Goal: Task Accomplishment & Management: Complete application form

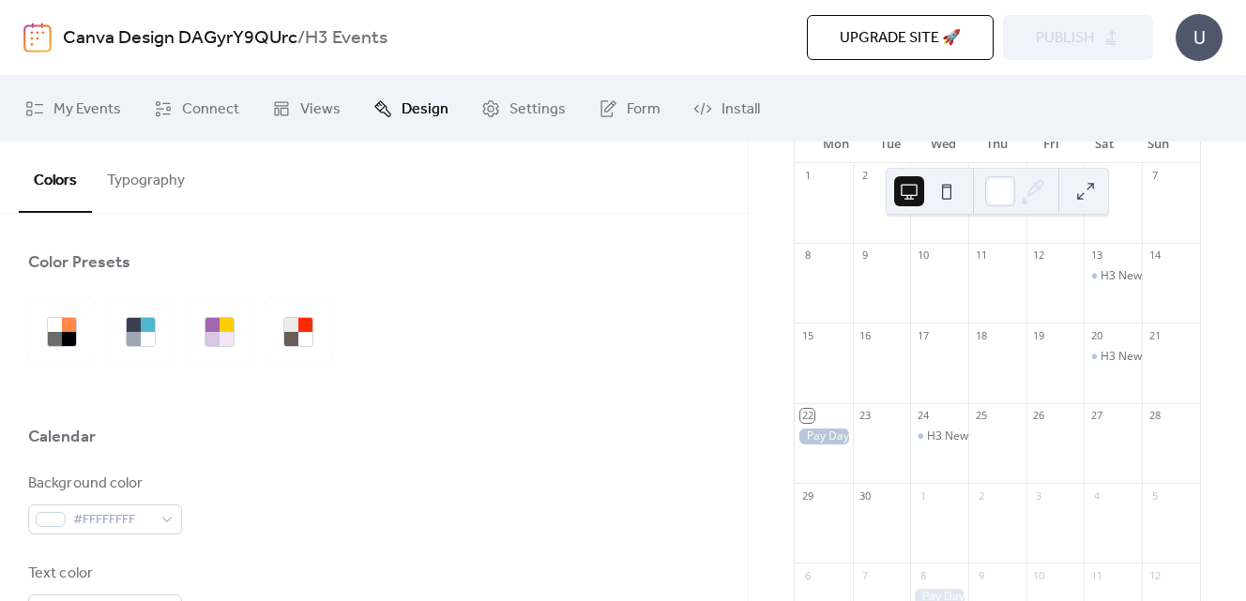
scroll to position [168, 0]
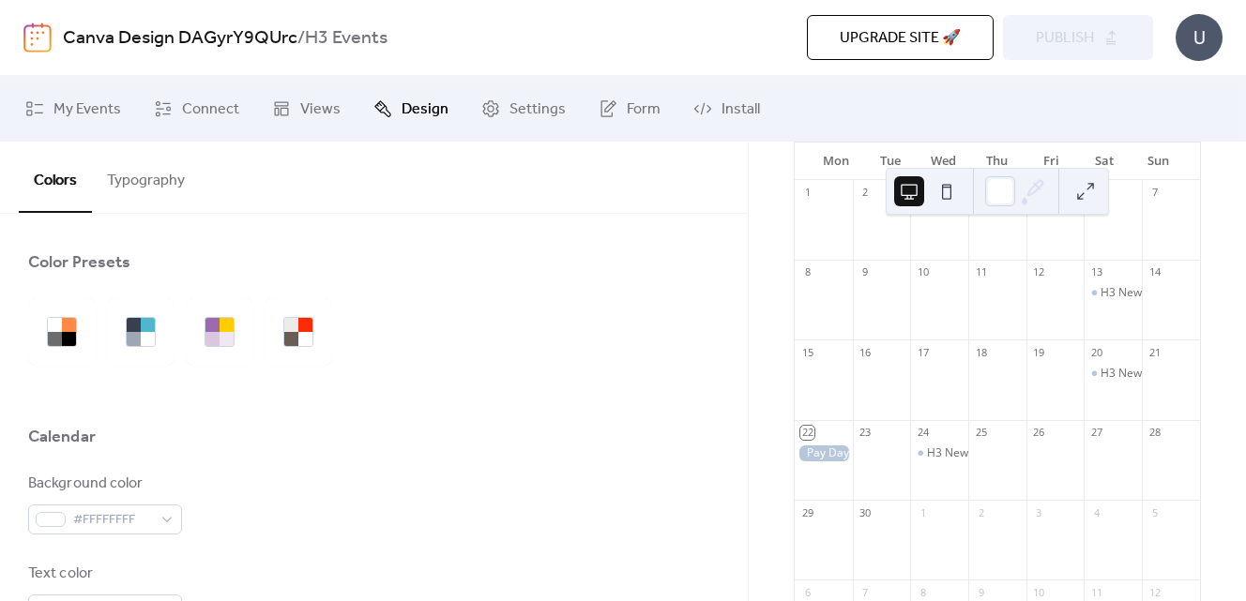
click at [1050, 468] on div at bounding box center [1056, 470] width 58 height 48
click at [1036, 464] on div at bounding box center [1056, 470] width 58 height 48
click at [57, 108] on span "My Events" at bounding box center [87, 110] width 68 height 23
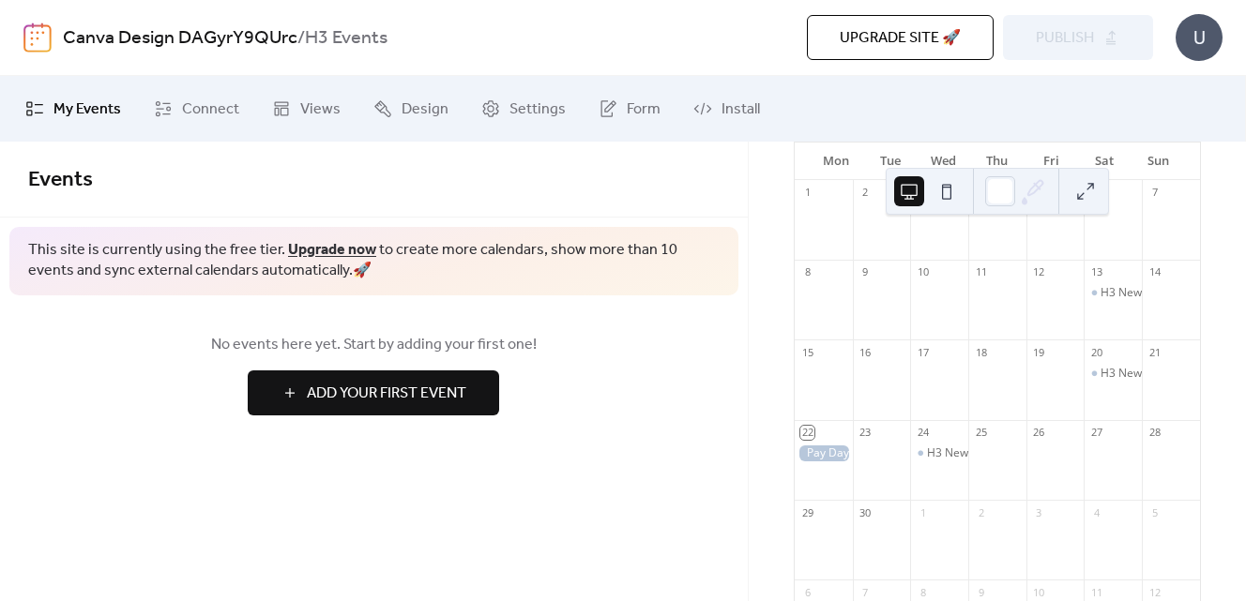
click at [384, 400] on span "Add Your First Event" at bounding box center [387, 394] width 160 height 23
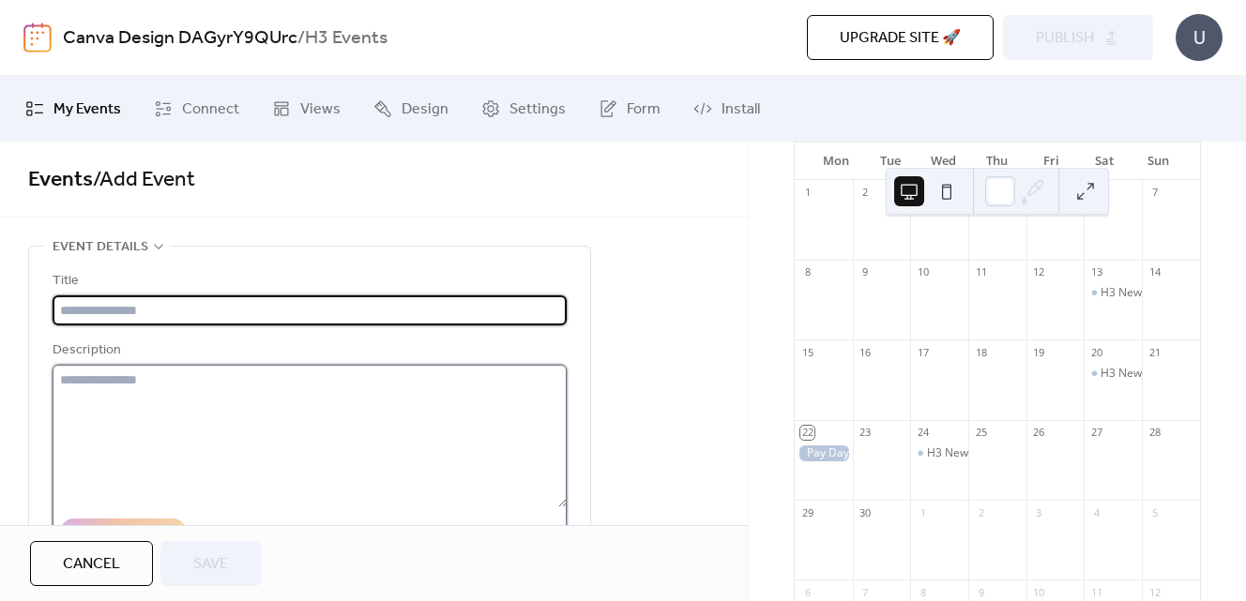
click at [95, 418] on textarea at bounding box center [310, 436] width 514 height 143
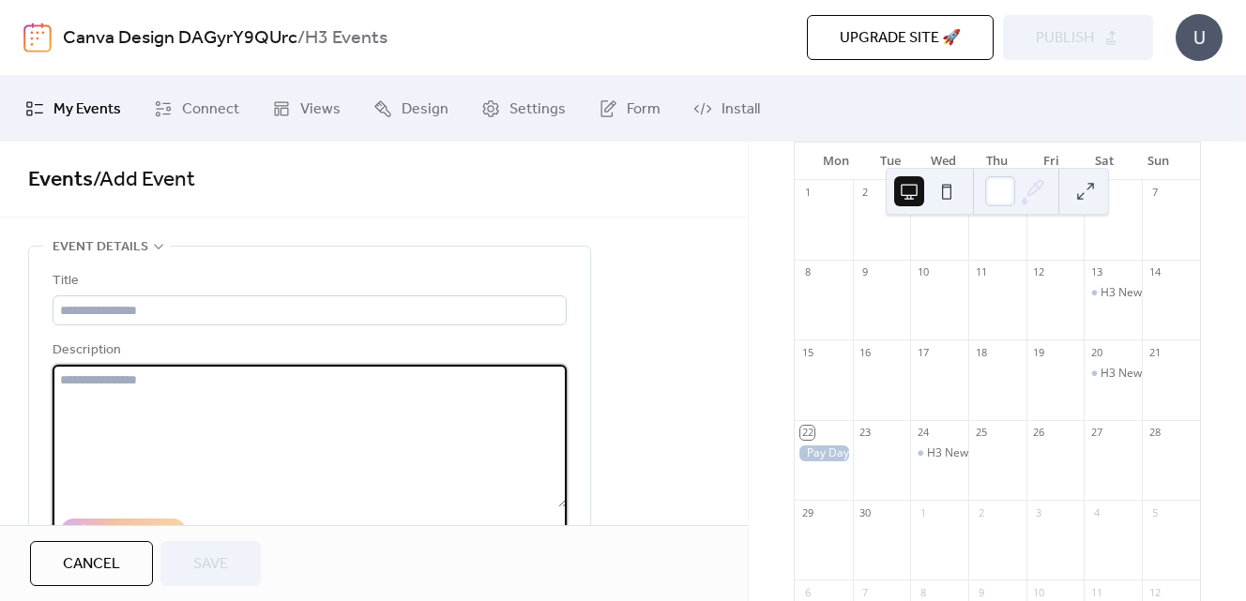
paste textarea "********"
drag, startPoint x: 250, startPoint y: 405, endPoint x: 236, endPoint y: 407, distance: 13.3
paste textarea "**********"
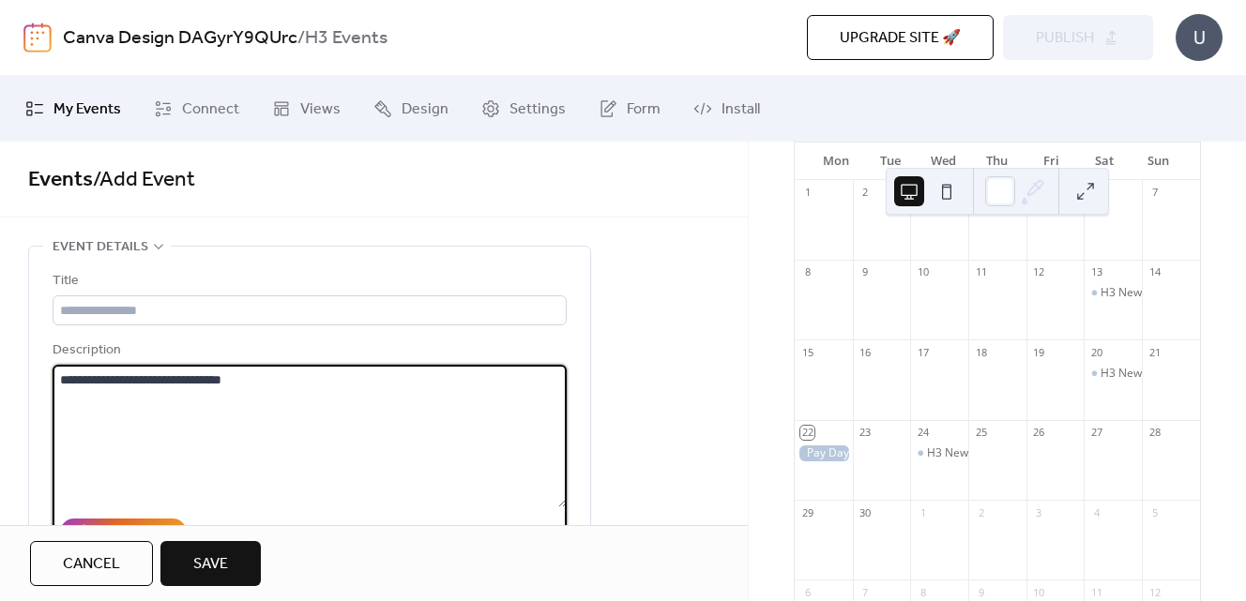
drag, startPoint x: 206, startPoint y: 378, endPoint x: 389, endPoint y: 373, distance: 183.1
click at [389, 373] on textarea "**********" at bounding box center [310, 436] width 514 height 143
type textarea "**********"
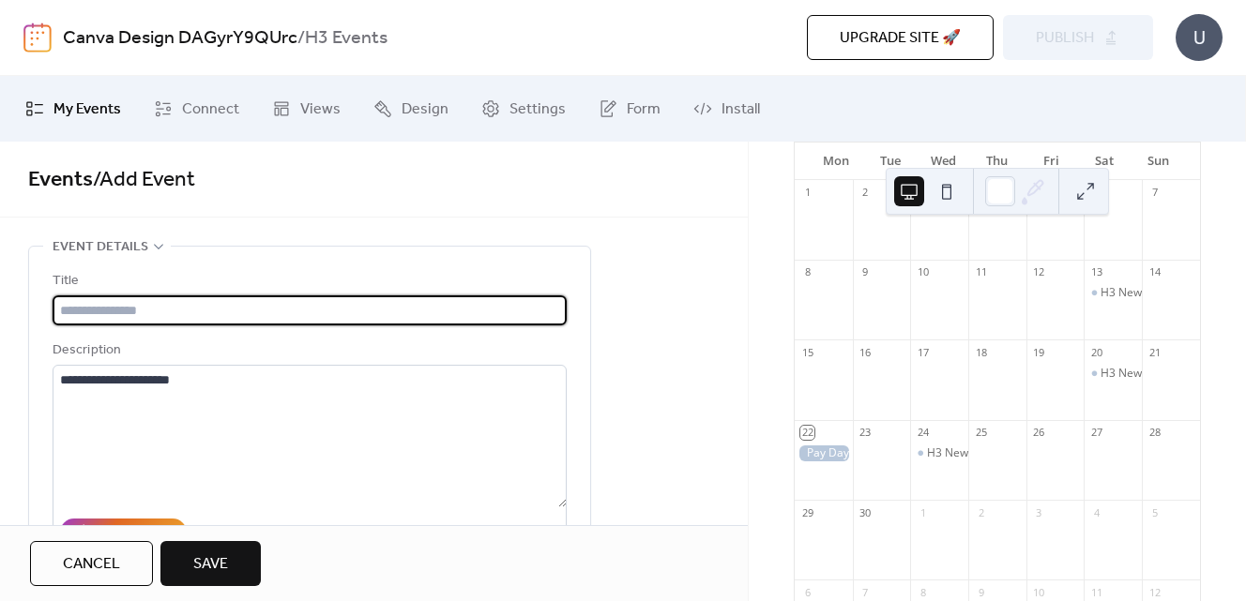
click at [365, 306] on input "text" at bounding box center [310, 311] width 514 height 30
paste input "**********"
click at [111, 311] on input "**********" at bounding box center [310, 311] width 514 height 30
drag, startPoint x: 196, startPoint y: 308, endPoint x: 109, endPoint y: 304, distance: 87.3
click at [109, 304] on input "**********" at bounding box center [310, 311] width 514 height 30
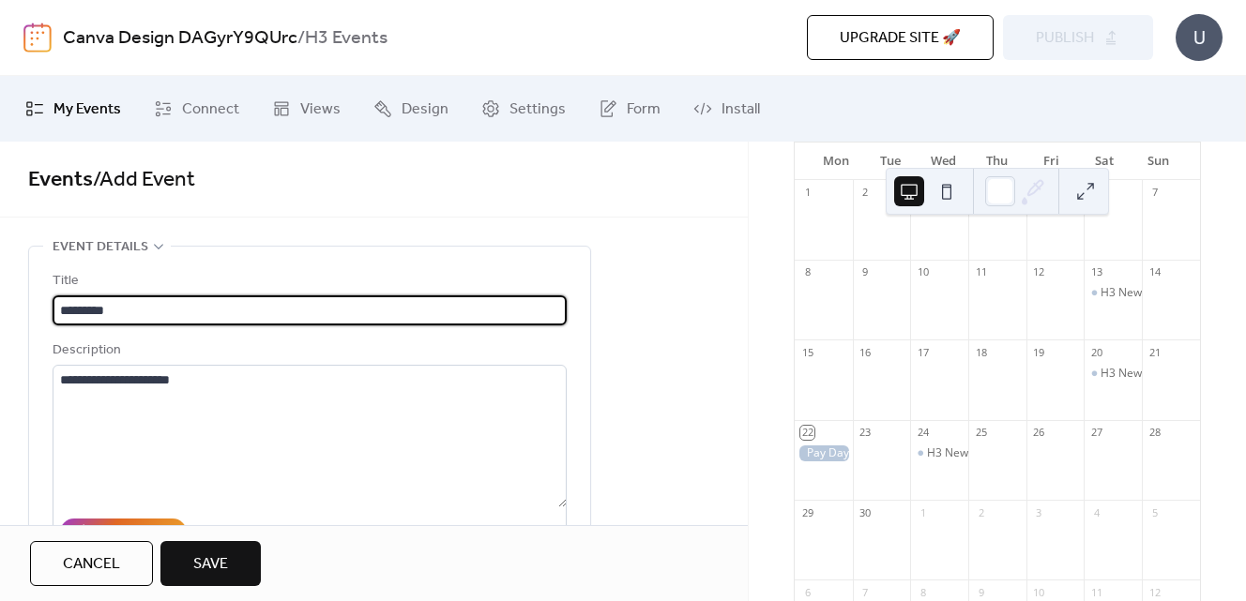
click at [61, 302] on input "*******" at bounding box center [310, 311] width 514 height 30
type input "**********"
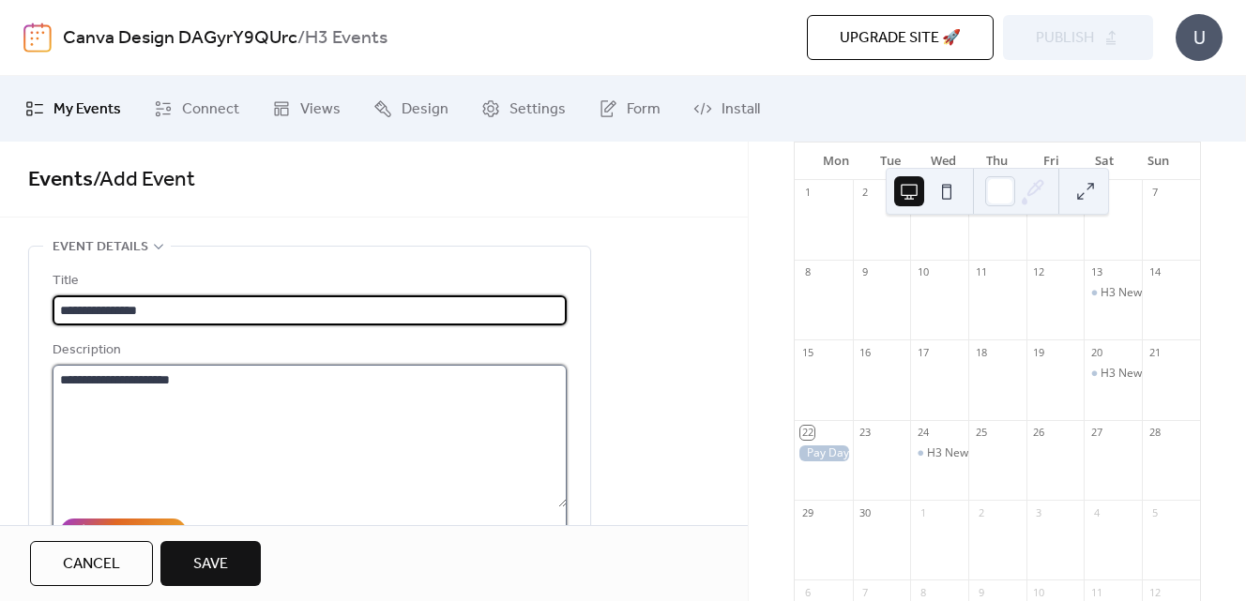
click at [157, 422] on textarea "**********" at bounding box center [310, 436] width 514 height 143
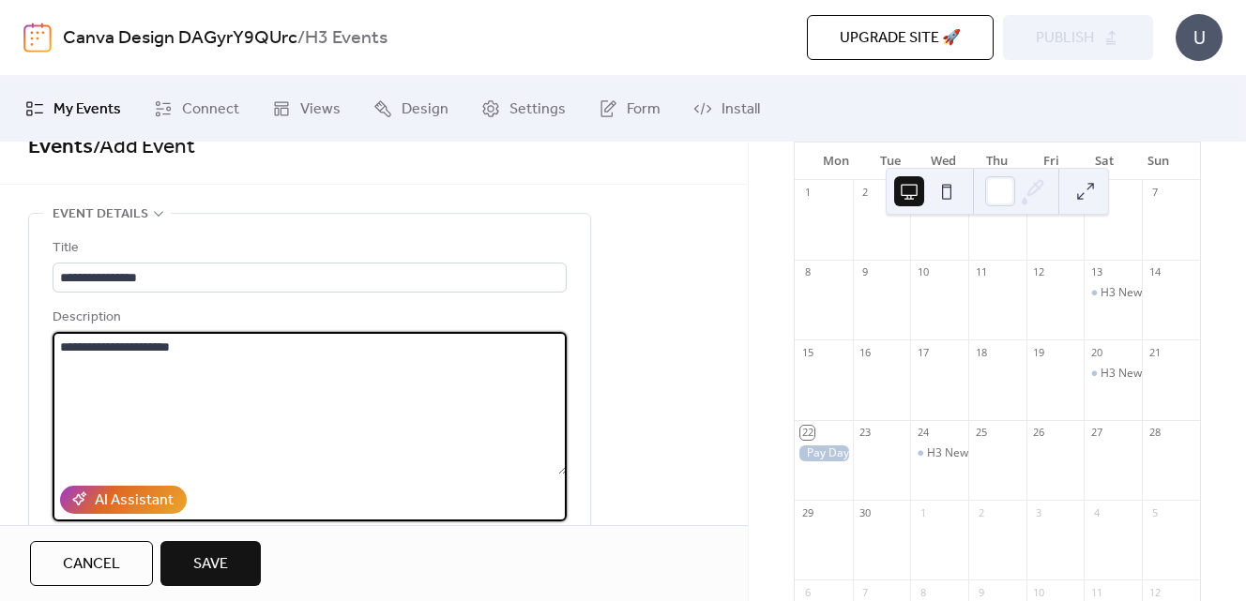
scroll to position [38, 0]
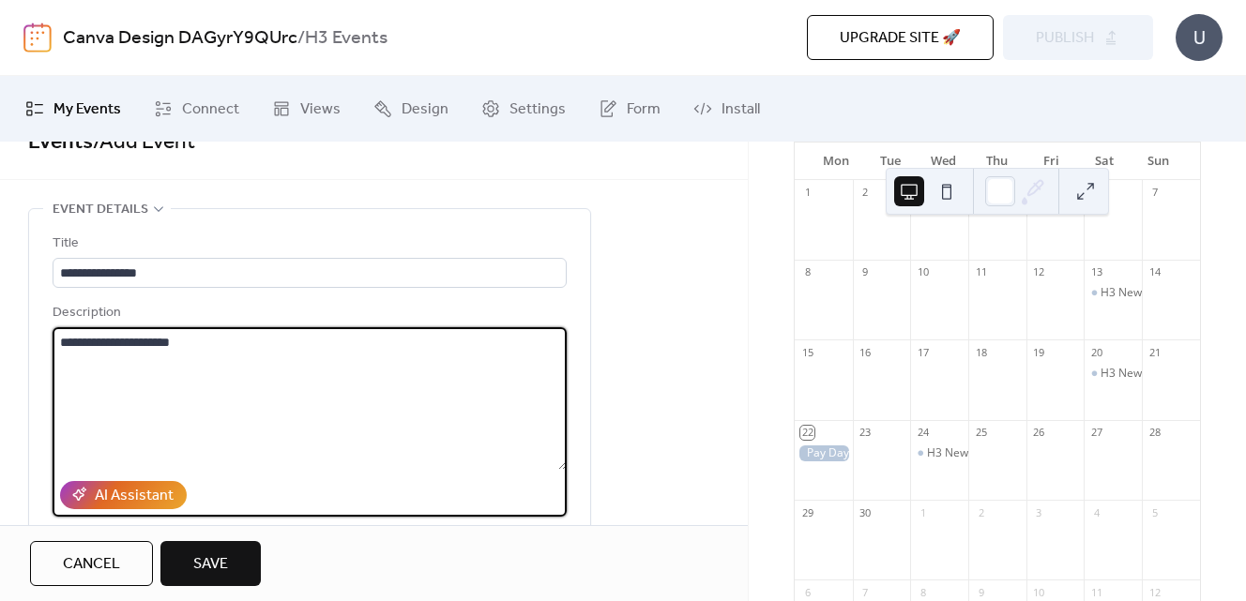
click at [59, 342] on textarea "**********" at bounding box center [310, 398] width 514 height 143
paste textarea "**********"
drag, startPoint x: 126, startPoint y: 342, endPoint x: 10, endPoint y: 339, distance: 115.5
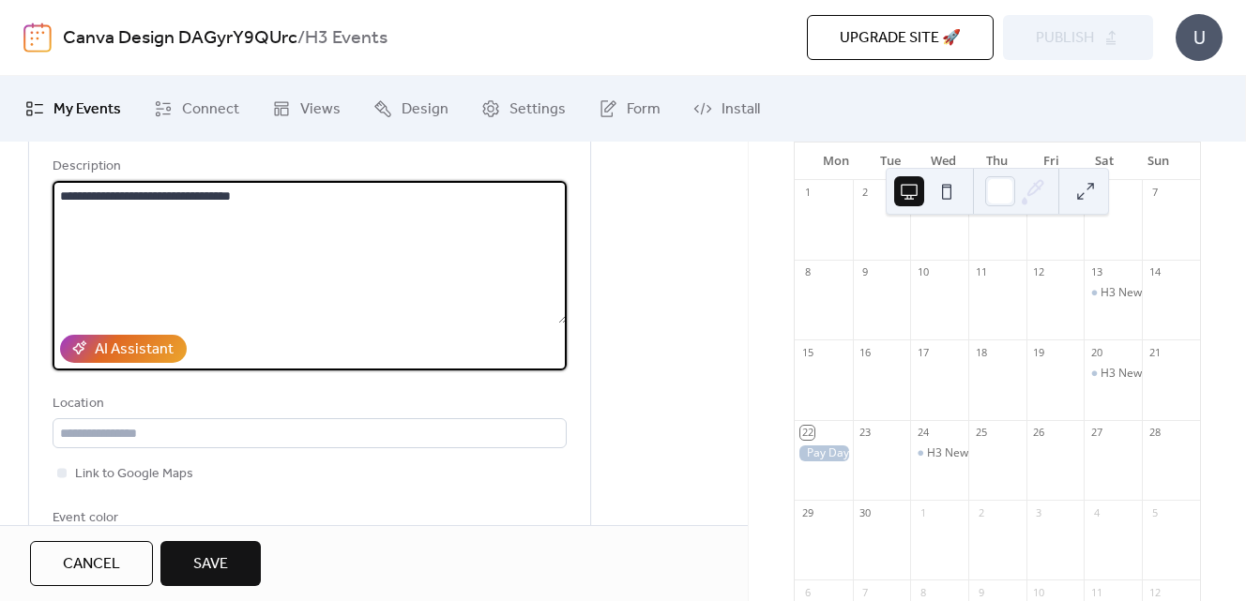
scroll to position [188, 0]
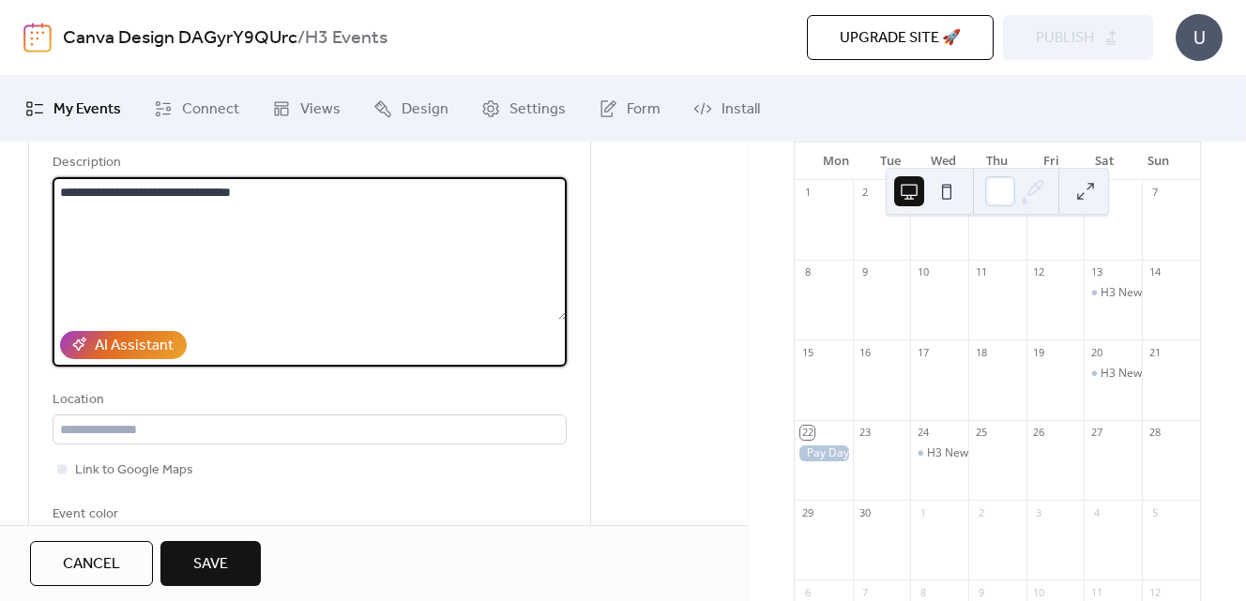
type textarea "**********"
click at [377, 487] on div "**********" at bounding box center [310, 321] width 514 height 477
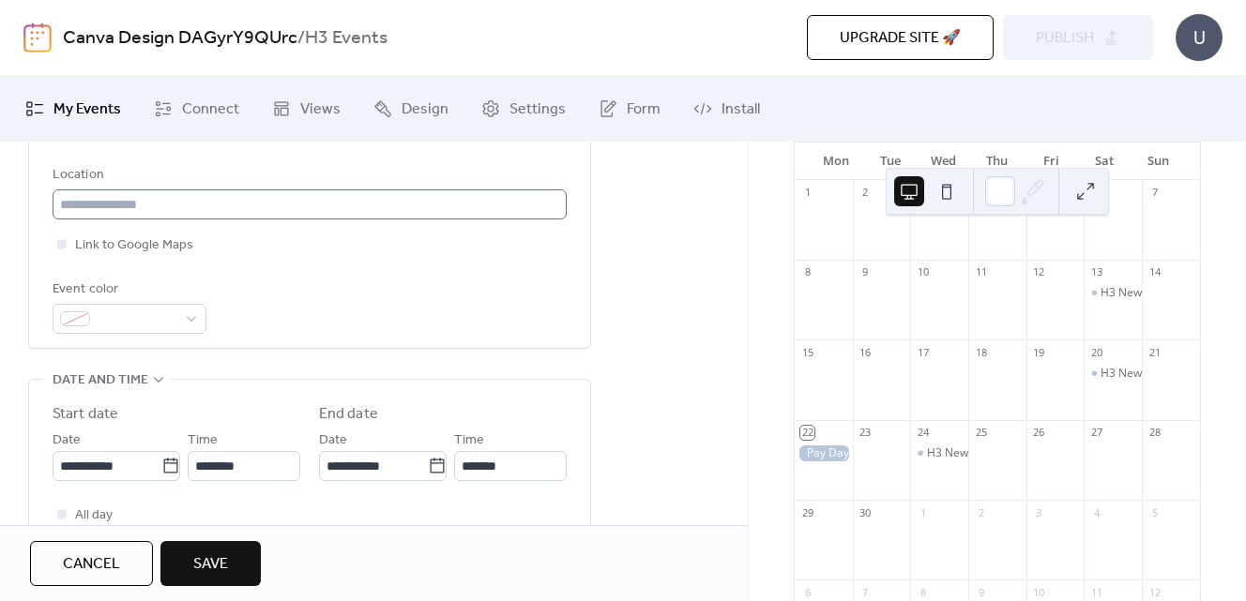
scroll to position [434, 0]
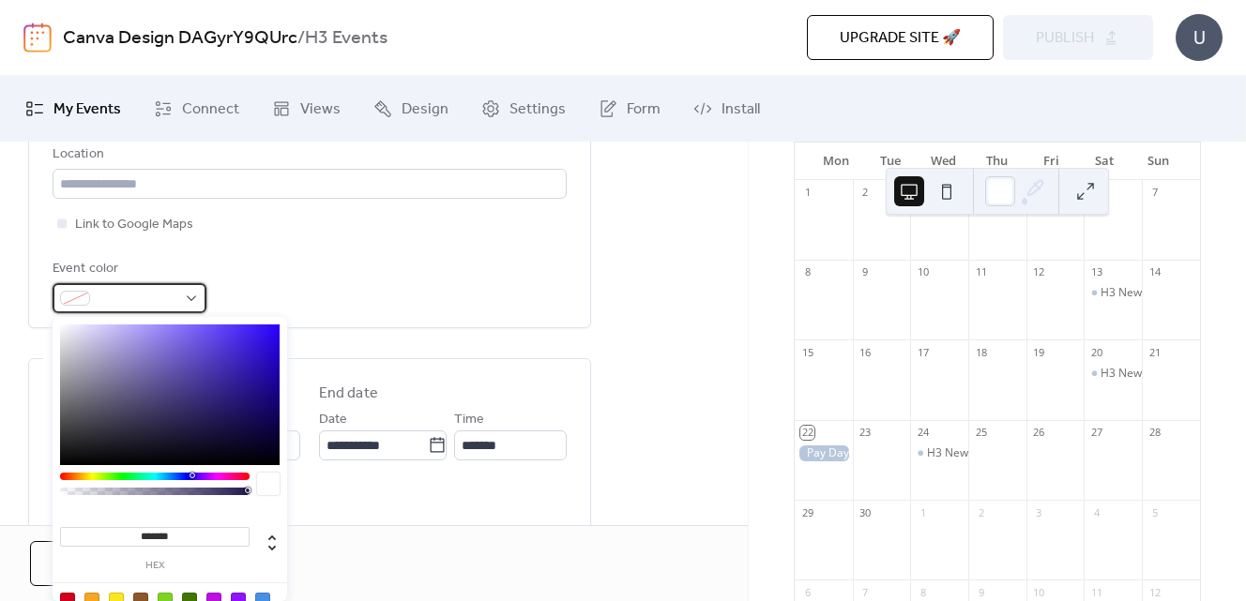
click at [190, 299] on div at bounding box center [130, 298] width 154 height 30
click at [124, 470] on div "******* hex" at bounding box center [170, 483] width 235 height 332
click at [124, 475] on div at bounding box center [155, 477] width 190 height 8
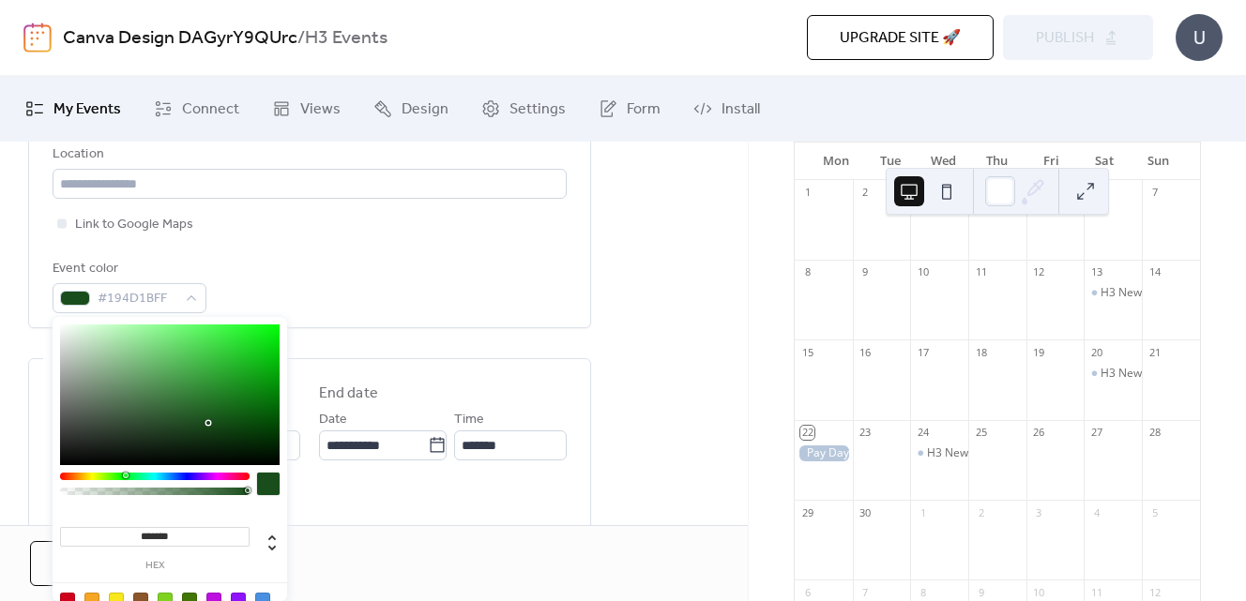
click at [165, 595] on div at bounding box center [165, 600] width 15 height 15
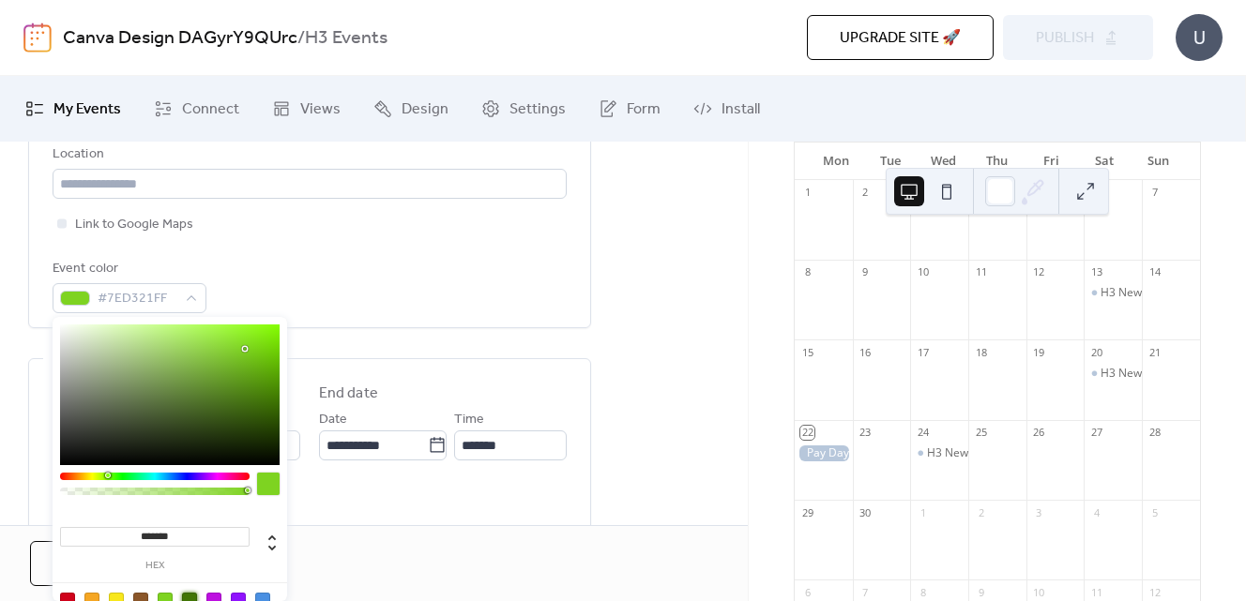
click at [187, 596] on div at bounding box center [189, 600] width 15 height 15
type input "*******"
click at [378, 516] on div "All day Show date only Hide end time" at bounding box center [310, 517] width 514 height 68
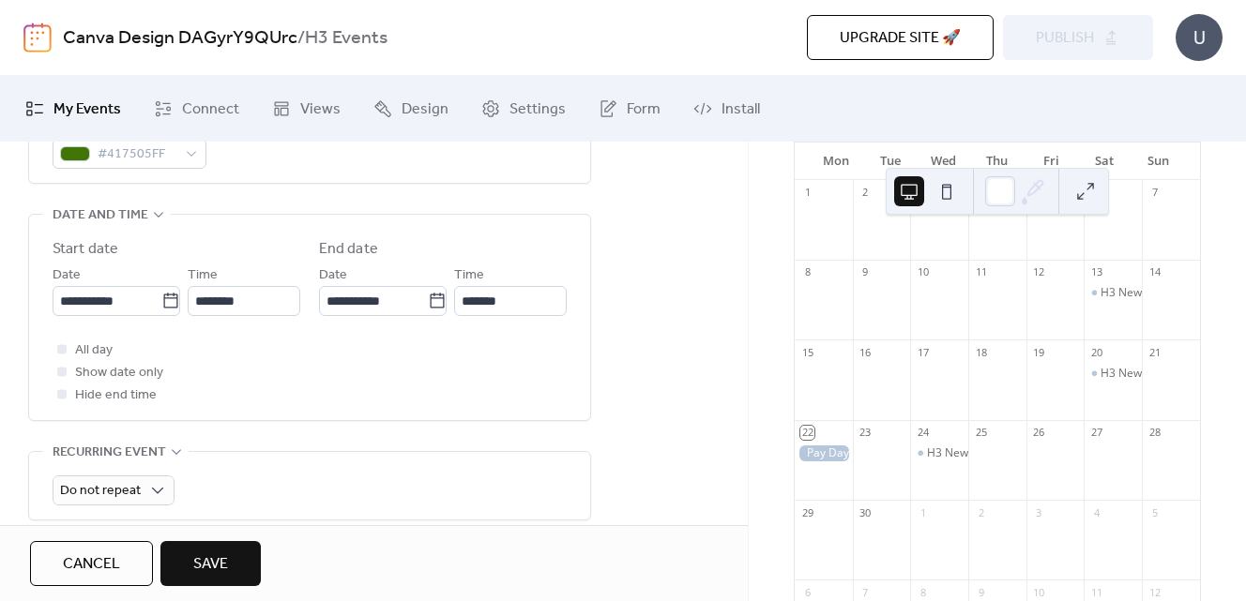
scroll to position [580, 0]
click at [161, 304] on icon at bounding box center [170, 299] width 19 height 19
click at [160, 304] on input "**********" at bounding box center [107, 299] width 109 height 30
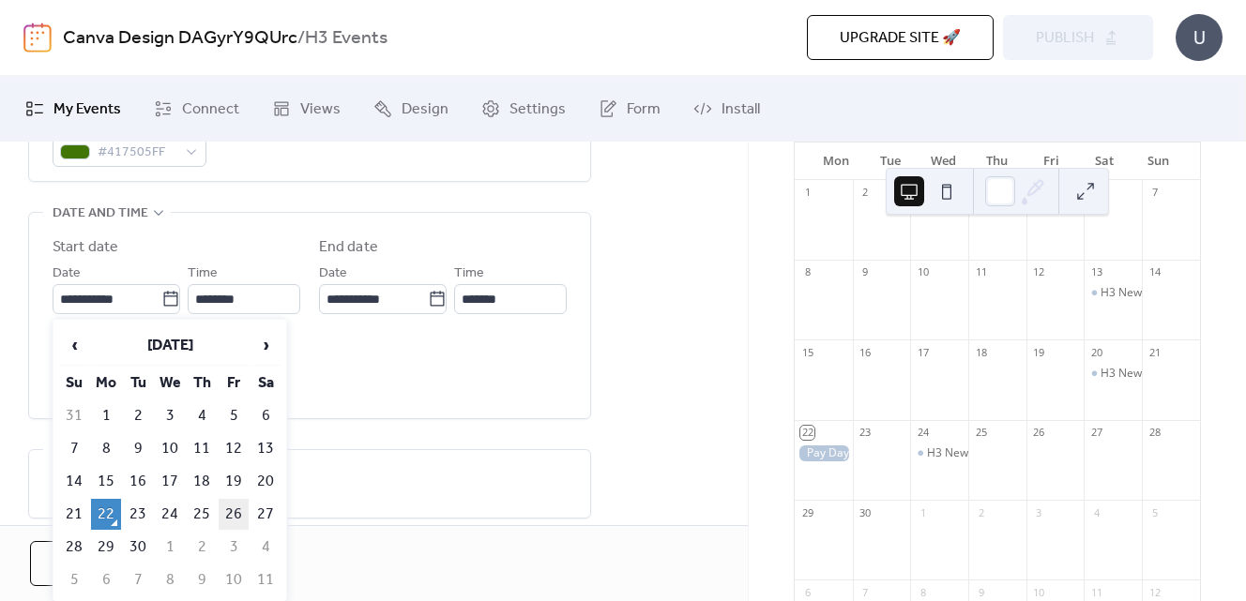
click at [241, 514] on td "26" at bounding box center [234, 514] width 30 height 31
type input "**********"
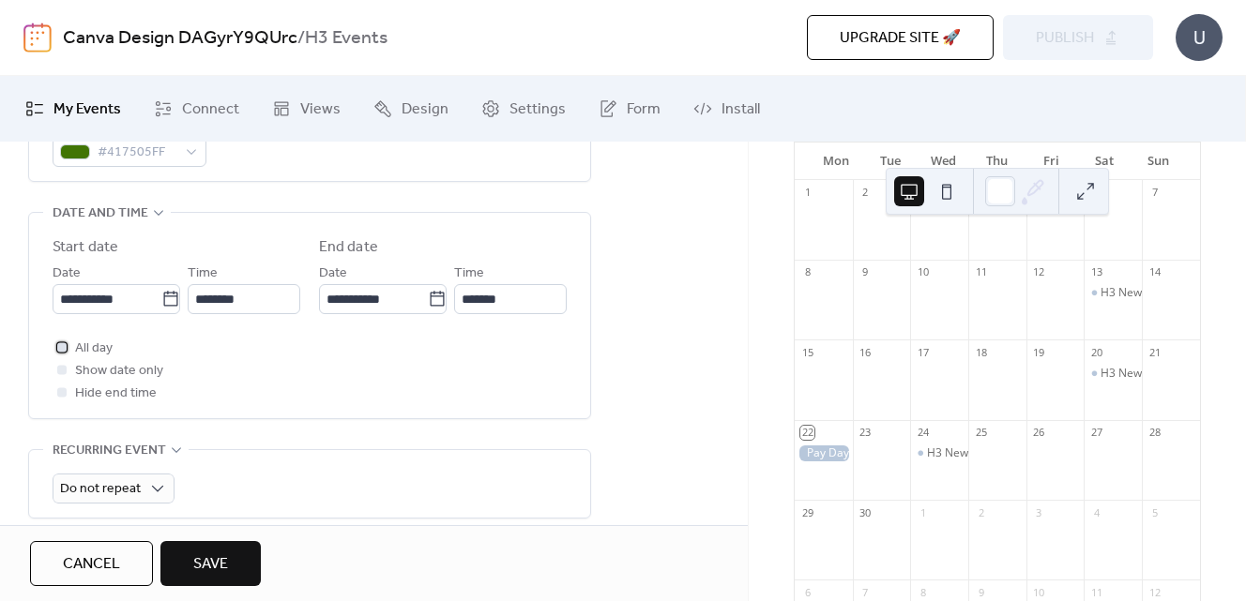
click at [58, 357] on label "All day" at bounding box center [83, 348] width 60 height 23
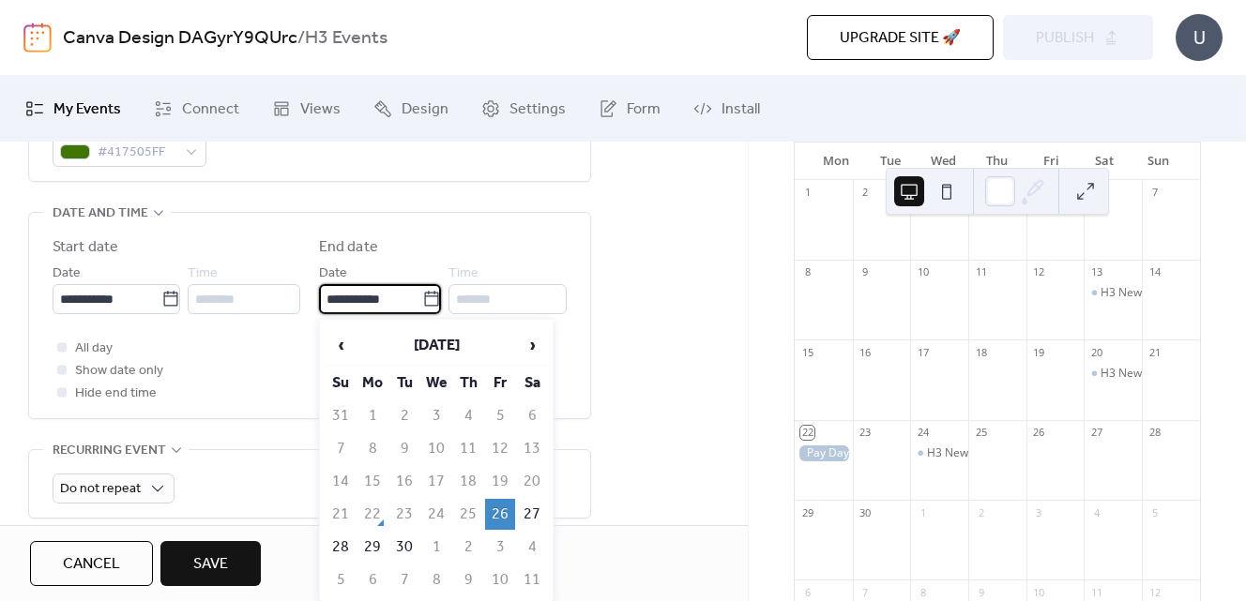
scroll to position [0, 0]
drag, startPoint x: 409, startPoint y: 303, endPoint x: 296, endPoint y: 289, distance: 114.4
click at [296, 289] on div "**********" at bounding box center [310, 275] width 514 height 78
type input "**********"
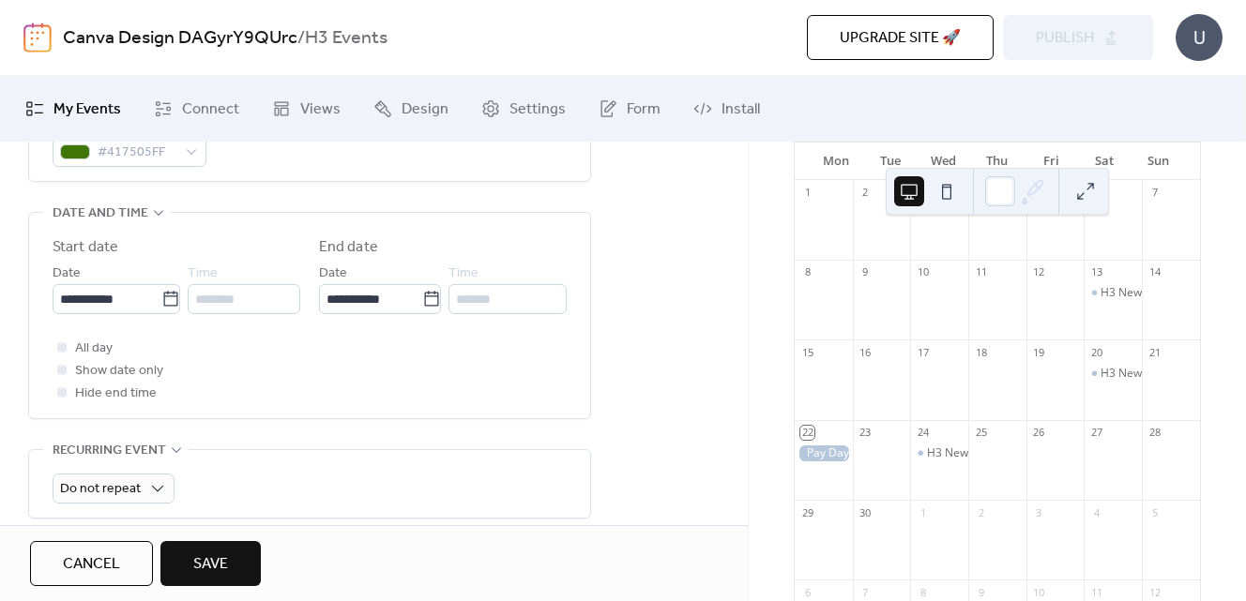
click at [300, 312] on div "**********" at bounding box center [310, 275] width 514 height 78
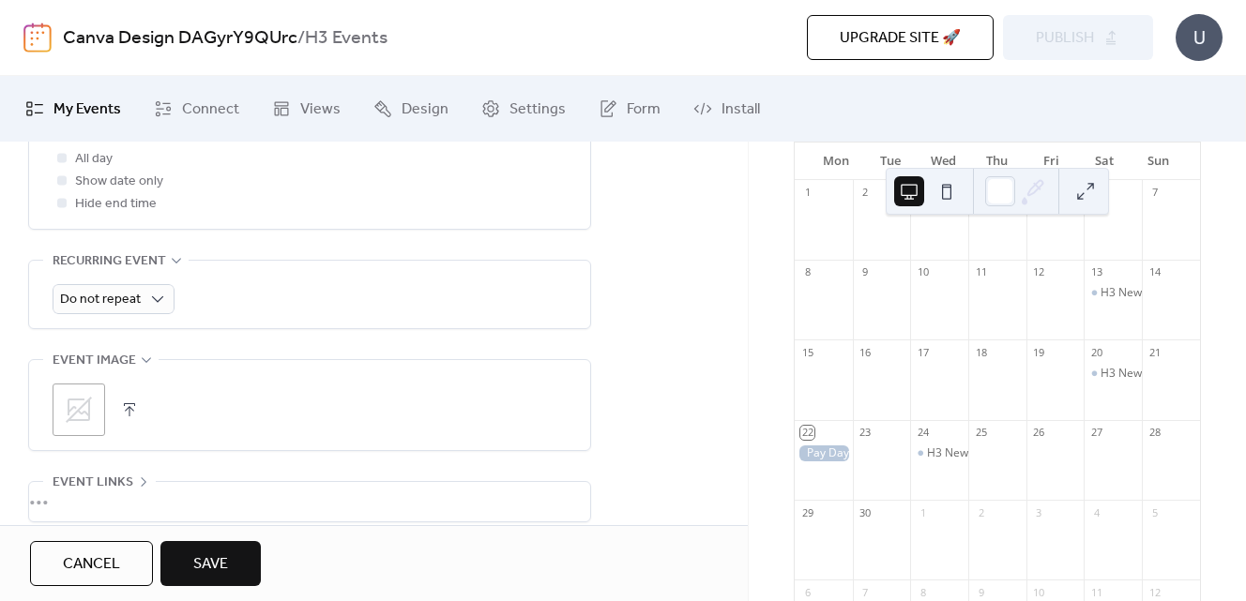
scroll to position [779, 0]
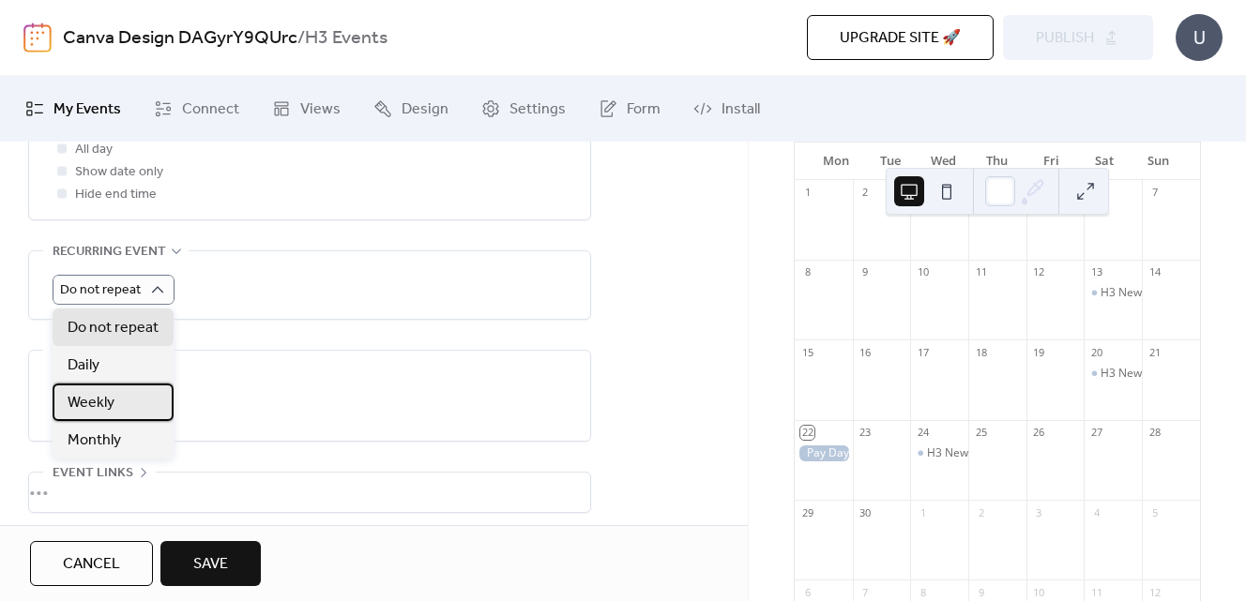
click at [100, 403] on span "Weekly" at bounding box center [91, 403] width 47 height 23
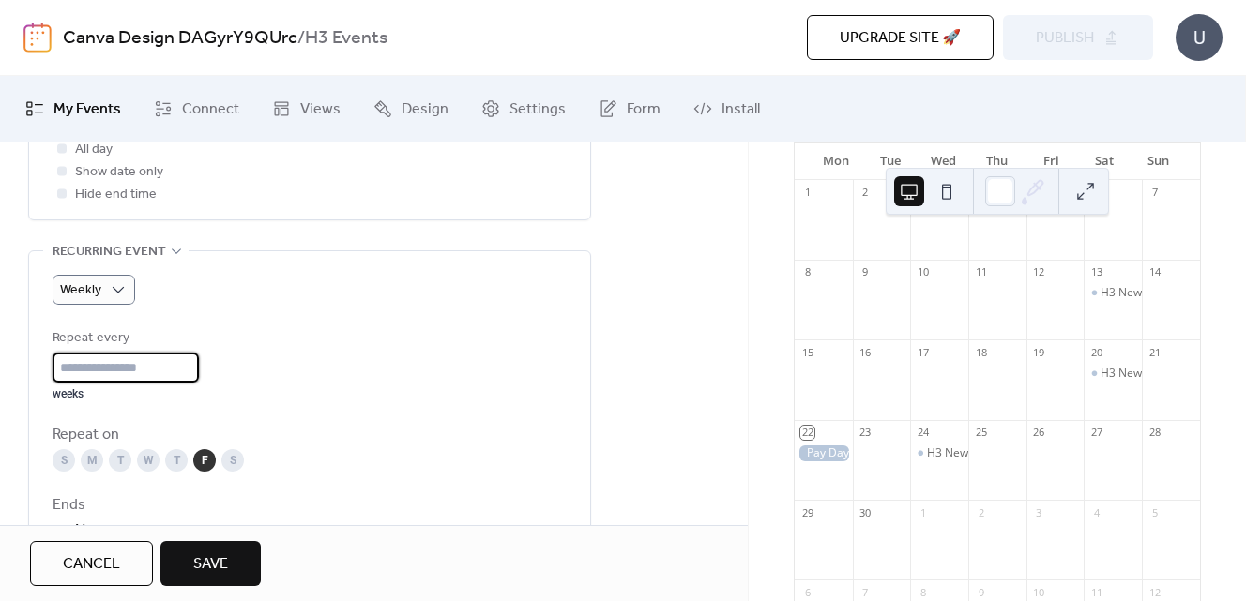
click at [103, 361] on input "*" at bounding box center [126, 368] width 146 height 30
type input "*"
click at [193, 363] on input "*" at bounding box center [126, 368] width 146 height 30
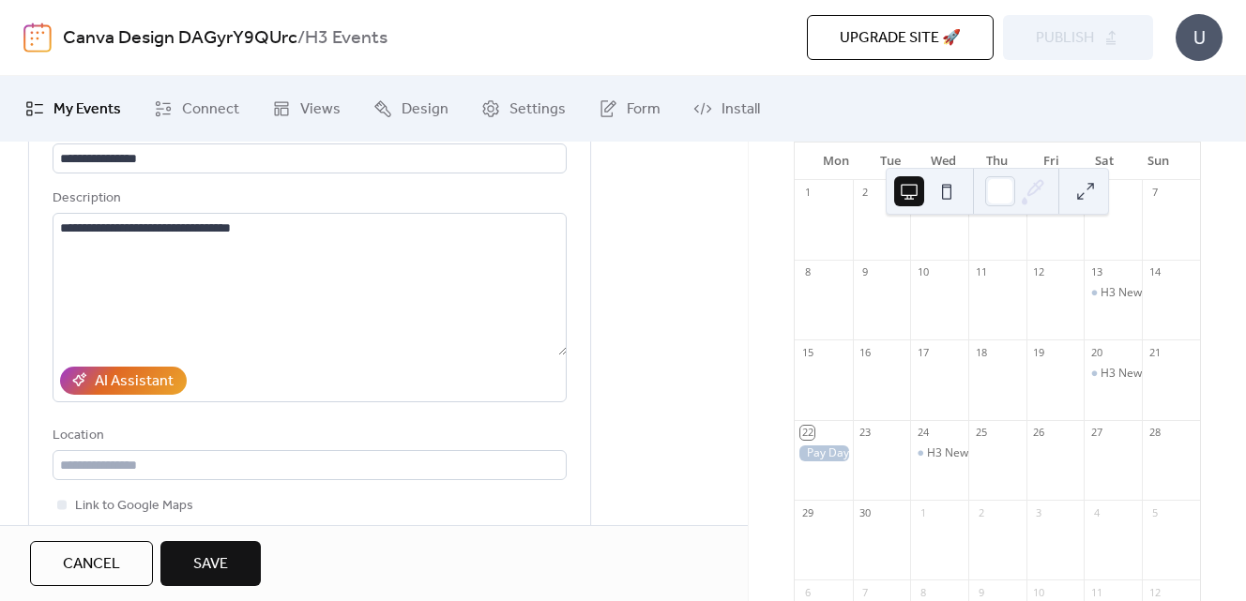
scroll to position [197, 0]
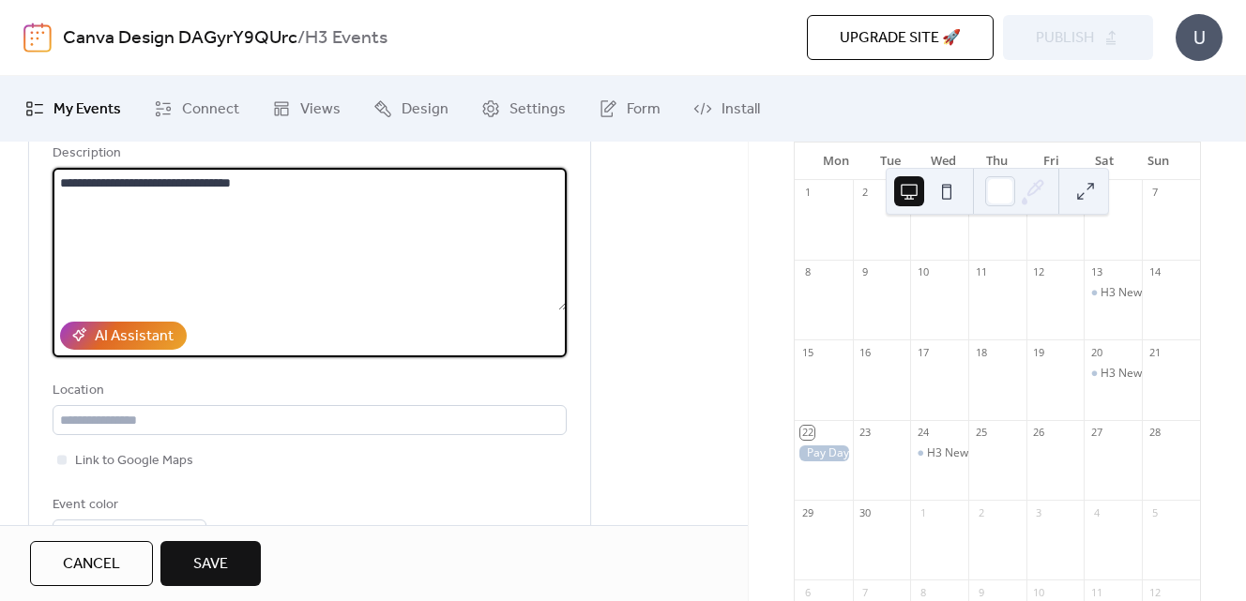
drag, startPoint x: 347, startPoint y: 196, endPoint x: -3, endPoint y: 178, distance: 350.5
click at [0, 178] on html "**********" at bounding box center [623, 300] width 1246 height 601
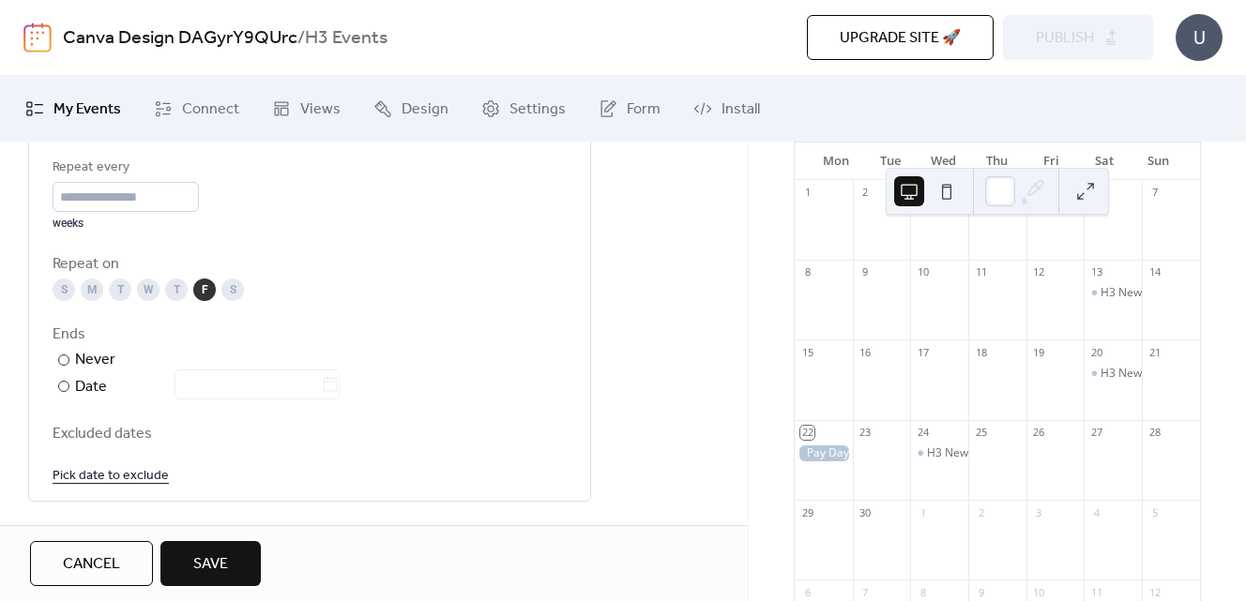
scroll to position [951, 0]
click at [217, 568] on span "Save" at bounding box center [210, 565] width 35 height 23
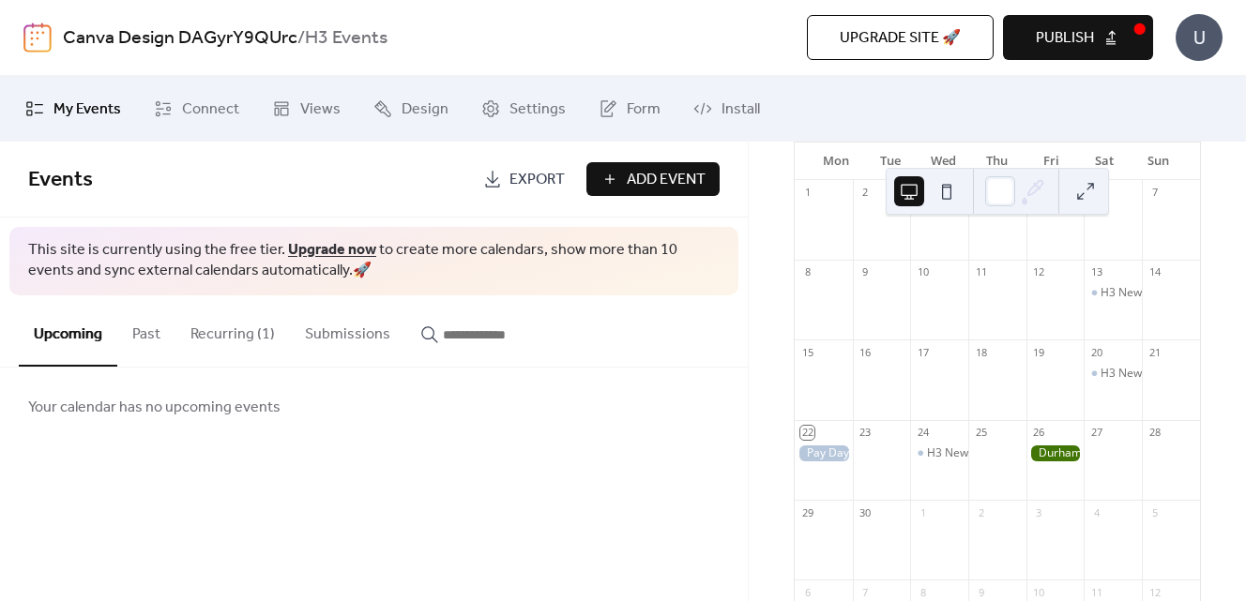
click at [103, 111] on span "My Events" at bounding box center [87, 110] width 68 height 23
click at [248, 327] on button "Recurring (1)" at bounding box center [232, 330] width 114 height 69
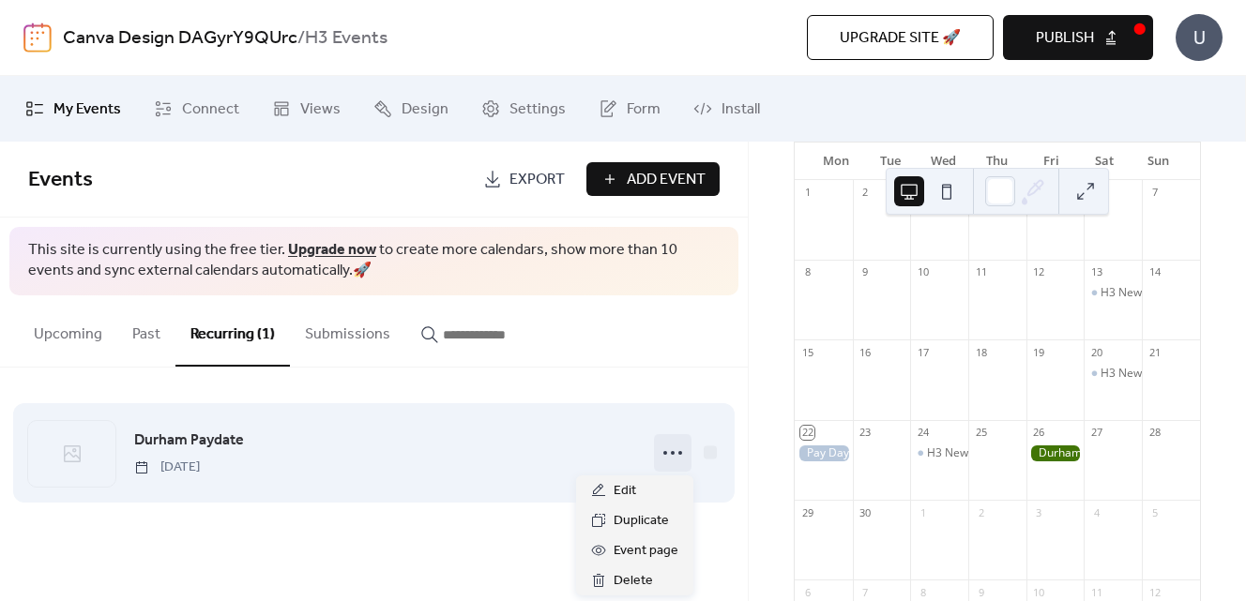
click at [686, 450] on icon at bounding box center [673, 453] width 30 height 30
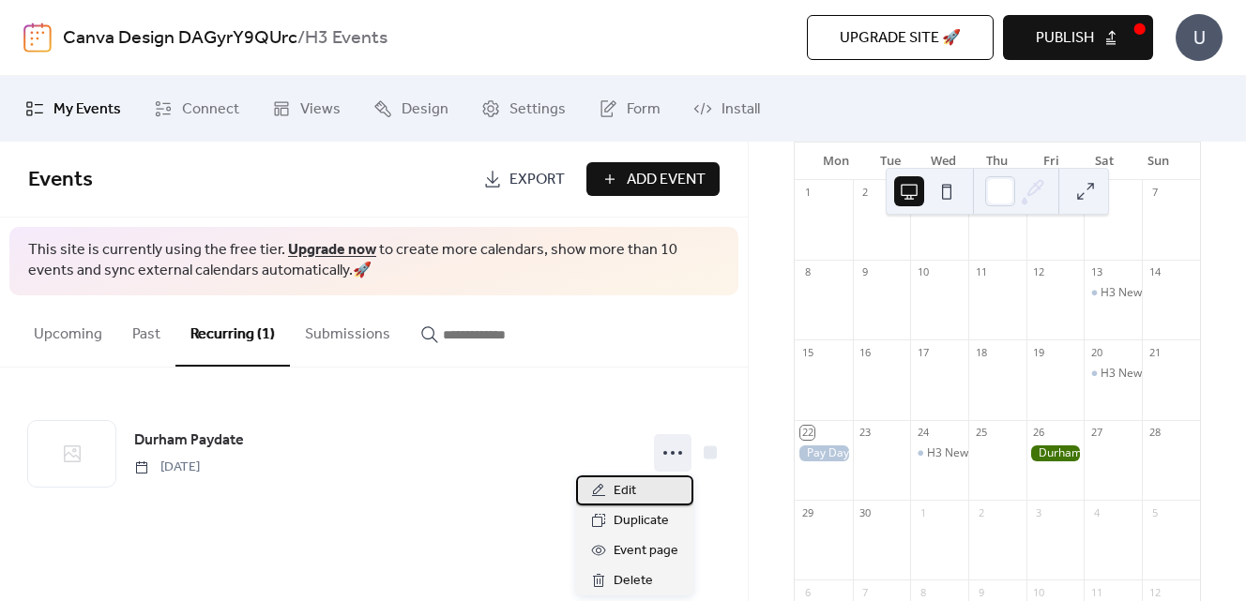
click at [636, 482] on div "Edit" at bounding box center [634, 491] width 117 height 30
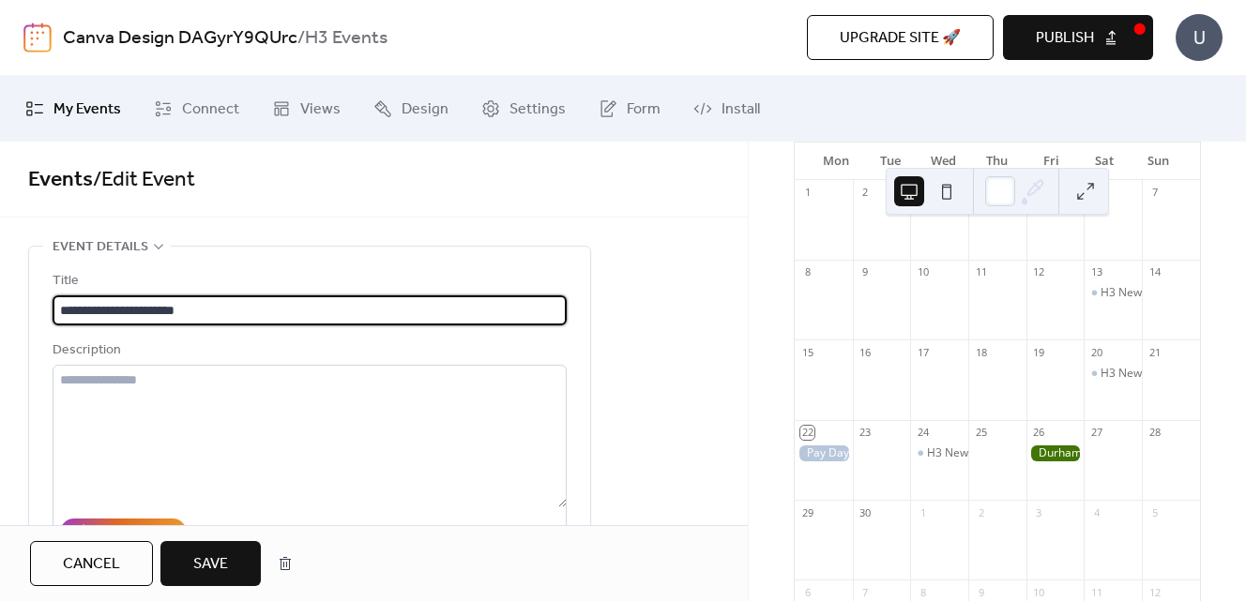
drag, startPoint x: 109, startPoint y: 310, endPoint x: -4, endPoint y: 292, distance: 114.0
click at [0, 292] on html "**********" at bounding box center [623, 300] width 1246 height 601
type input "**********"
click at [203, 561] on span "Save" at bounding box center [210, 565] width 35 height 23
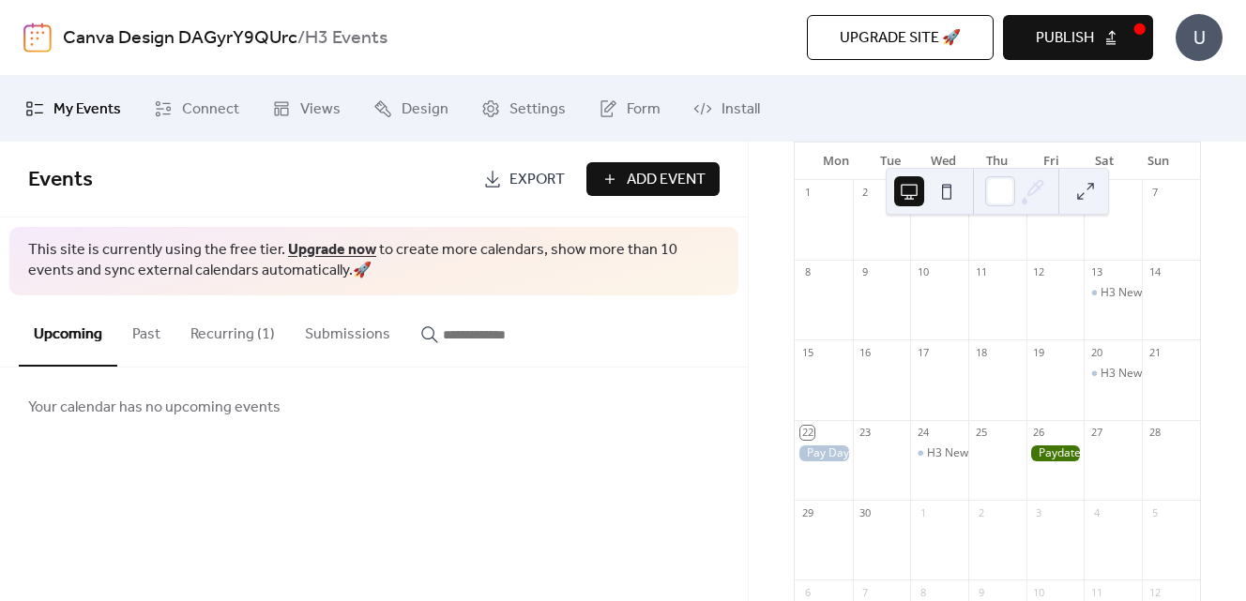
click at [1055, 462] on div at bounding box center [1056, 454] width 58 height 16
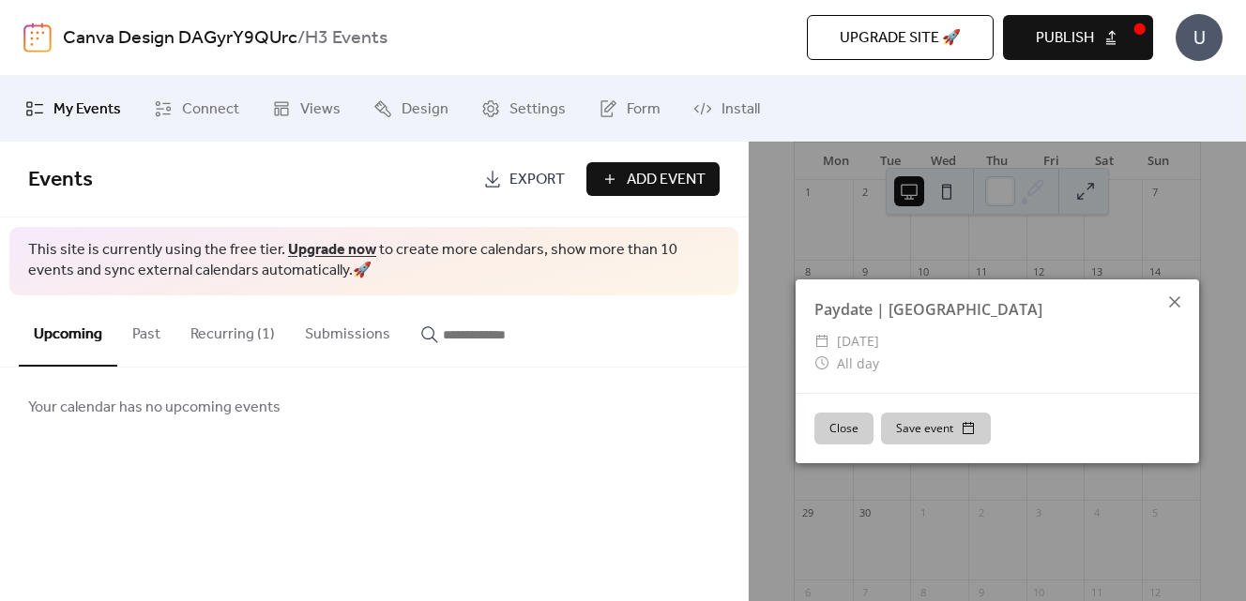
click at [1180, 299] on icon at bounding box center [1175, 302] width 23 height 23
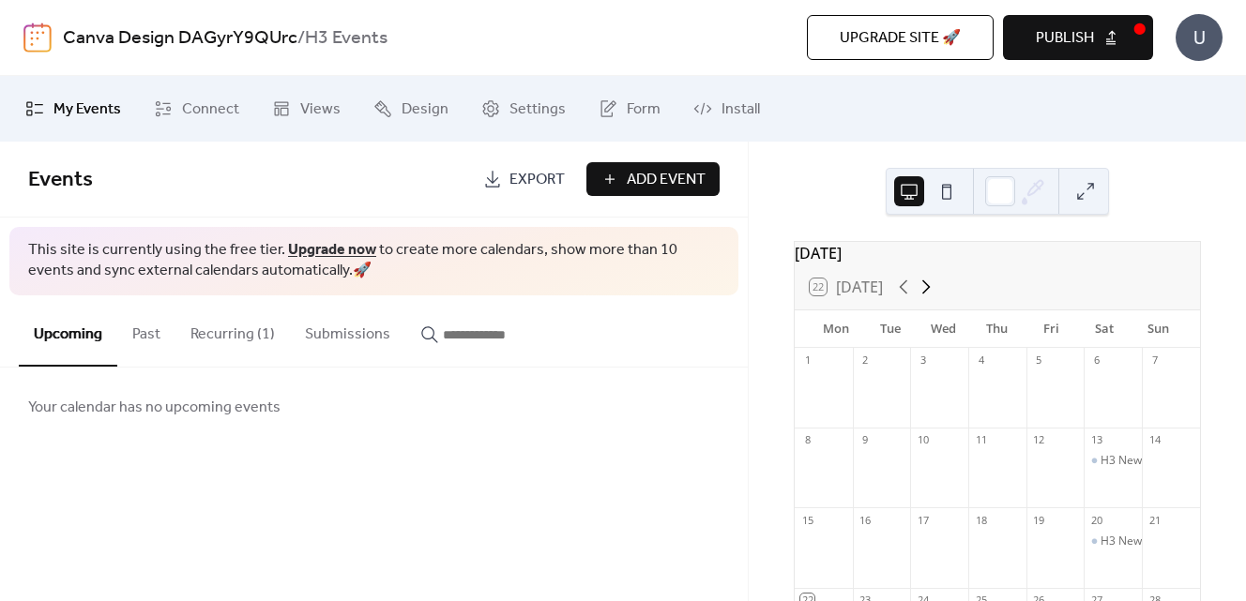
click at [926, 298] on icon at bounding box center [926, 287] width 23 height 23
click at [932, 296] on icon at bounding box center [926, 287] width 23 height 23
click at [908, 296] on icon at bounding box center [903, 287] width 23 height 23
click at [906, 295] on icon at bounding box center [903, 288] width 8 height 14
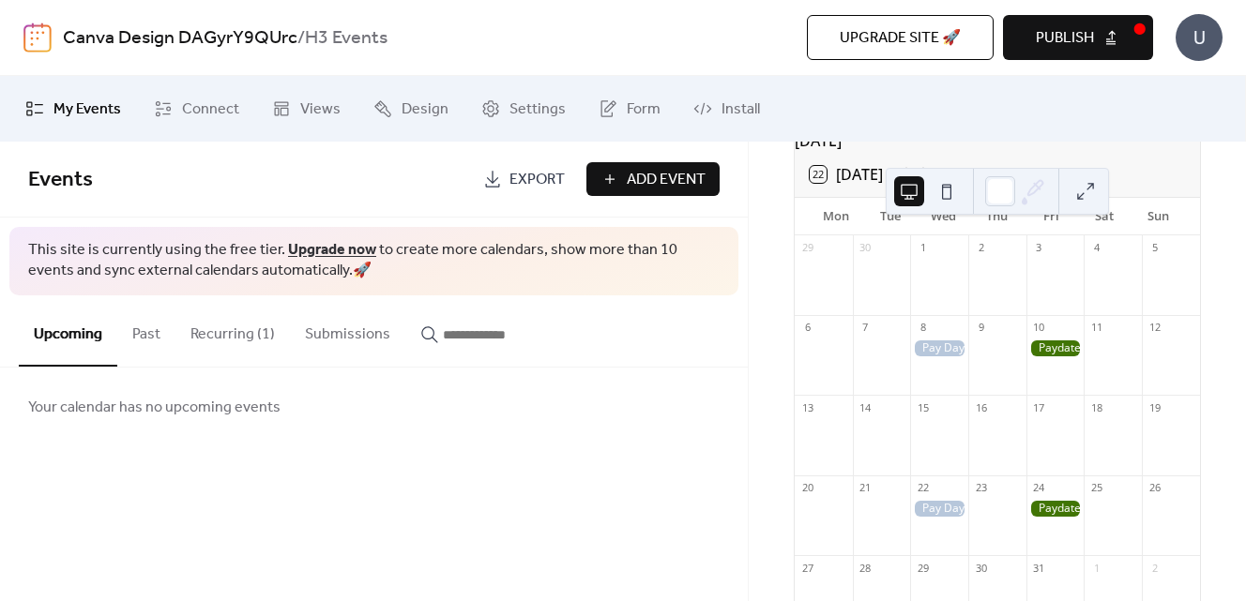
scroll to position [129, 0]
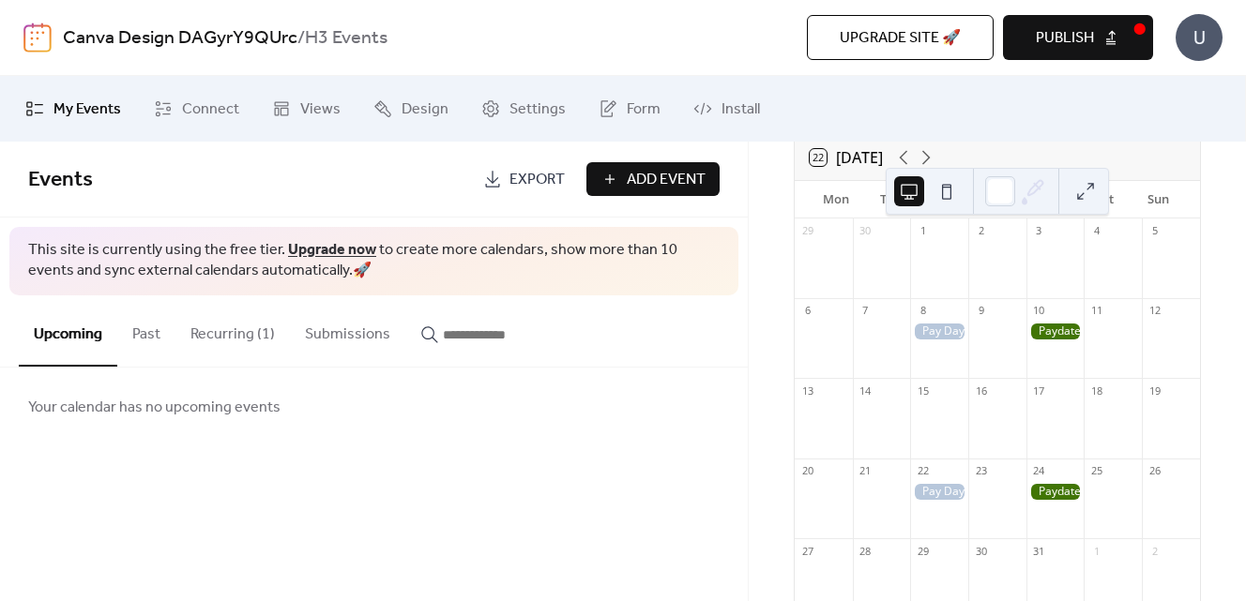
click at [1078, 40] on span "Publish" at bounding box center [1065, 38] width 58 height 23
click at [943, 340] on div at bounding box center [939, 332] width 58 height 16
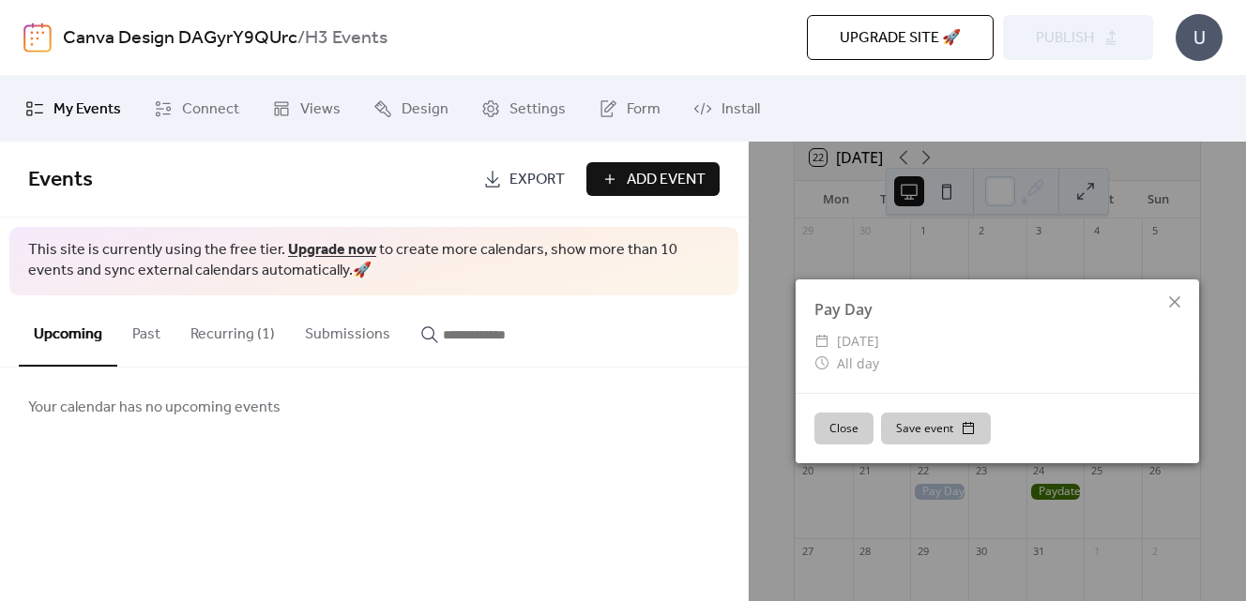
click at [942, 423] on button "Save event" at bounding box center [936, 429] width 110 height 32
click at [1180, 298] on icon at bounding box center [1175, 302] width 23 height 23
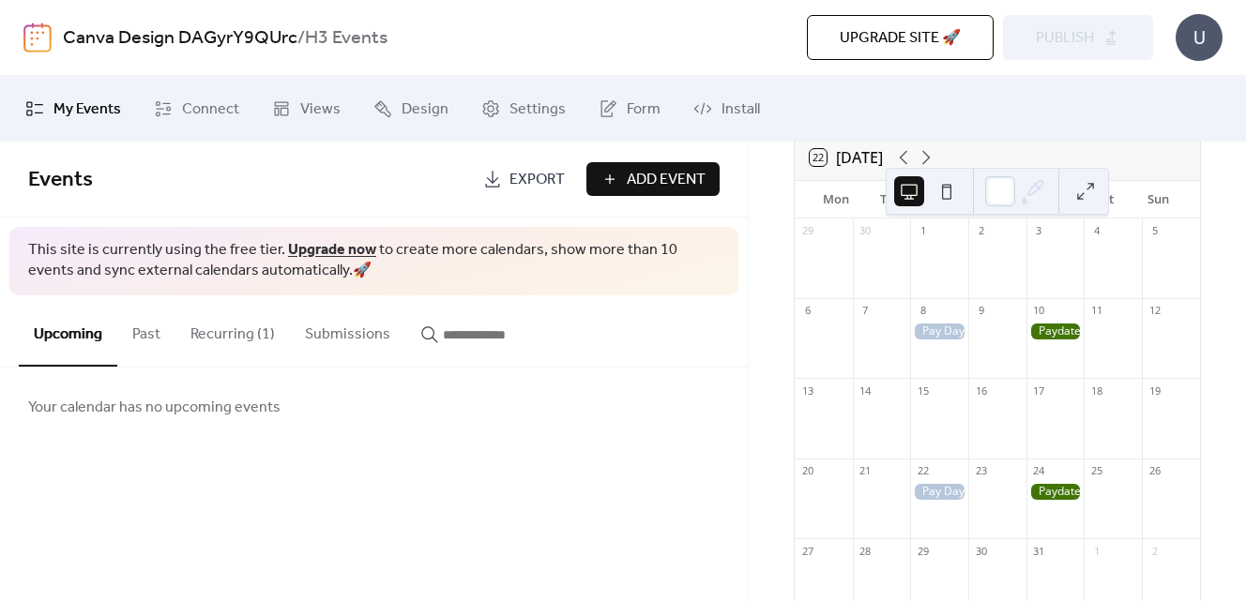
click at [144, 334] on button "Past" at bounding box center [146, 330] width 58 height 69
click at [238, 334] on button "Recurring (1)" at bounding box center [232, 330] width 114 height 69
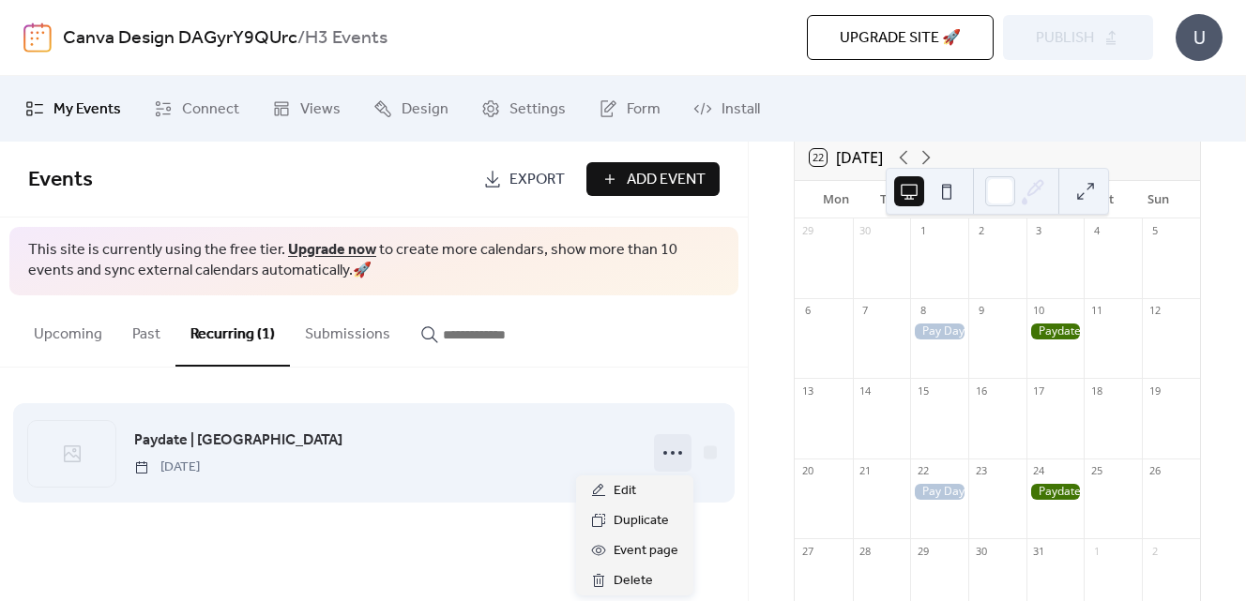
click at [672, 449] on icon at bounding box center [673, 453] width 30 height 30
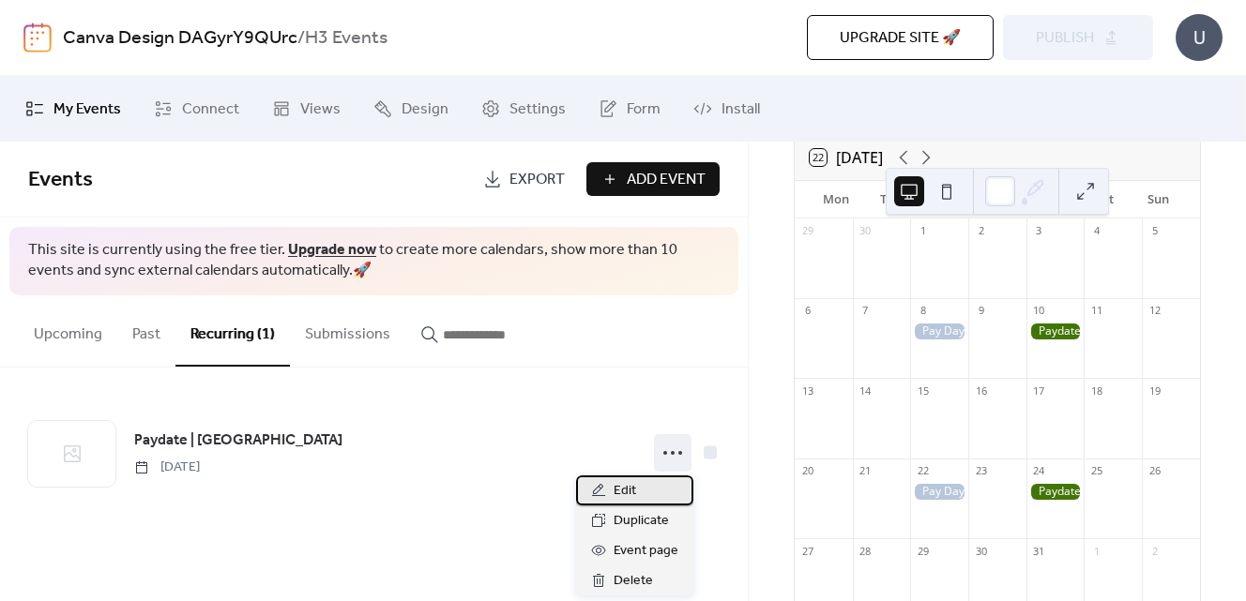
click at [624, 481] on span "Edit" at bounding box center [625, 491] width 23 height 23
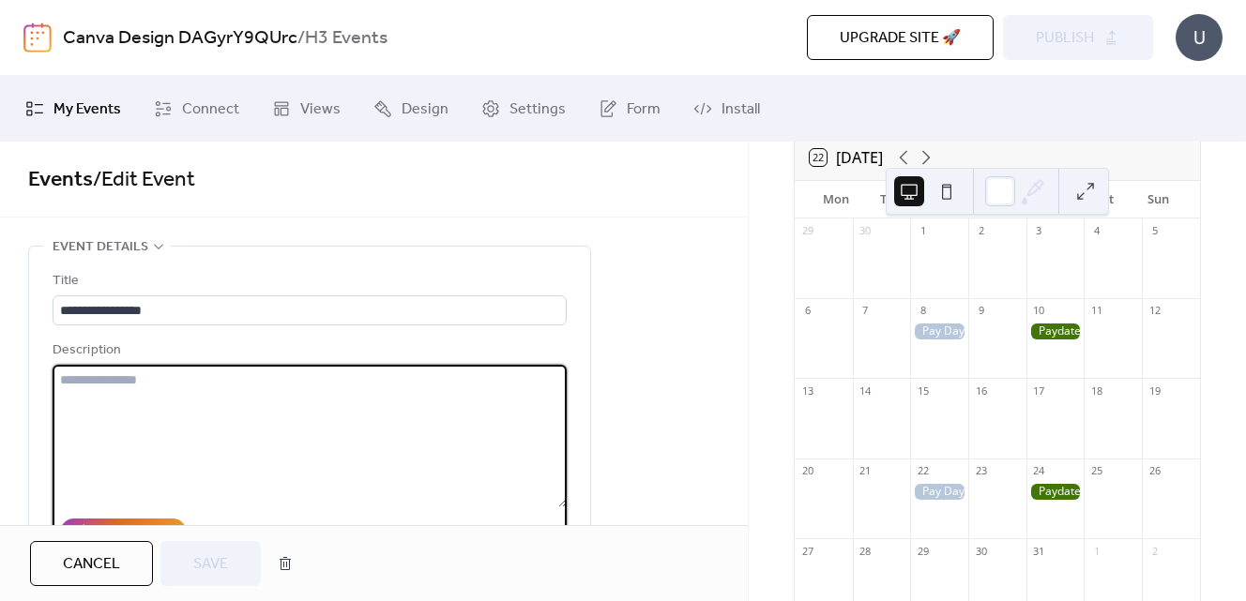
click at [263, 408] on textarea at bounding box center [310, 436] width 514 height 143
paste textarea "**********"
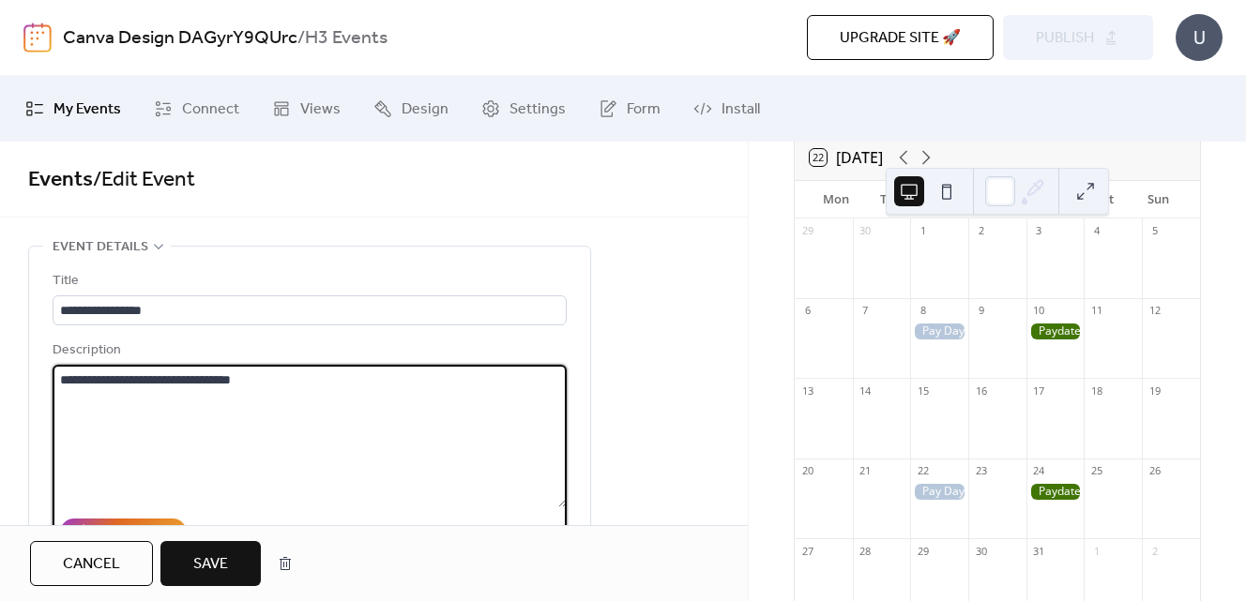
type textarea "**********"
click at [177, 566] on button "Save" at bounding box center [210, 563] width 100 height 45
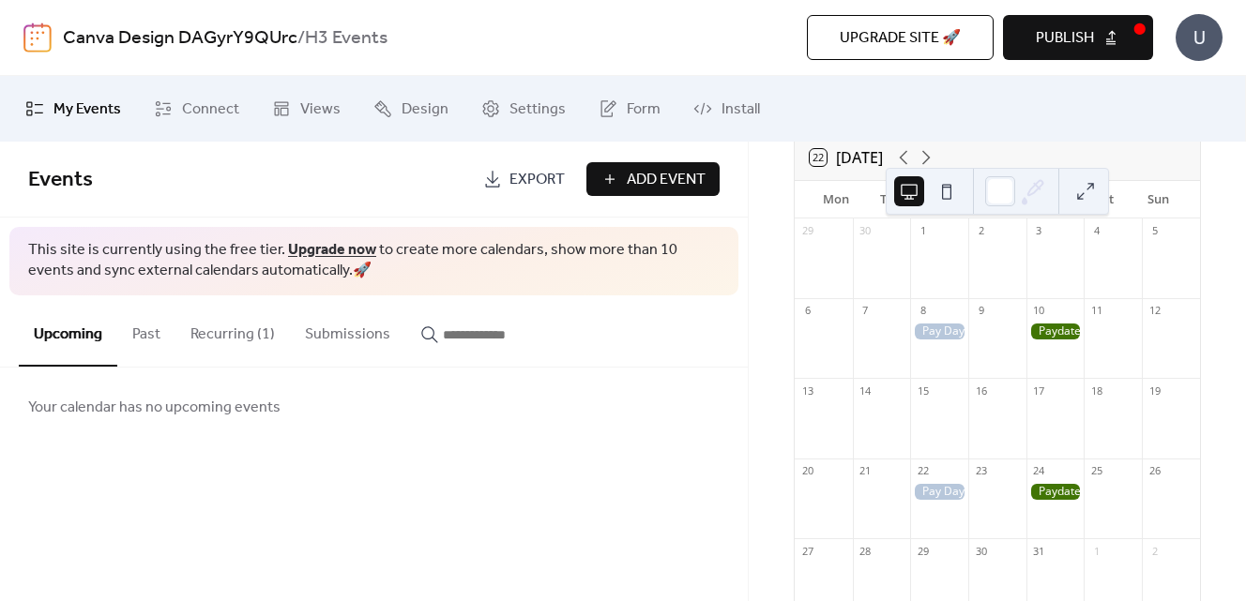
click at [1056, 500] on div at bounding box center [1056, 492] width 58 height 16
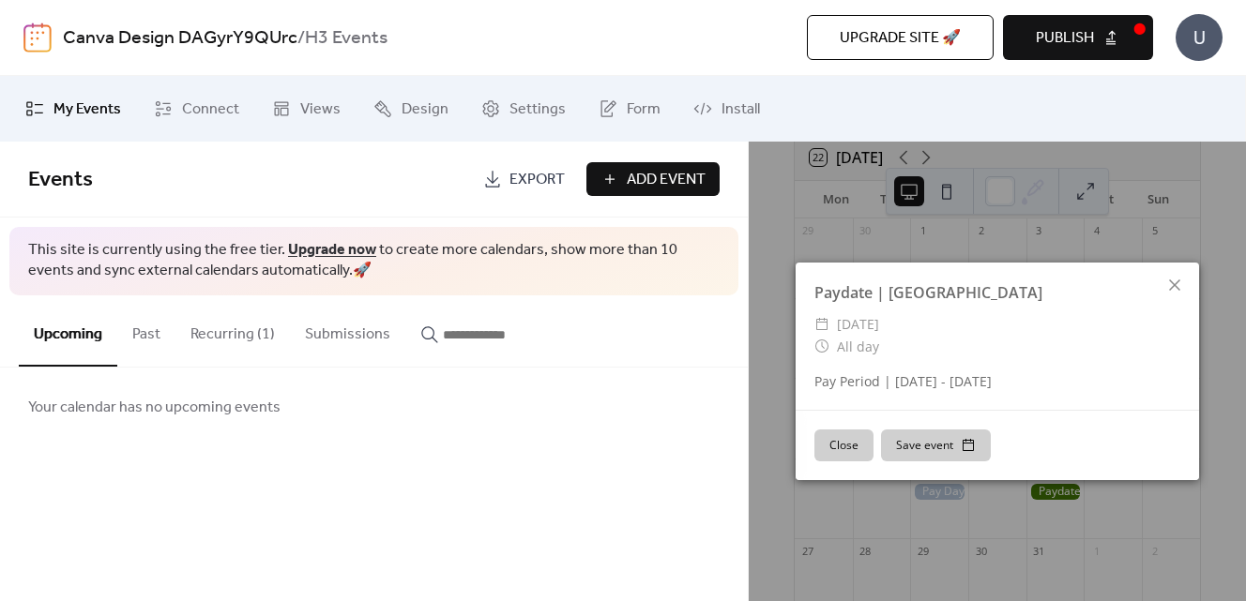
click at [855, 448] on button "Close" at bounding box center [843, 446] width 59 height 32
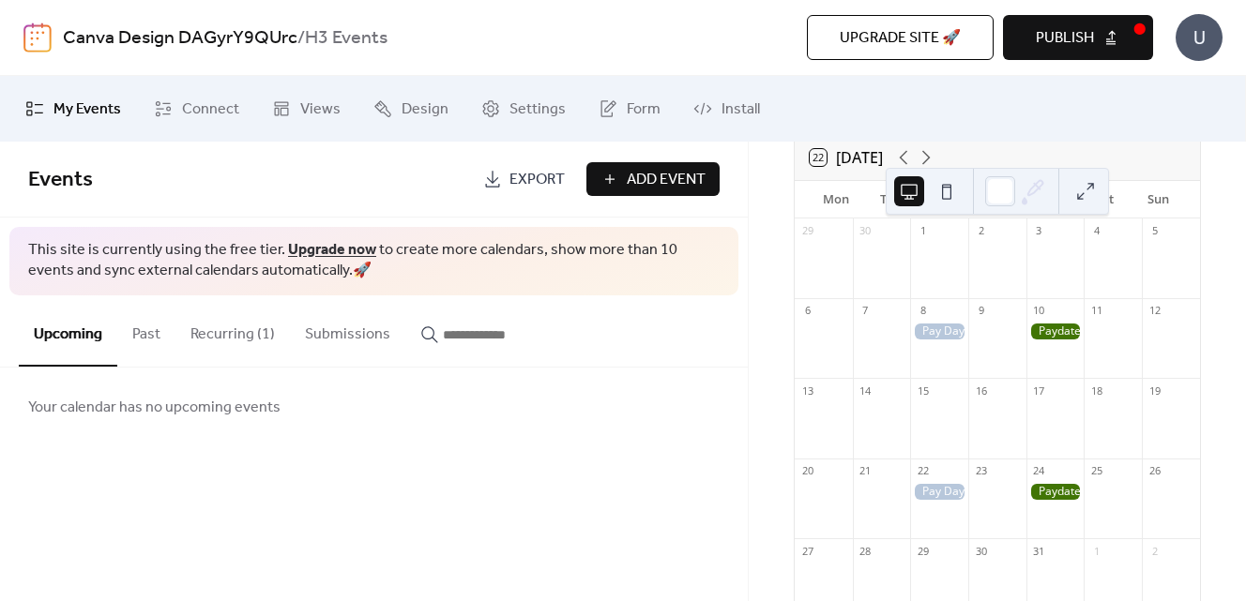
click at [147, 341] on button "Past" at bounding box center [146, 330] width 58 height 69
click at [58, 337] on button "Upcoming" at bounding box center [68, 330] width 99 height 69
click at [157, 342] on button "Past" at bounding box center [146, 330] width 58 height 69
click at [1046, 340] on div at bounding box center [1056, 332] width 58 height 16
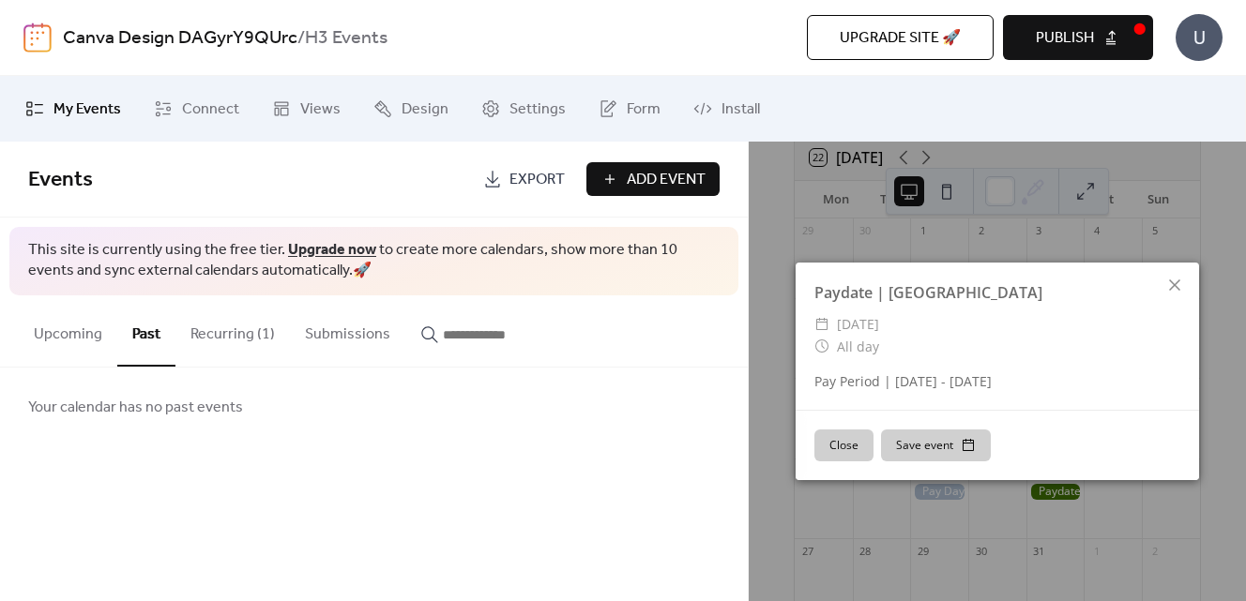
click at [1046, 342] on div "​ All day" at bounding box center [997, 347] width 366 height 23
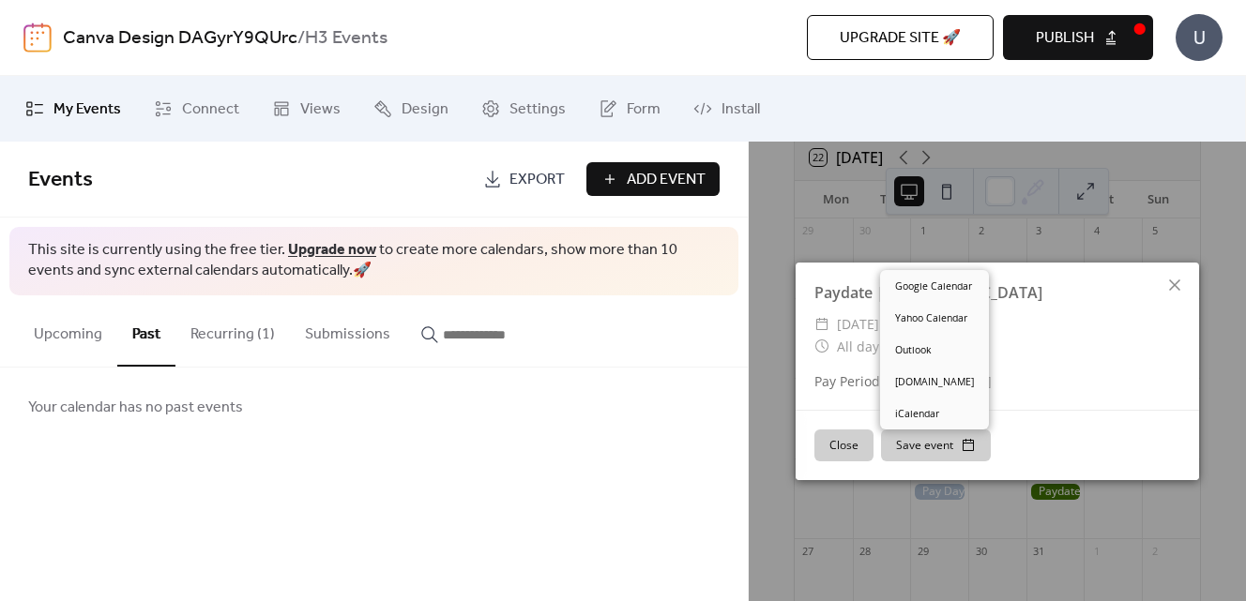
drag, startPoint x: 936, startPoint y: 442, endPoint x: 808, endPoint y: 380, distance: 142.7
click at [803, 380] on div "Paydate | Durham ​ Friday, October 10, 2025 ​ All day Pay Period | 09/01/2025 -…" at bounding box center [997, 372] width 403 height 219
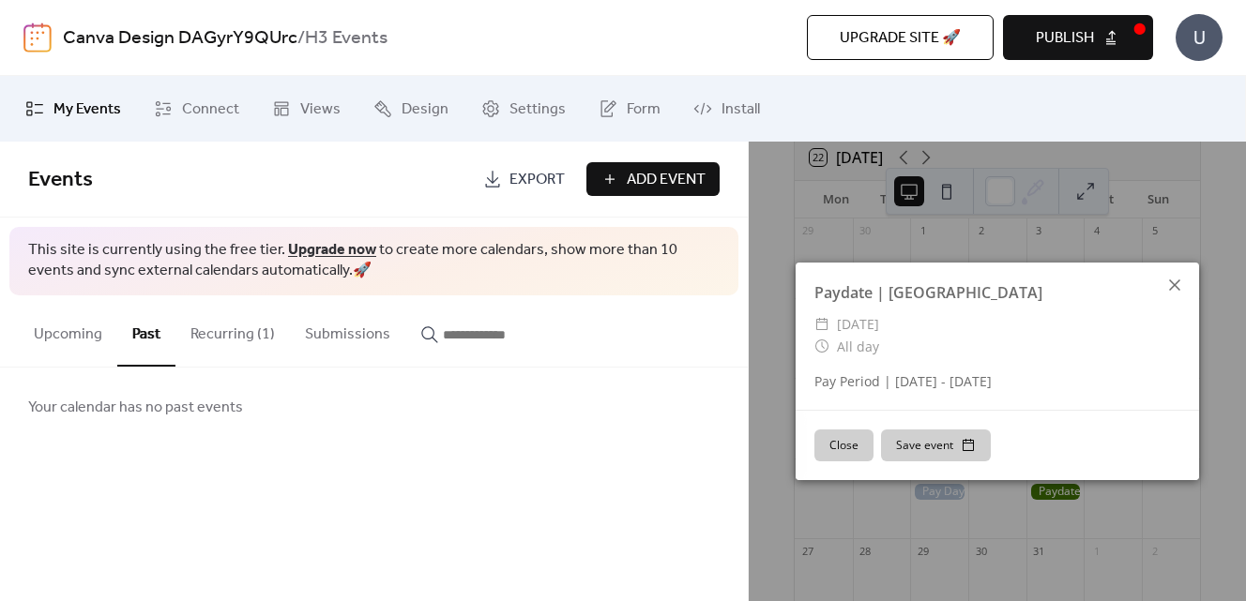
click at [1175, 281] on icon at bounding box center [1175, 285] width 23 height 23
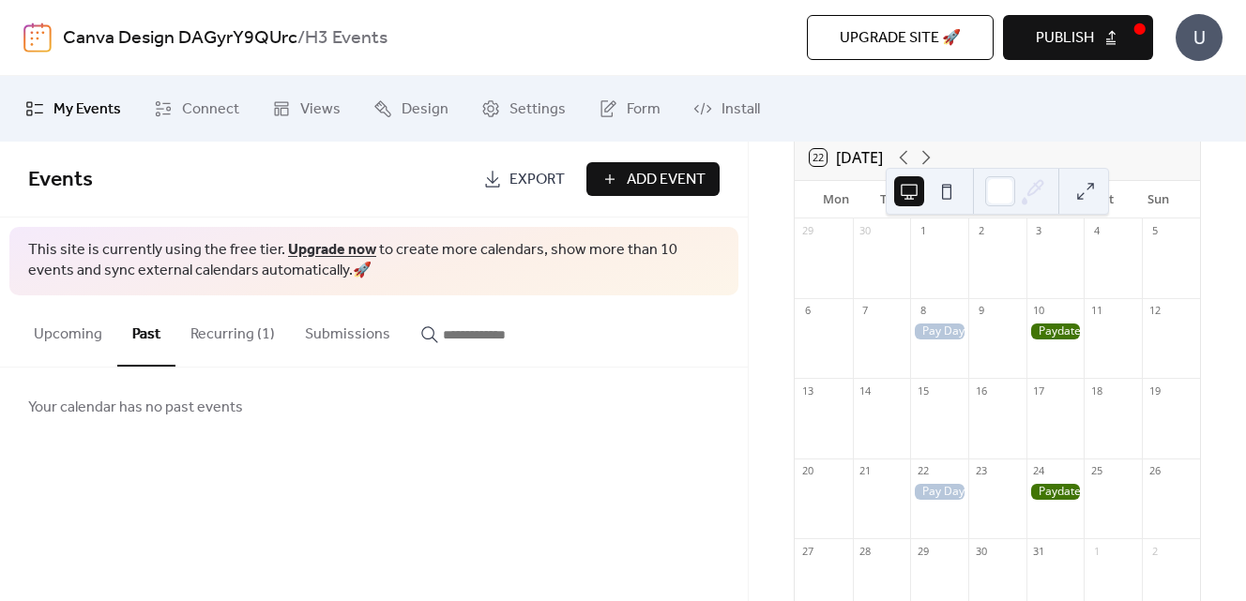
click at [68, 332] on button "Upcoming" at bounding box center [68, 330] width 99 height 69
click at [949, 500] on div at bounding box center [939, 492] width 58 height 16
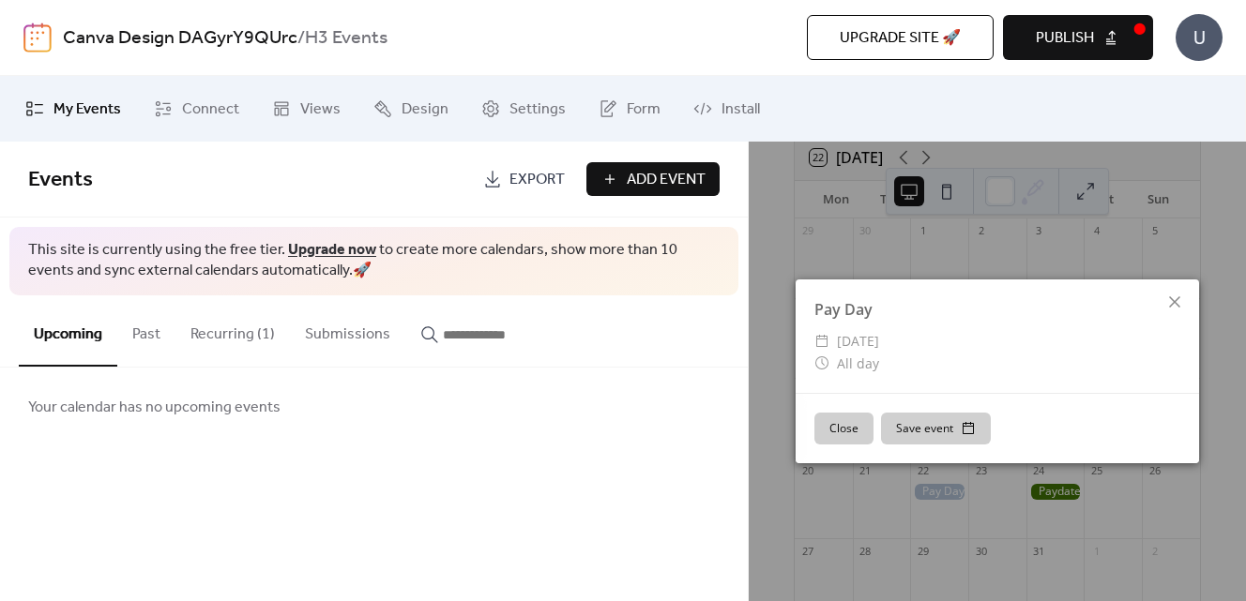
click at [1207, 290] on div "Pay Day ​ Wednesday, October 22, 2025 ​ All day Close Save event" at bounding box center [997, 372] width 497 height 460
click at [1180, 302] on icon at bounding box center [1175, 302] width 23 height 23
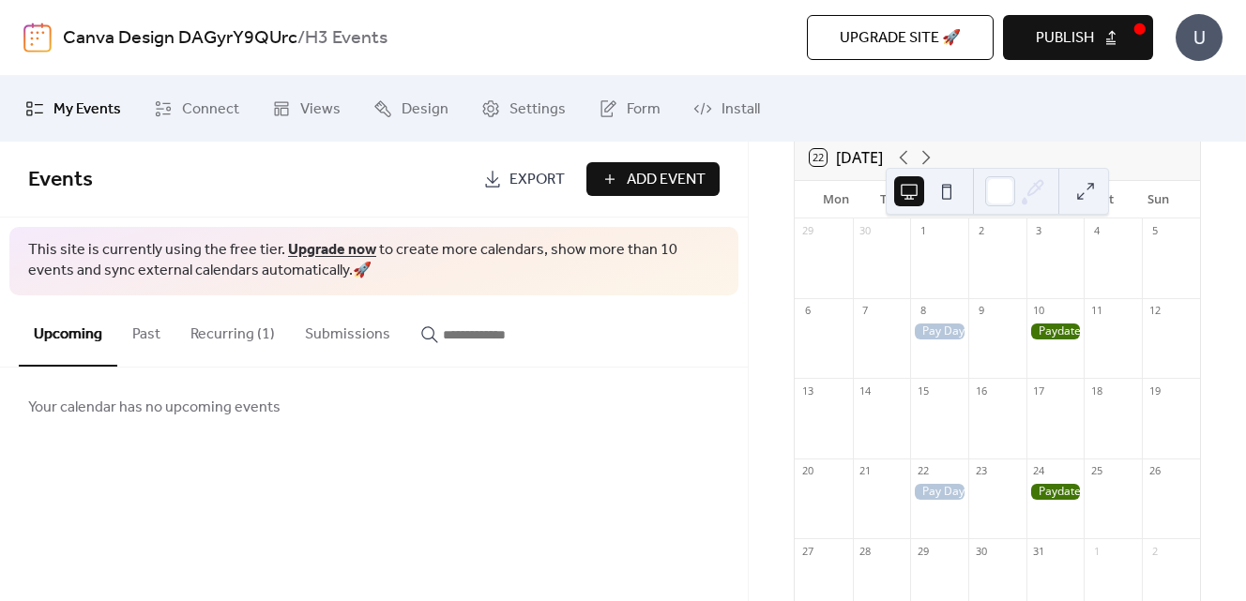
click at [938, 340] on div at bounding box center [939, 332] width 58 height 16
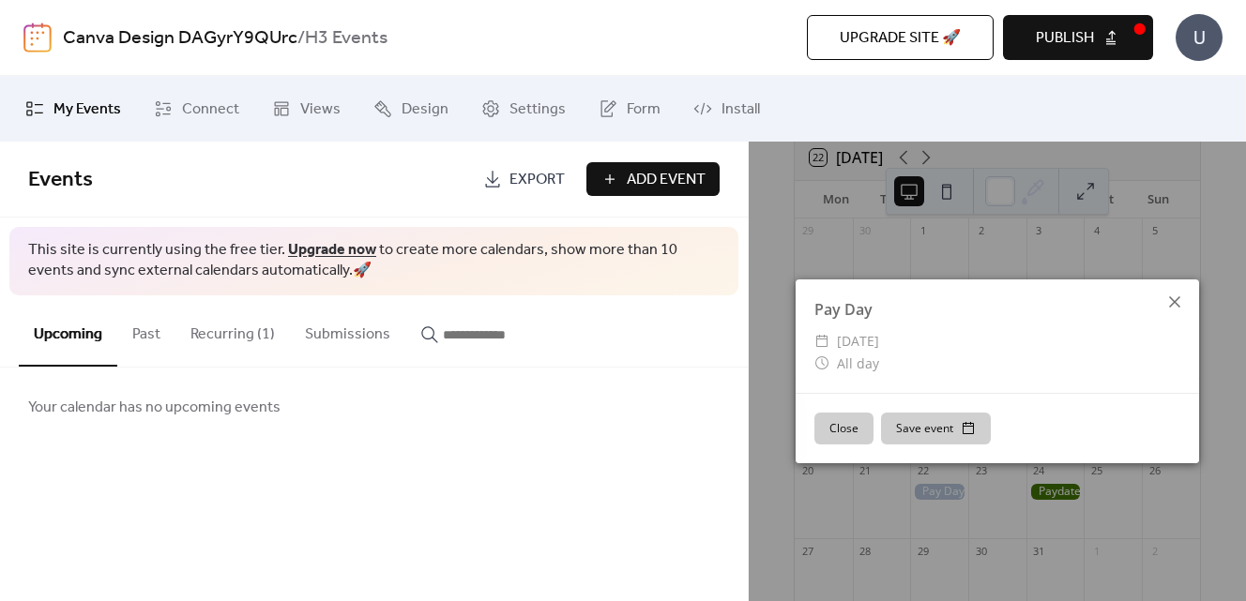
click at [1179, 295] on icon at bounding box center [1175, 302] width 23 height 23
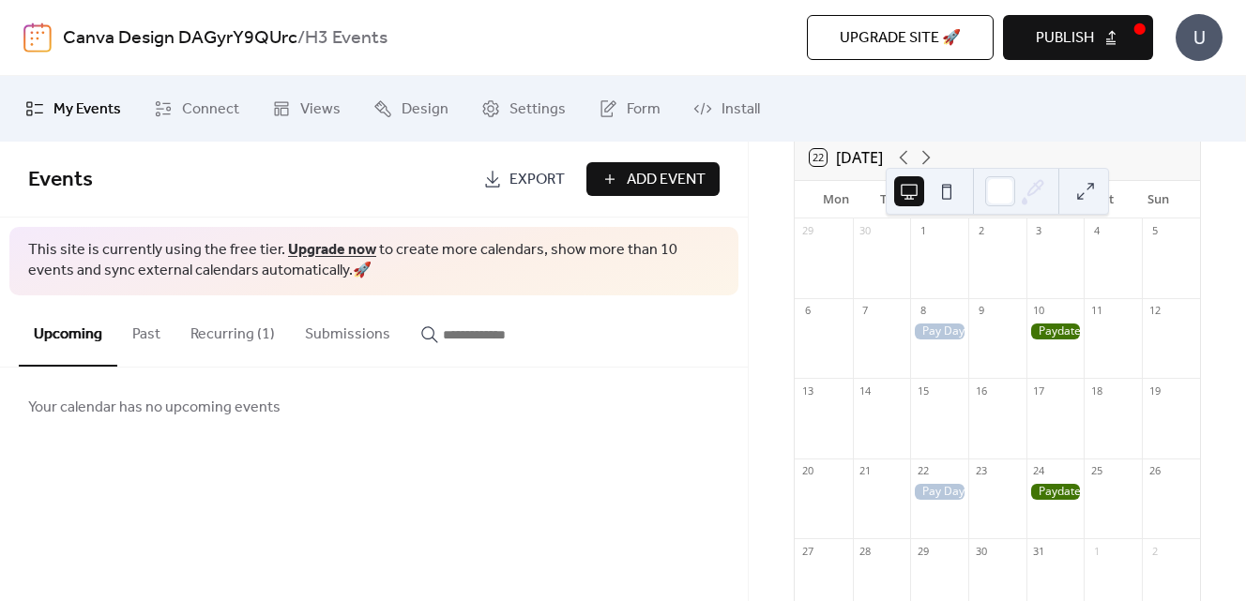
click at [100, 125] on link "My Events" at bounding box center [73, 109] width 124 height 51
click at [944, 339] on div at bounding box center [939, 332] width 58 height 16
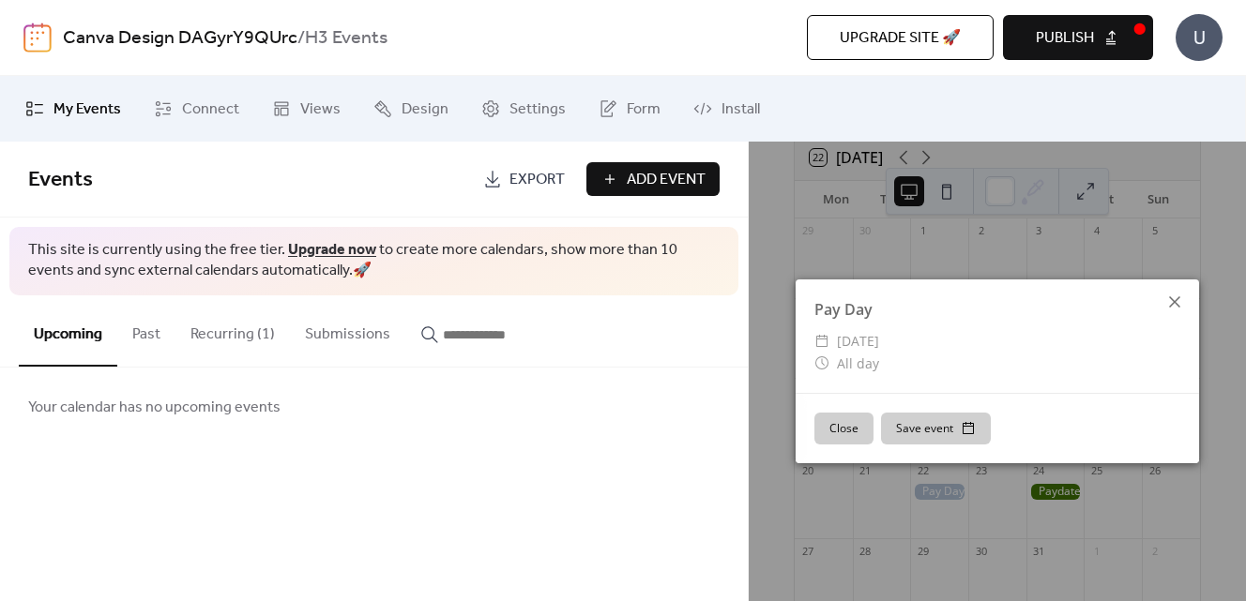
click at [1172, 303] on icon at bounding box center [1174, 302] width 11 height 11
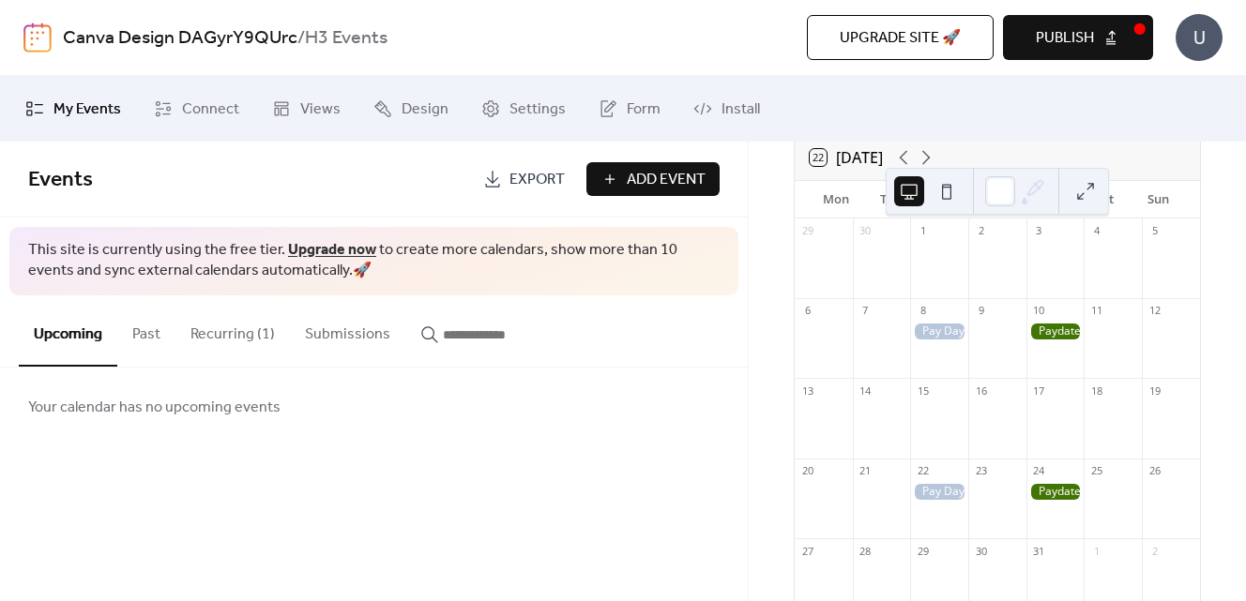
click at [928, 484] on div "22" at bounding box center [939, 471] width 58 height 25
click at [937, 497] on div at bounding box center [939, 492] width 58 height 16
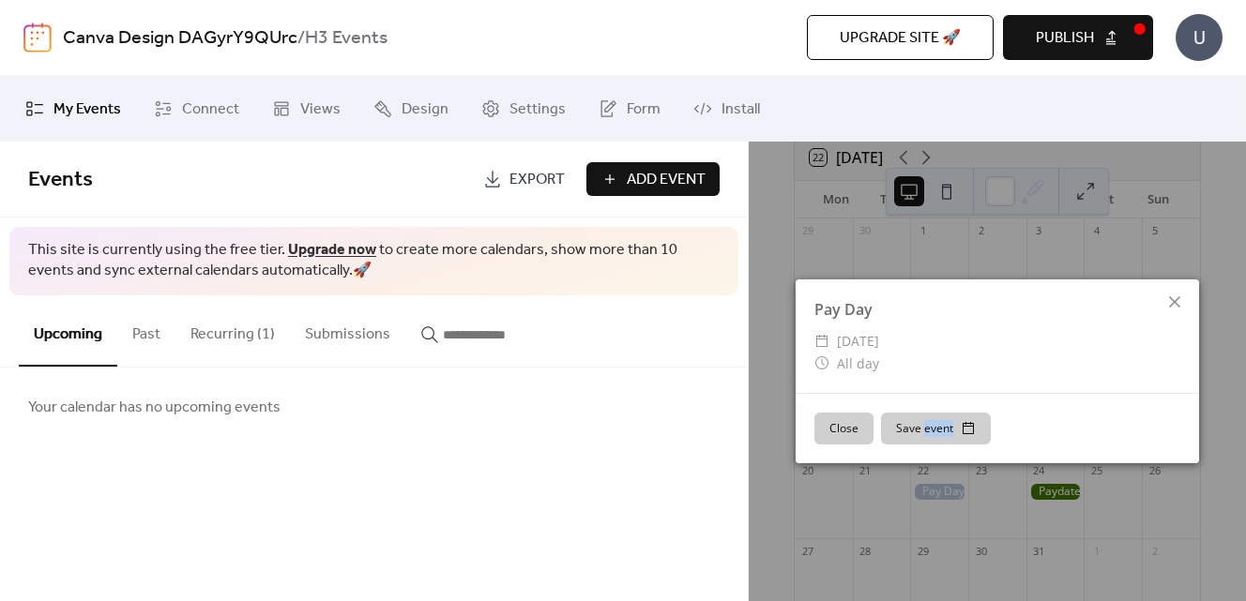
click at [937, 497] on div "Pay Day ​ Wednesday, October 22, 2025 ​ All day Close Save event" at bounding box center [997, 372] width 497 height 460
click at [1174, 300] on icon at bounding box center [1174, 302] width 11 height 11
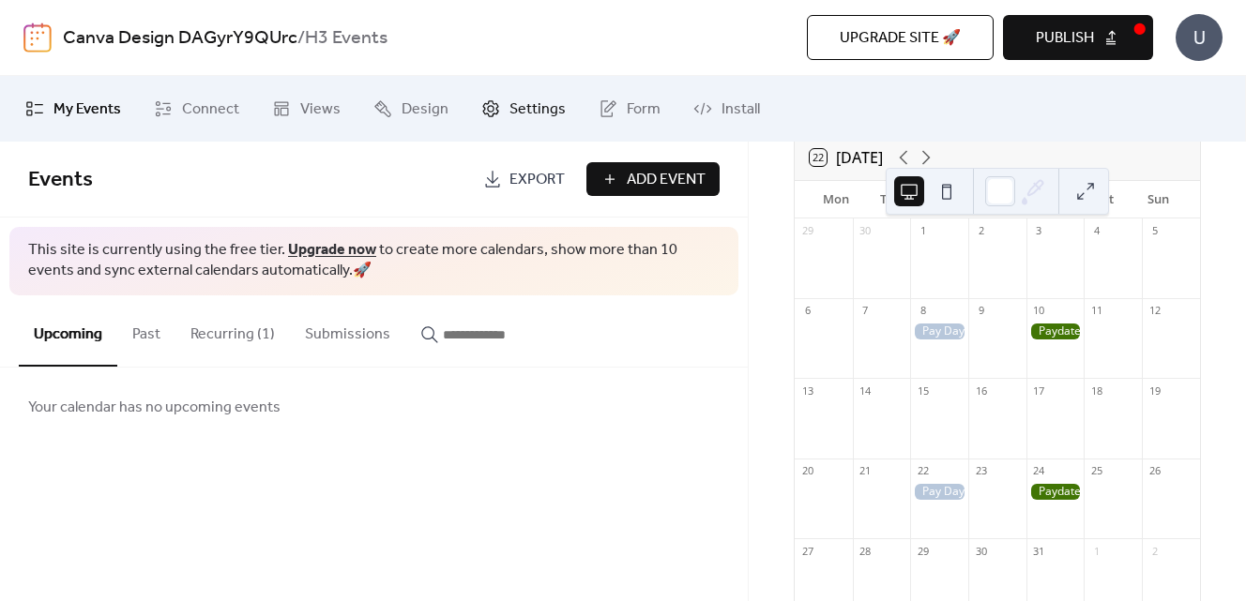
click at [517, 108] on span "Settings" at bounding box center [538, 110] width 56 height 23
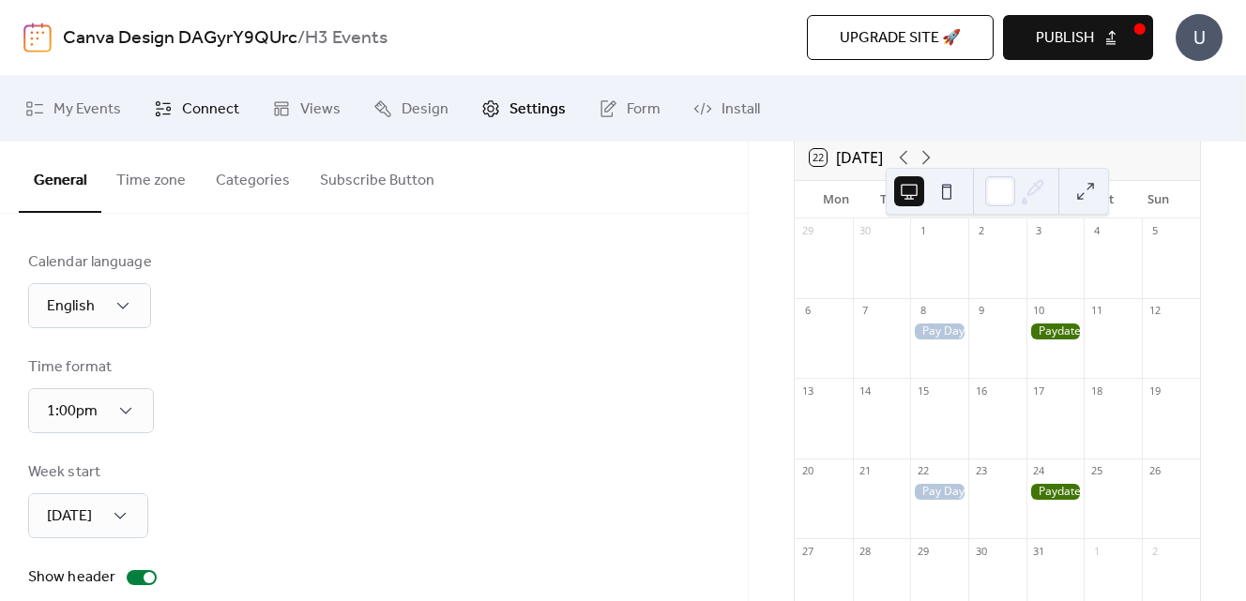
click at [174, 125] on link "Connect" at bounding box center [197, 109] width 114 height 51
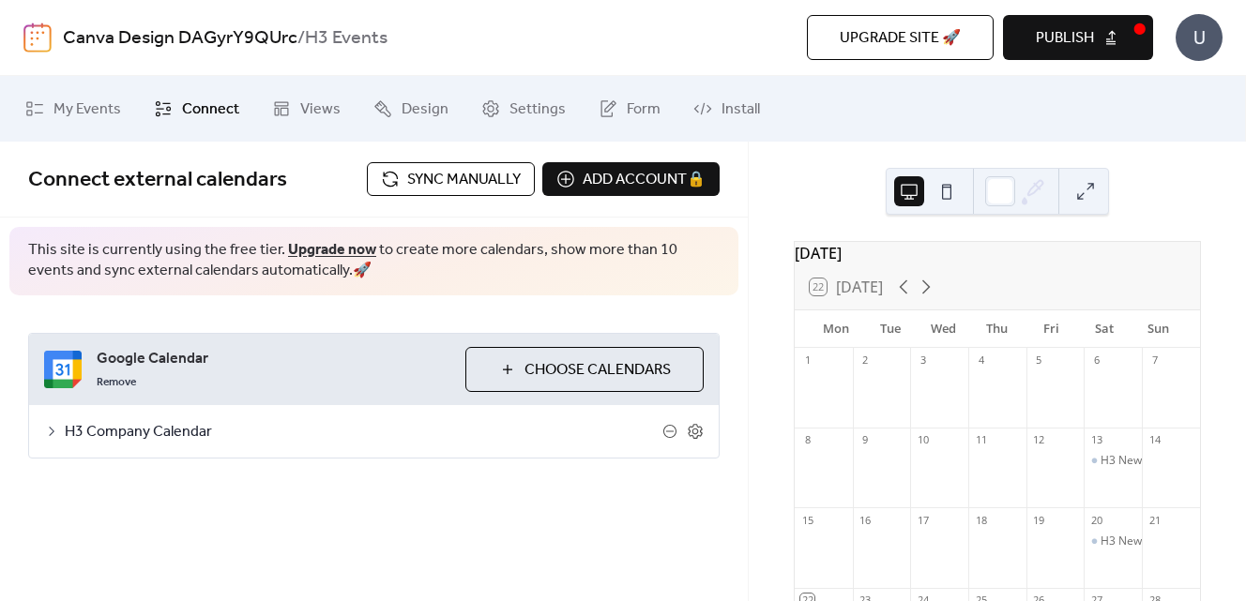
click at [234, 102] on span "Connect" at bounding box center [210, 110] width 57 height 23
click at [319, 111] on span "Views" at bounding box center [320, 110] width 40 height 23
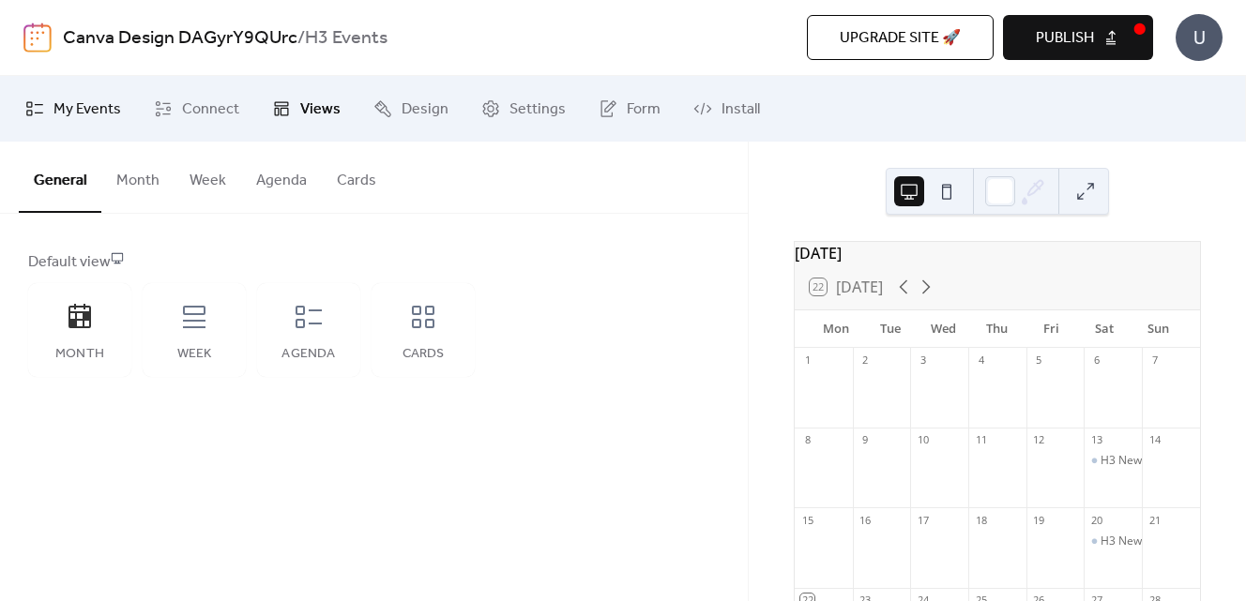
click at [97, 116] on span "My Events" at bounding box center [87, 110] width 68 height 23
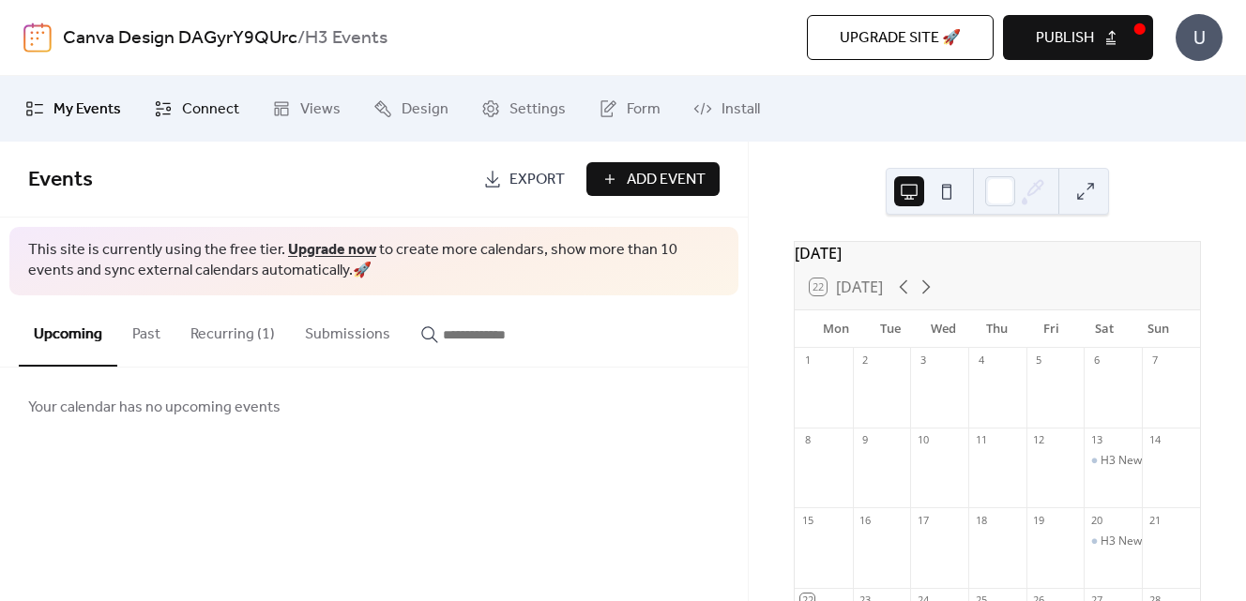
click at [215, 103] on span "Connect" at bounding box center [210, 110] width 57 height 23
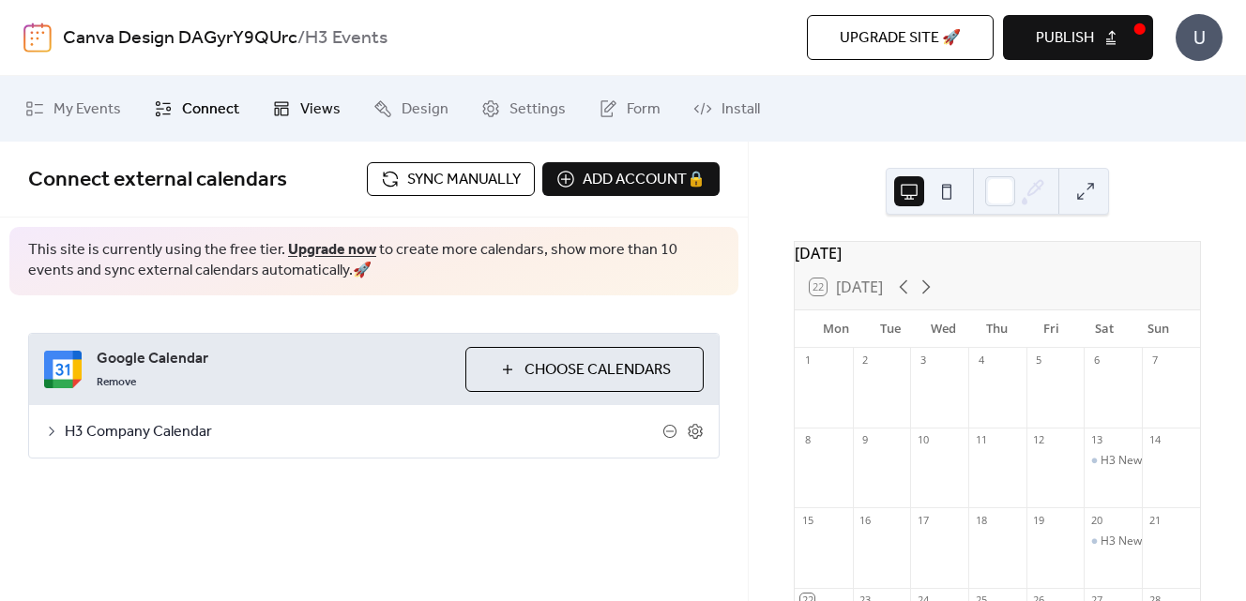
click at [312, 109] on span "Views" at bounding box center [320, 110] width 40 height 23
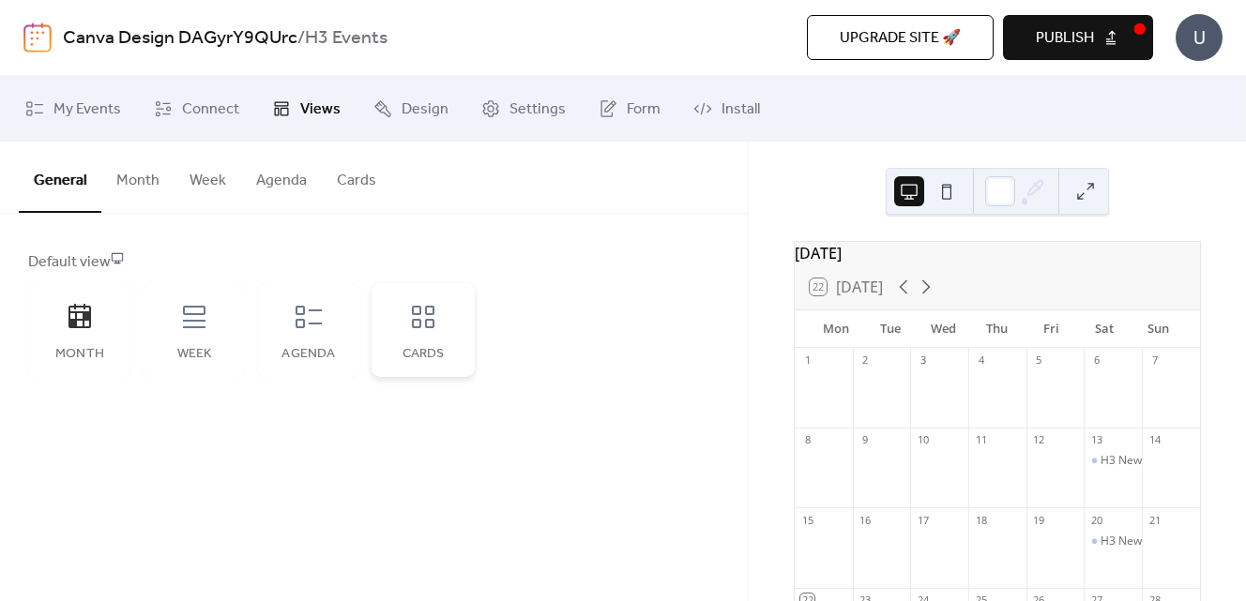
click at [429, 324] on icon at bounding box center [423, 317] width 30 height 30
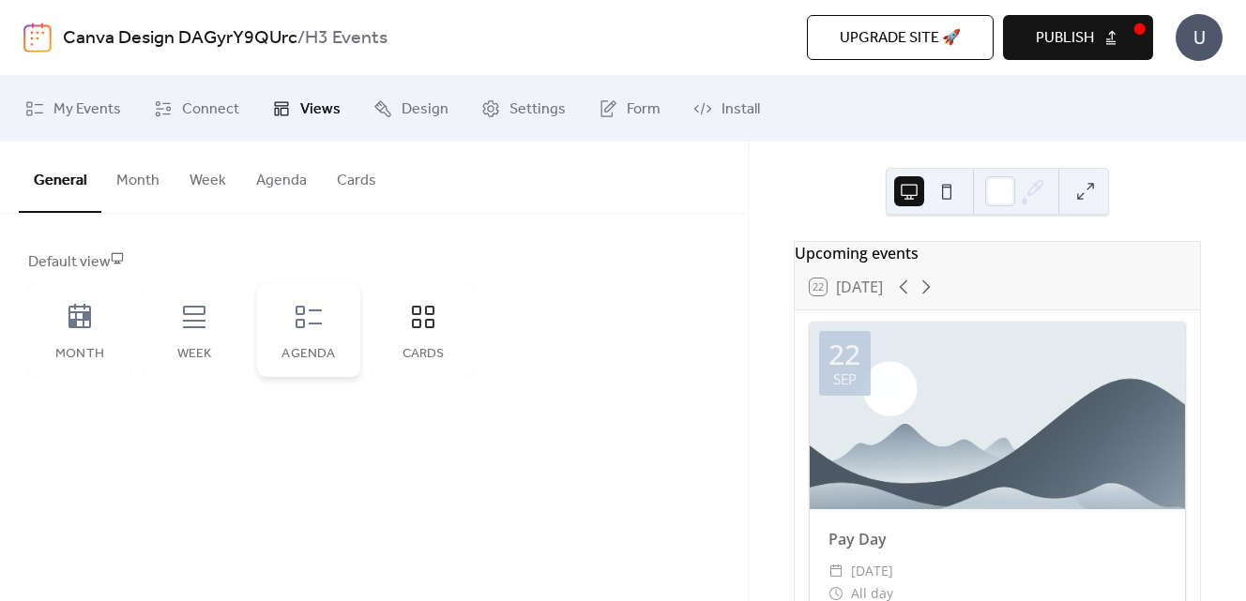
click at [342, 325] on div "Agenda" at bounding box center [308, 330] width 103 height 94
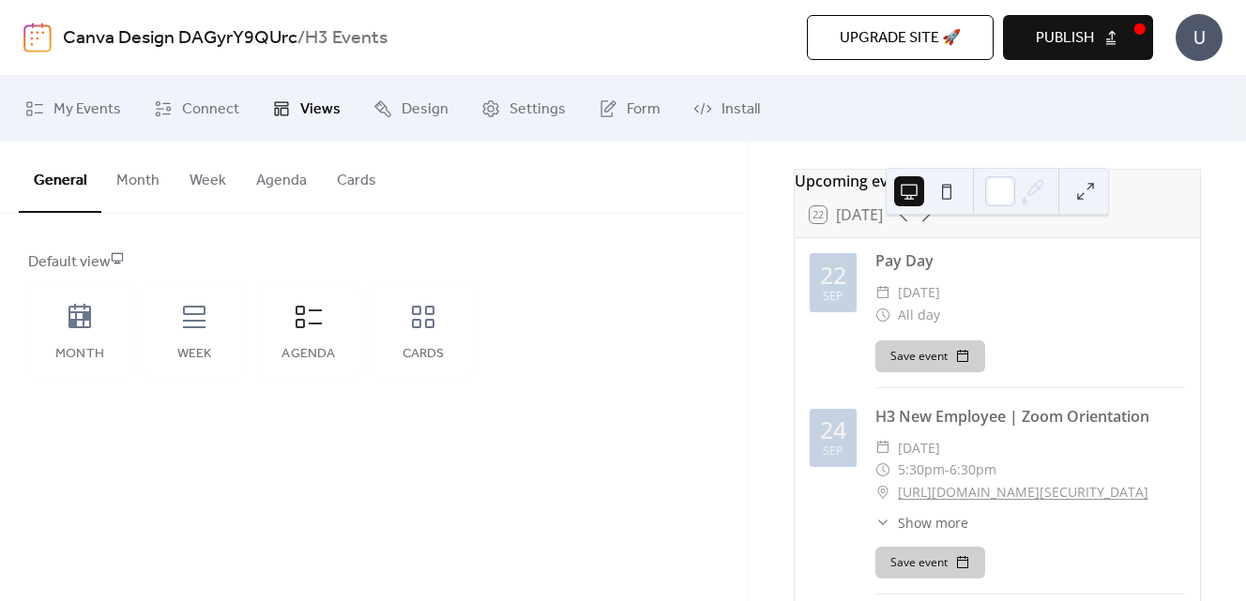
scroll to position [79, 0]
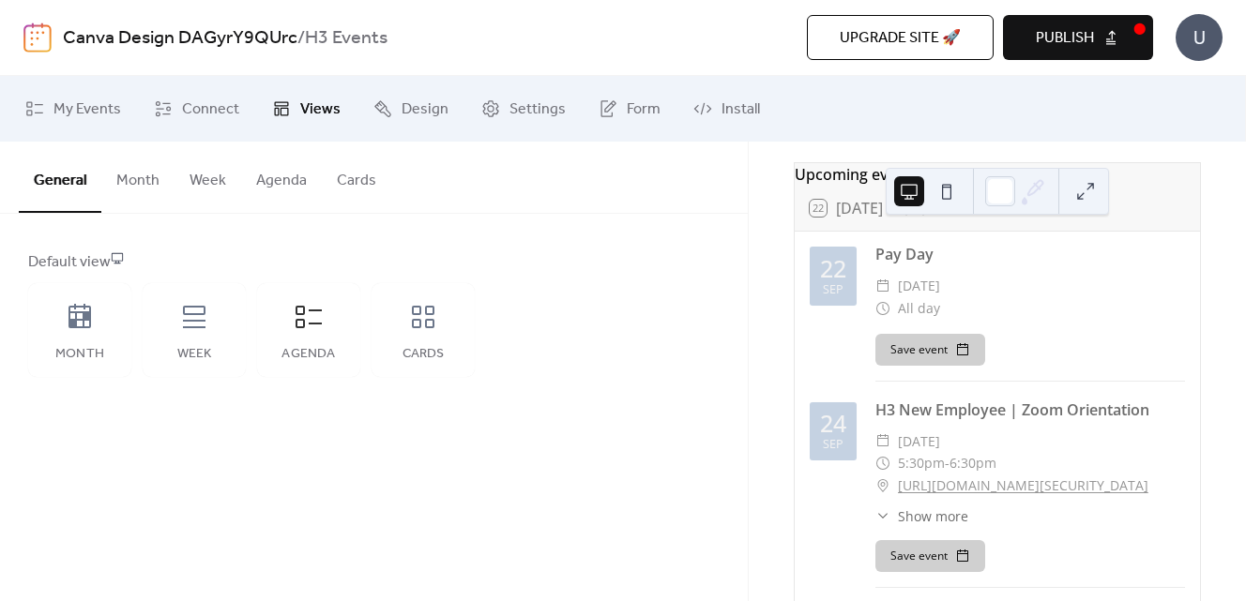
click at [940, 449] on span "[DATE]" at bounding box center [919, 442] width 42 height 23
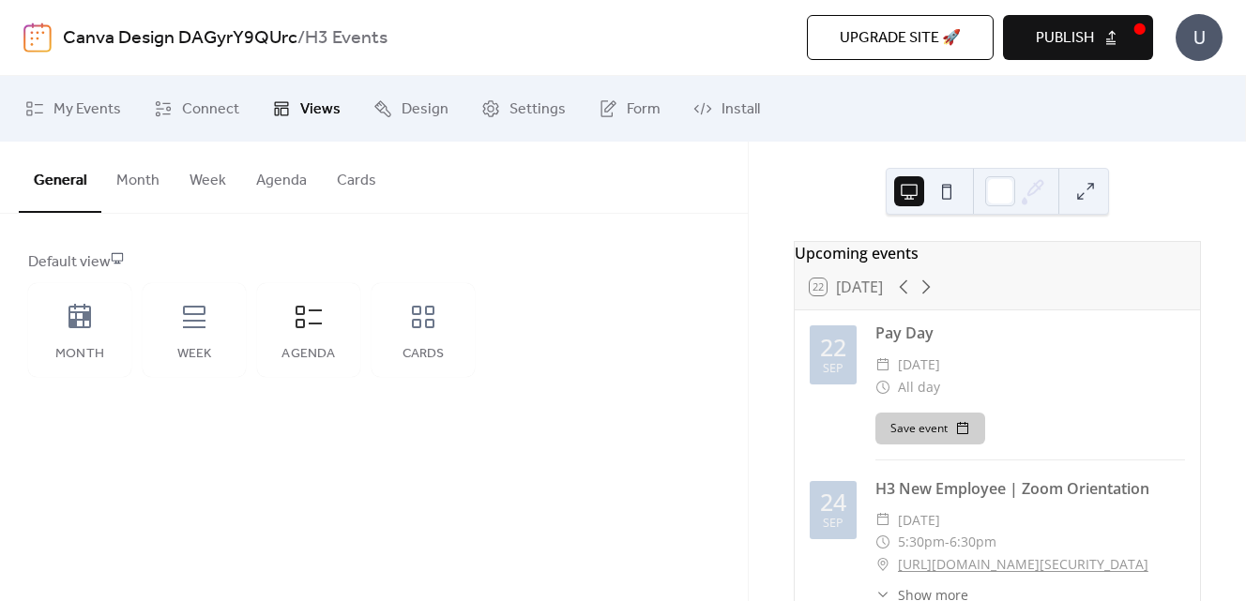
scroll to position [1, 0]
click at [838, 358] on div "22" at bounding box center [833, 346] width 26 height 23
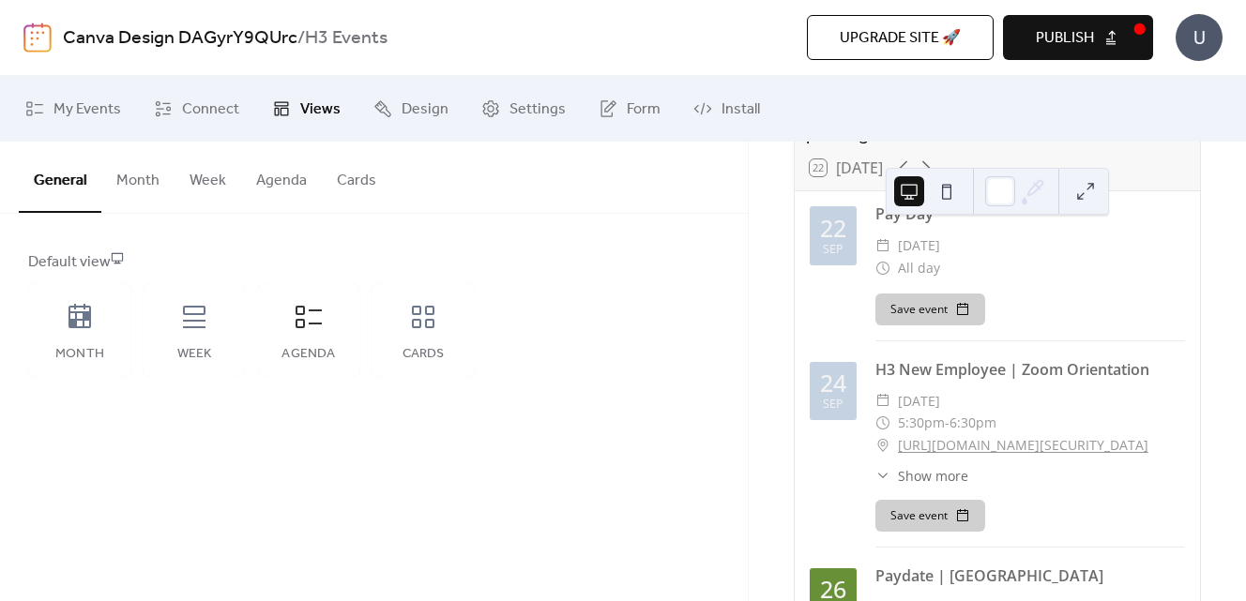
scroll to position [89, 0]
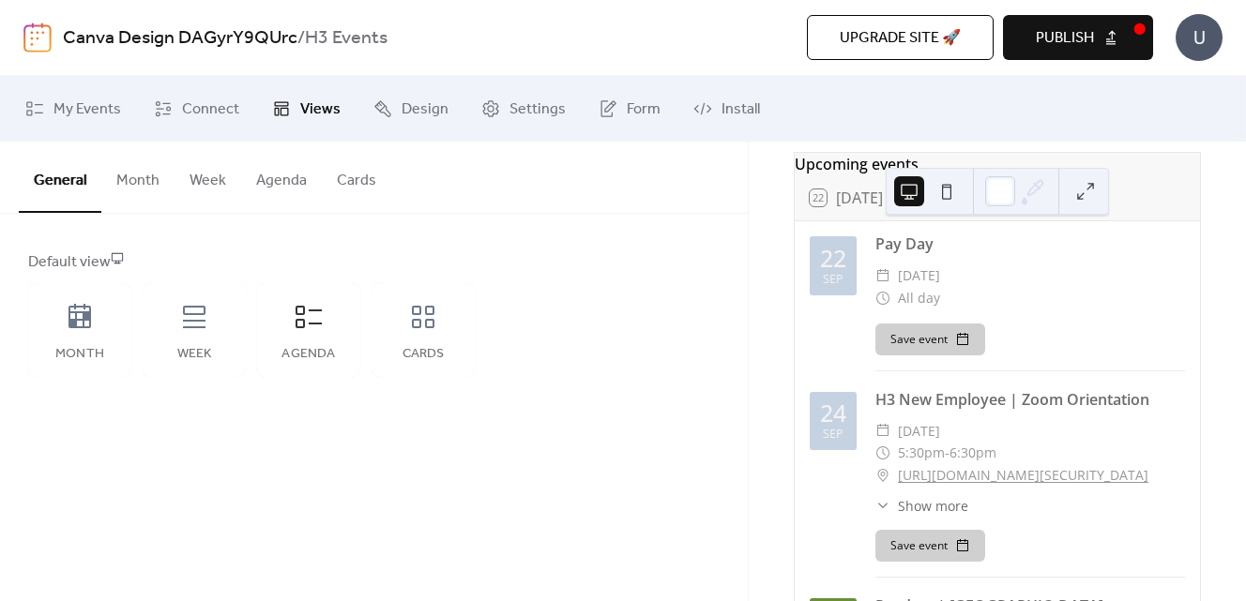
click at [837, 270] on div "22" at bounding box center [833, 258] width 26 height 23
click at [909, 254] on div "Pay Day" at bounding box center [1030, 244] width 310 height 23
click at [922, 287] on span "[DATE]" at bounding box center [919, 276] width 42 height 23
click at [126, 181] on button "Month" at bounding box center [137, 176] width 73 height 69
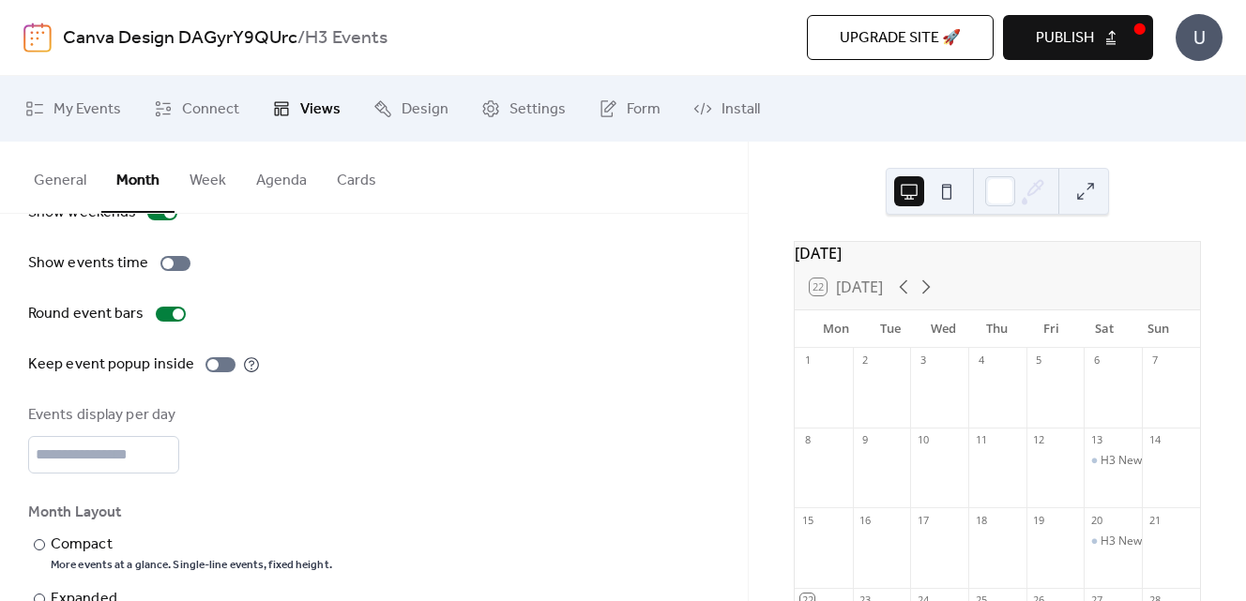
scroll to position [139, 0]
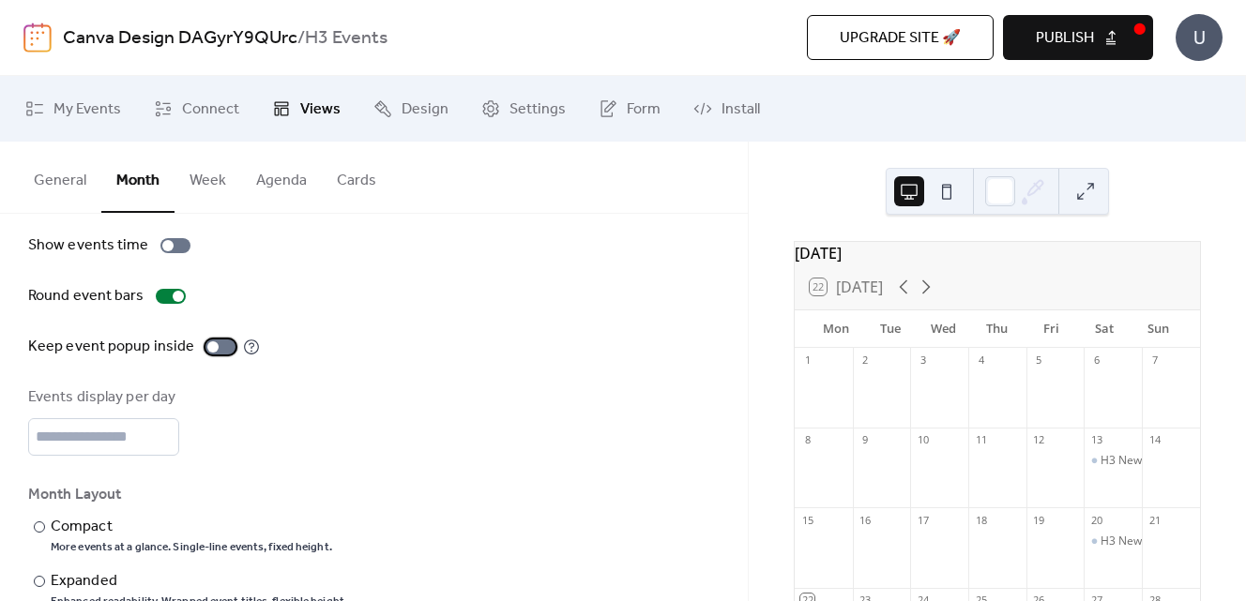
click at [215, 349] on div at bounding box center [220, 347] width 30 height 15
click at [208, 349] on div at bounding box center [220, 347] width 30 height 15
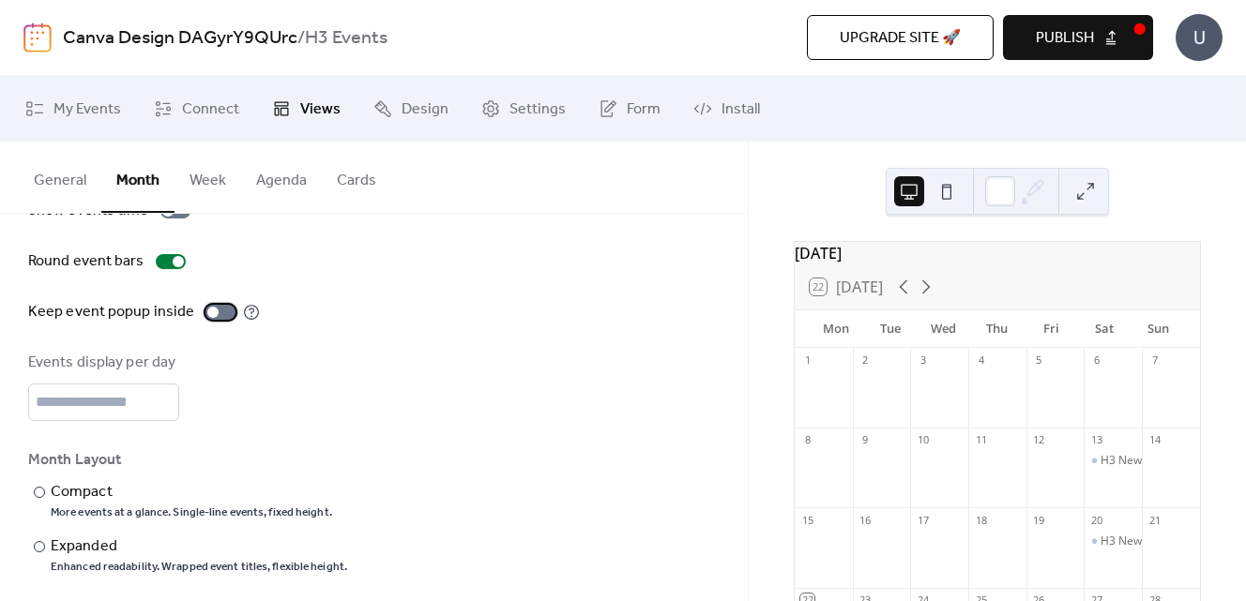
scroll to position [185, 0]
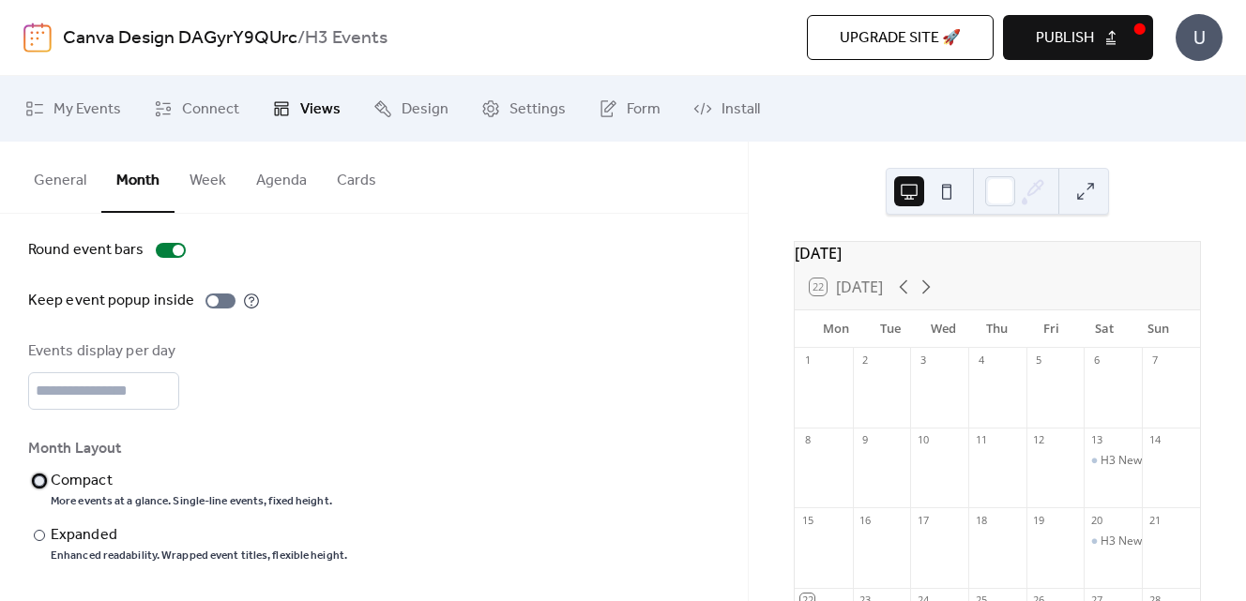
click at [257, 500] on div "More events at a glance. Single-line events, fixed height." at bounding box center [192, 502] width 282 height 15
click at [40, 534] on div at bounding box center [39, 535] width 11 height 11
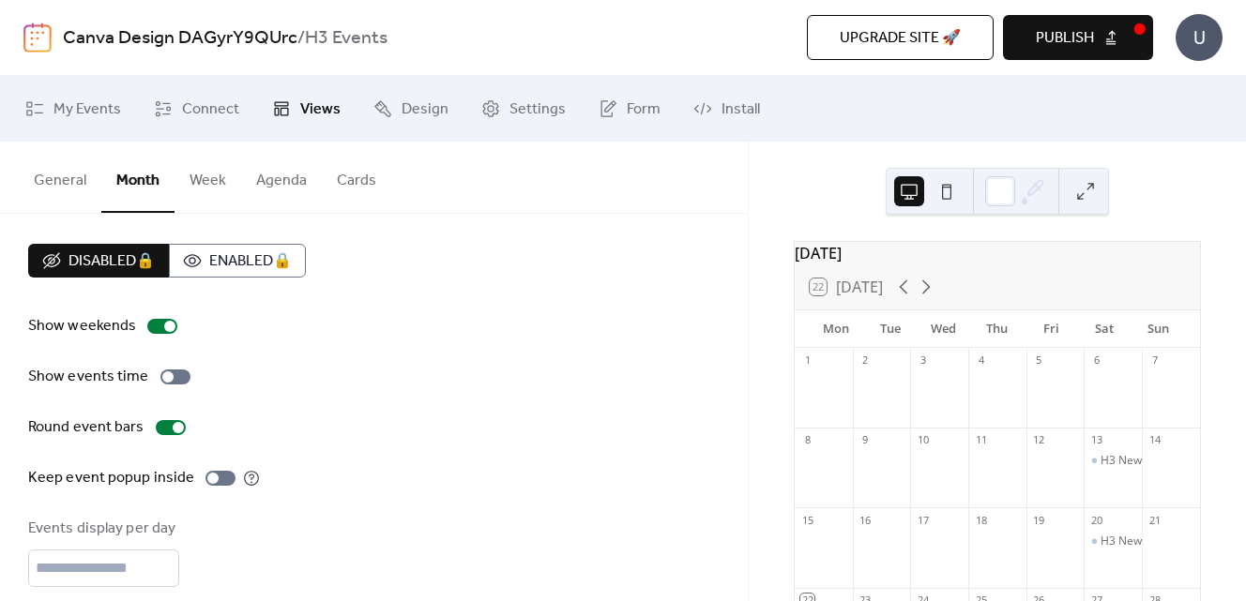
scroll to position [0, 0]
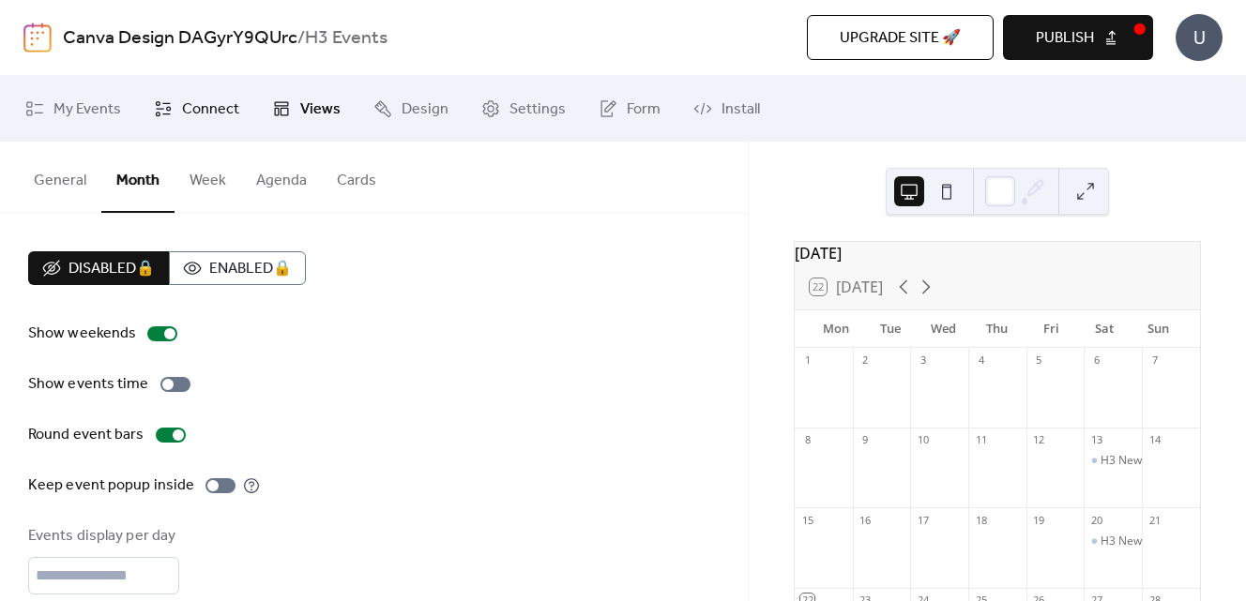
click at [197, 103] on span "Connect" at bounding box center [210, 110] width 57 height 23
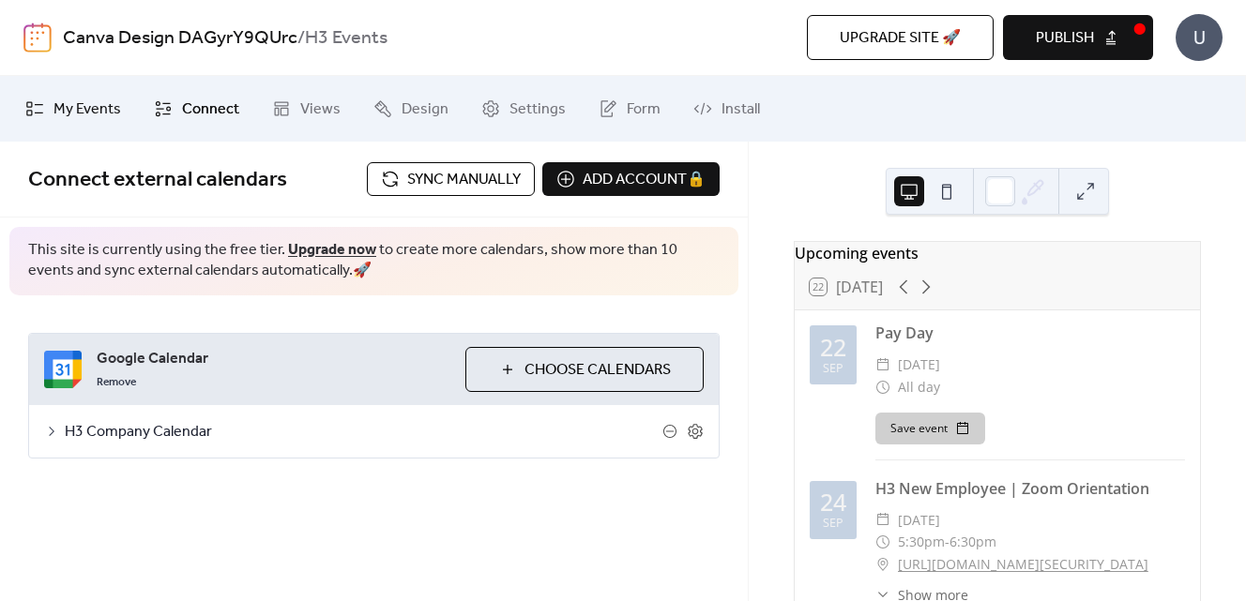
click at [98, 101] on span "My Events" at bounding box center [87, 110] width 68 height 23
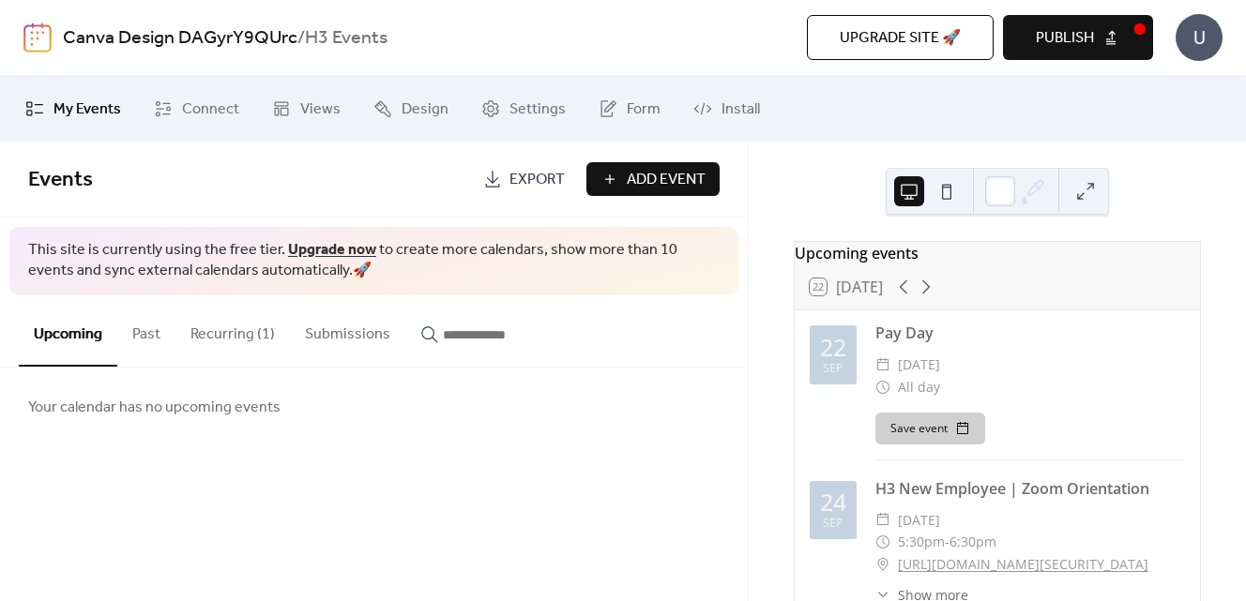
click at [221, 338] on button "Recurring (1)" at bounding box center [232, 330] width 114 height 69
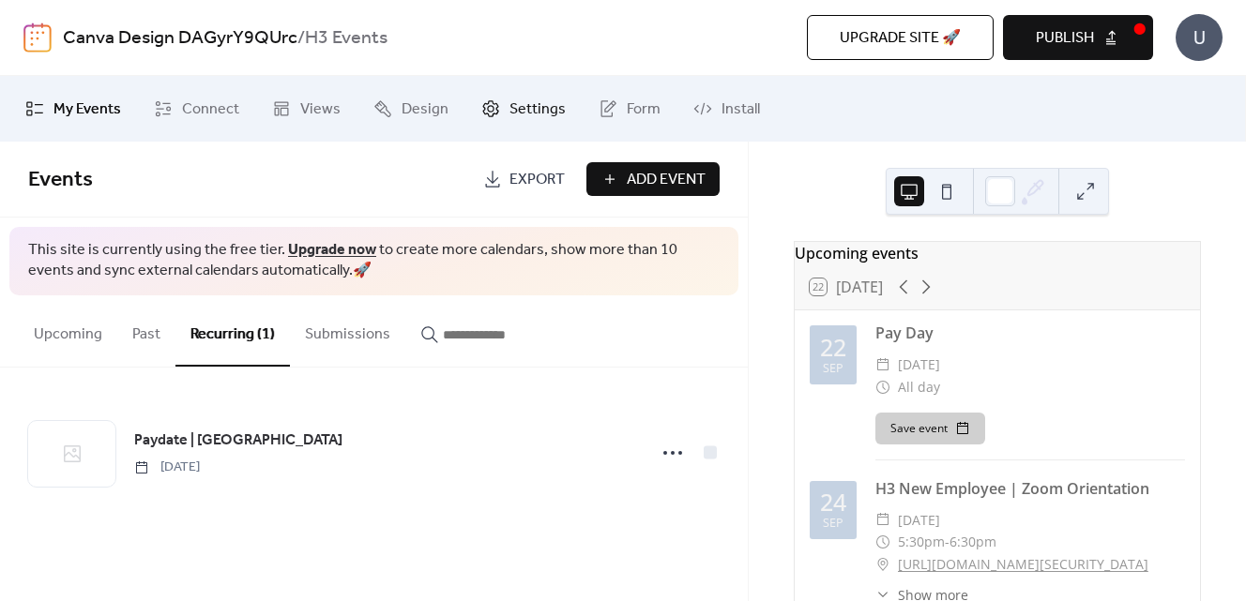
click at [501, 109] on link "Settings" at bounding box center [523, 109] width 113 height 51
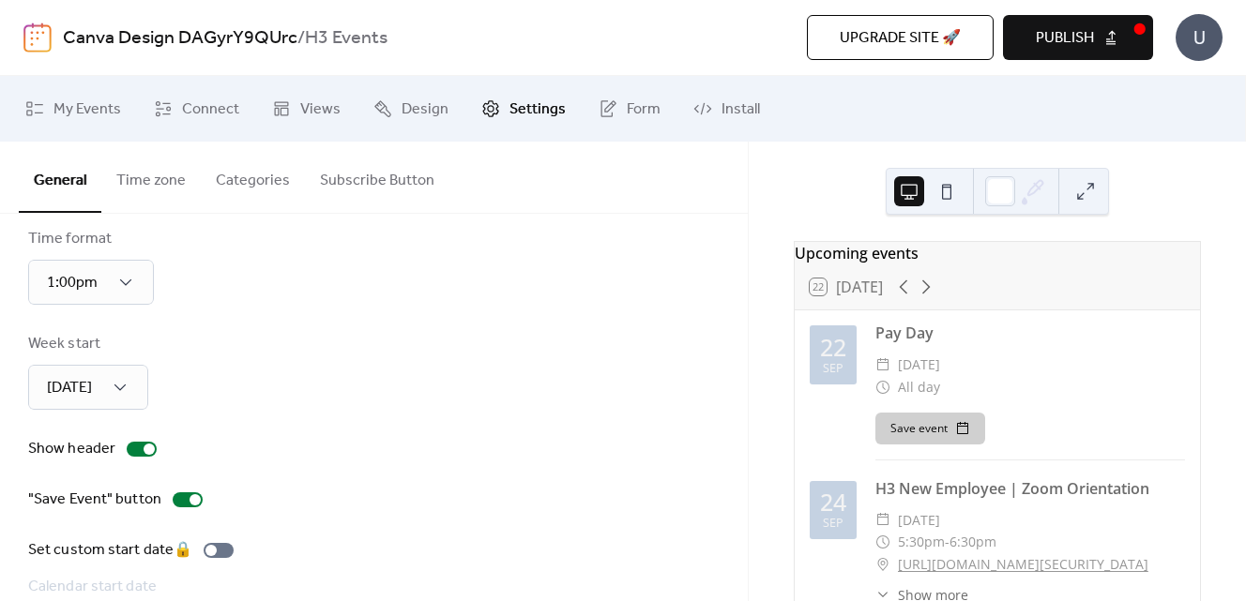
scroll to position [139, 0]
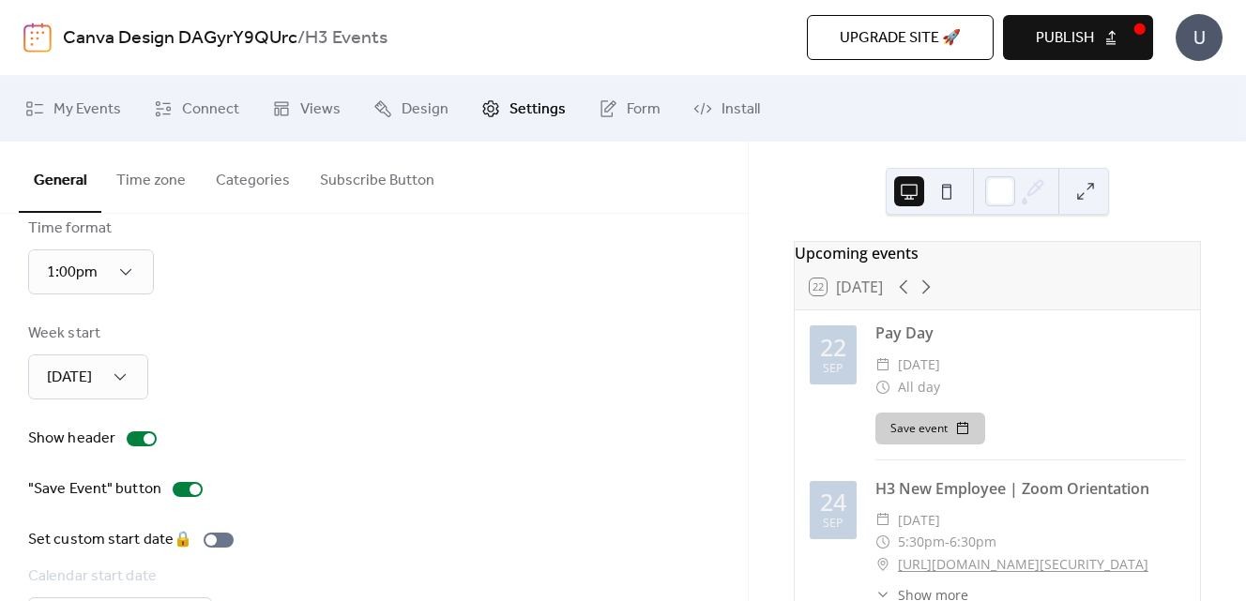
click at [114, 346] on div "Week start [DATE]" at bounding box center [88, 361] width 120 height 77
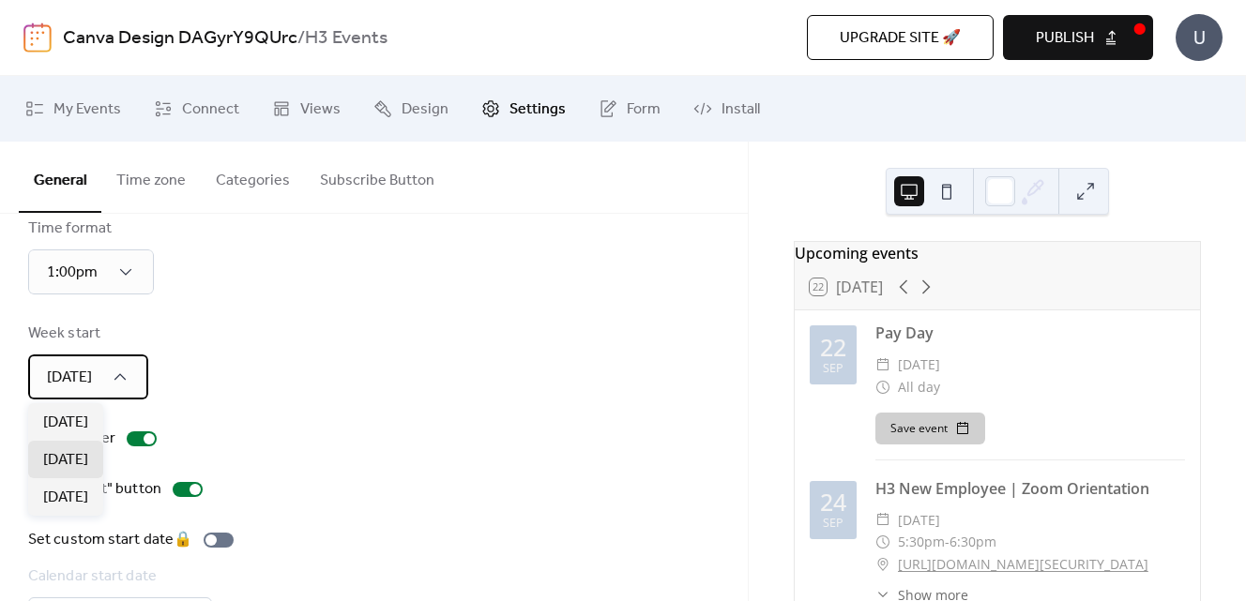
click at [114, 374] on div "[DATE]" at bounding box center [88, 377] width 120 height 45
click at [82, 423] on span "[DATE]" at bounding box center [65, 423] width 45 height 23
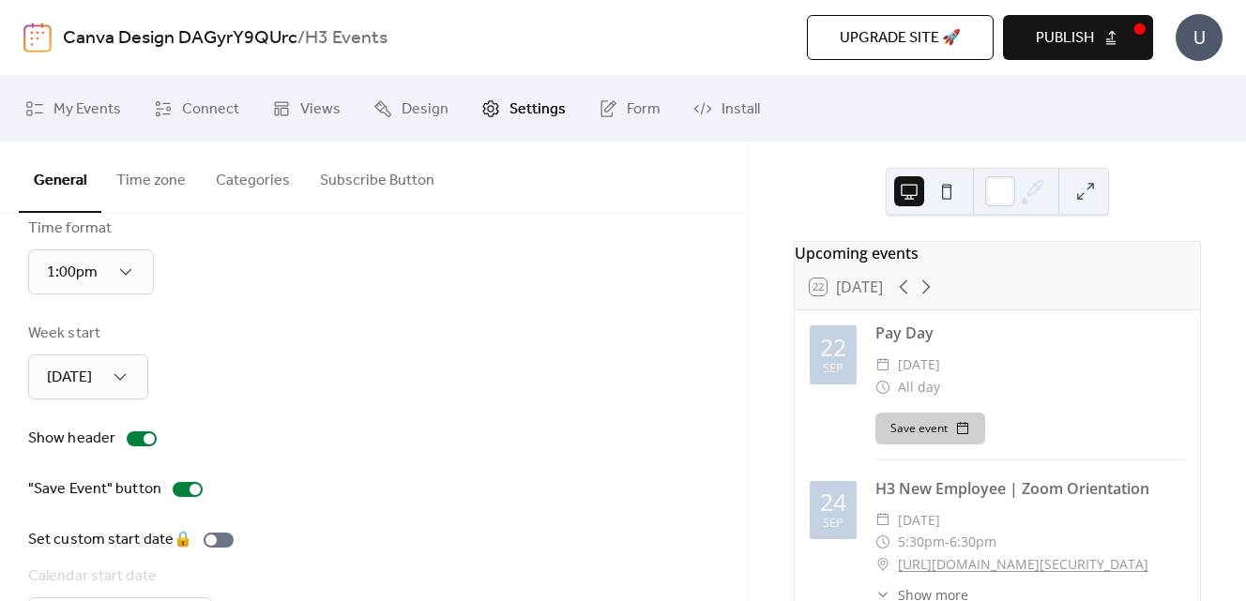
click at [503, 436] on div "Show header" at bounding box center [374, 439] width 692 height 23
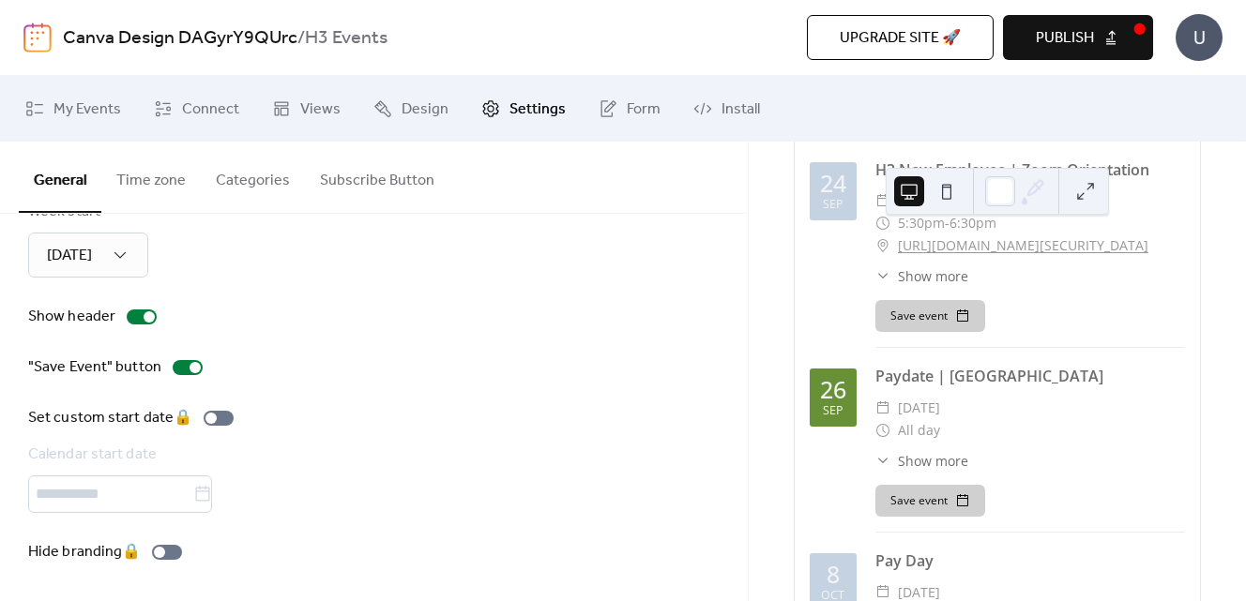
scroll to position [0, 0]
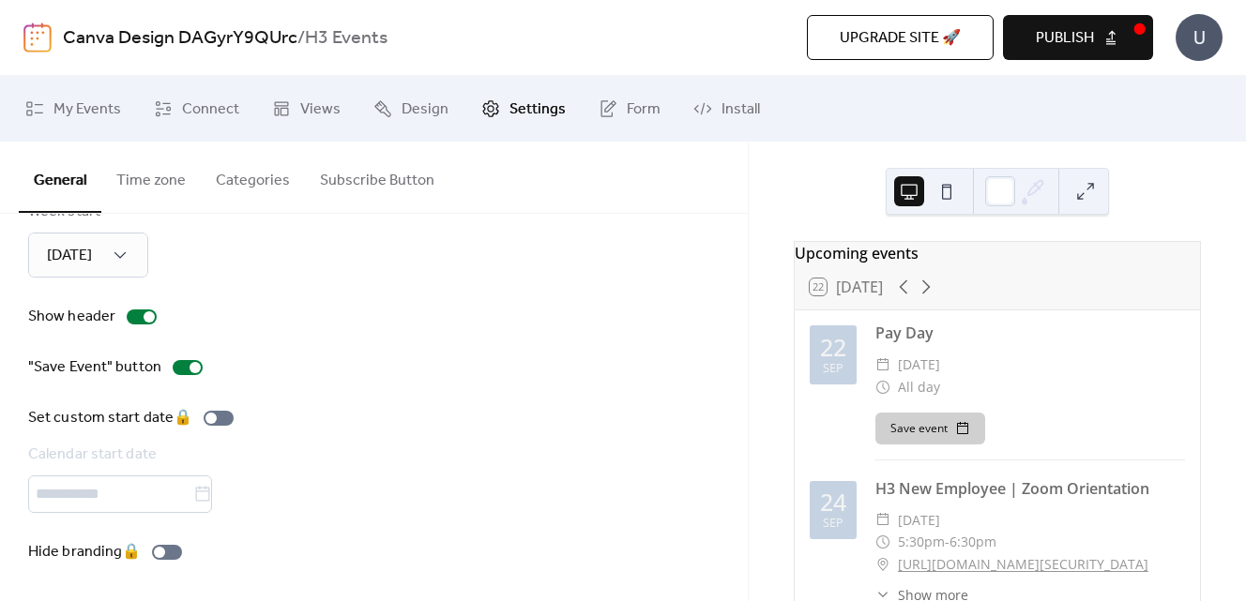
click at [1098, 42] on button "Publish" at bounding box center [1078, 37] width 150 height 45
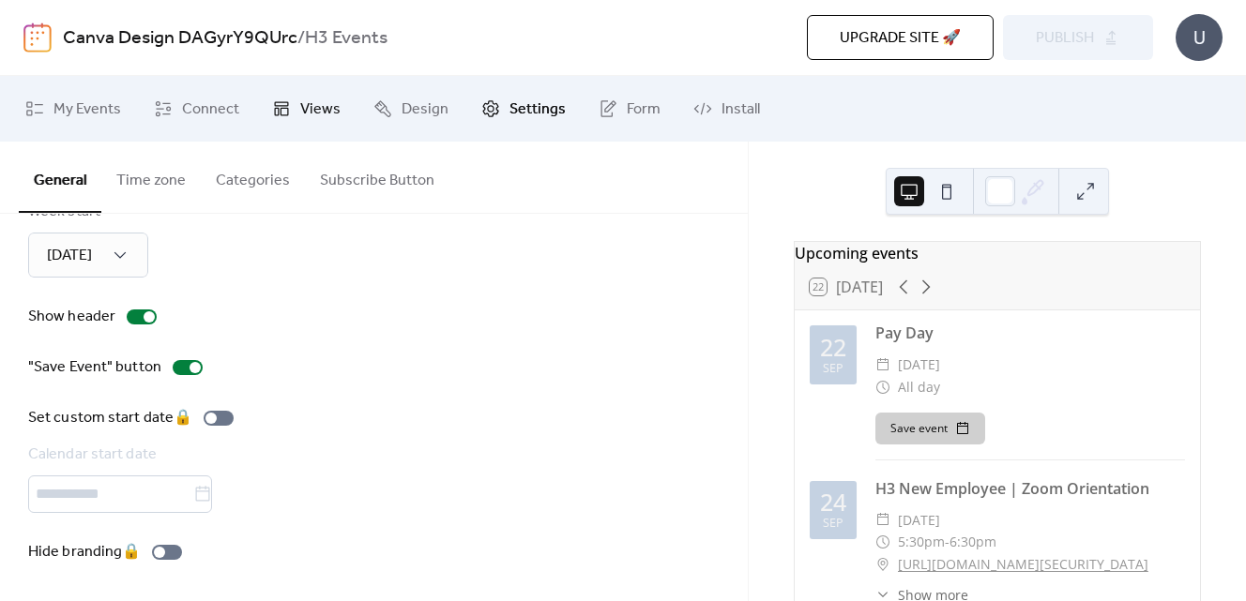
click at [307, 111] on span "Views" at bounding box center [320, 110] width 40 height 23
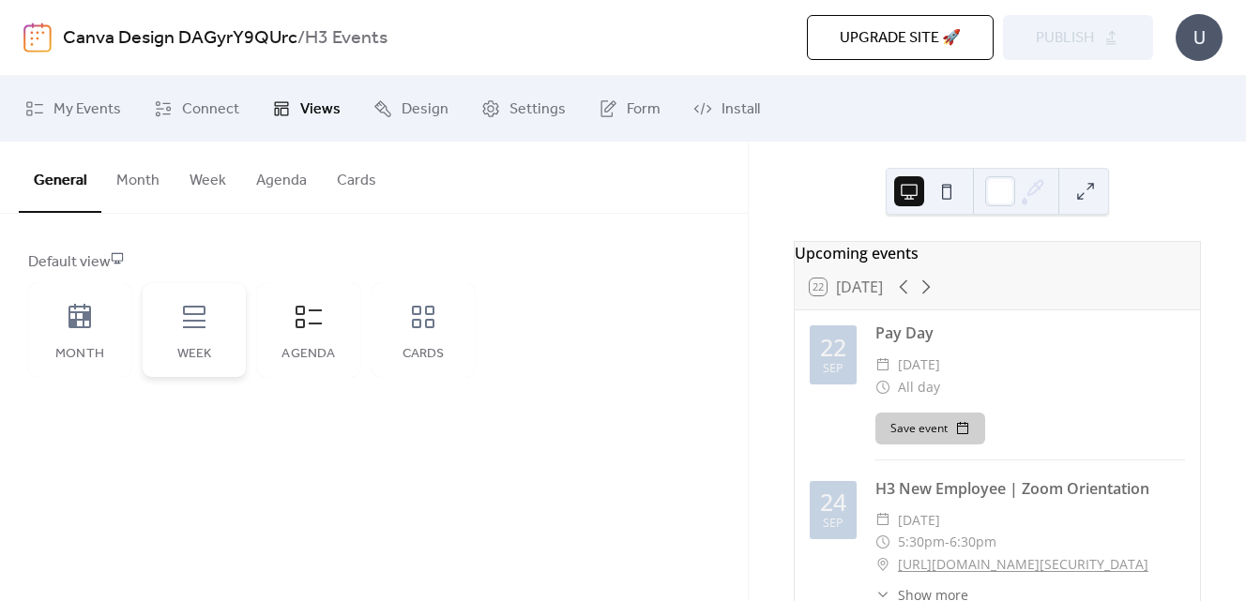
click at [175, 315] on div "Week" at bounding box center [194, 330] width 103 height 94
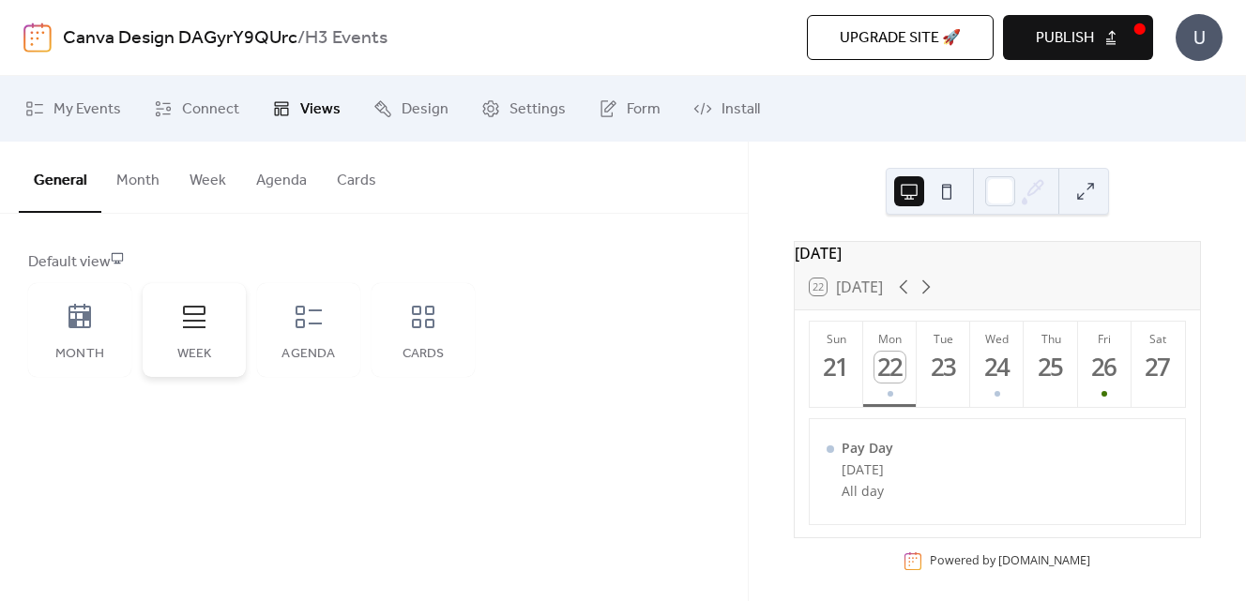
click at [232, 319] on div "Week" at bounding box center [194, 330] width 103 height 94
click at [110, 331] on div "Month" at bounding box center [79, 330] width 103 height 94
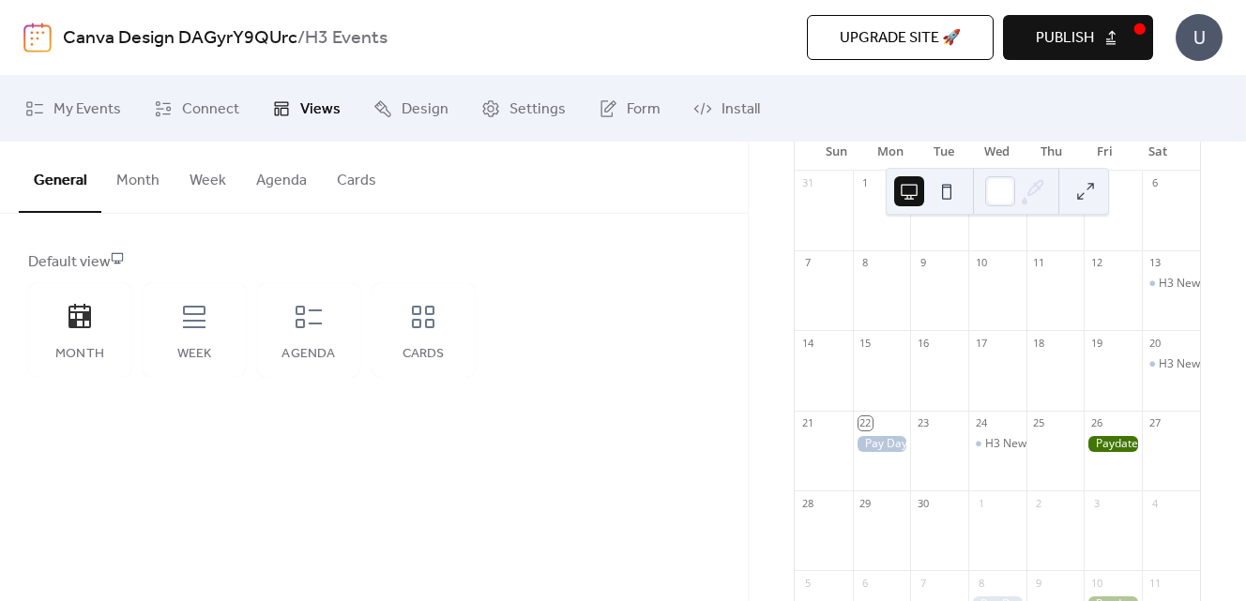
scroll to position [183, 0]
click at [943, 196] on button at bounding box center [947, 191] width 30 height 30
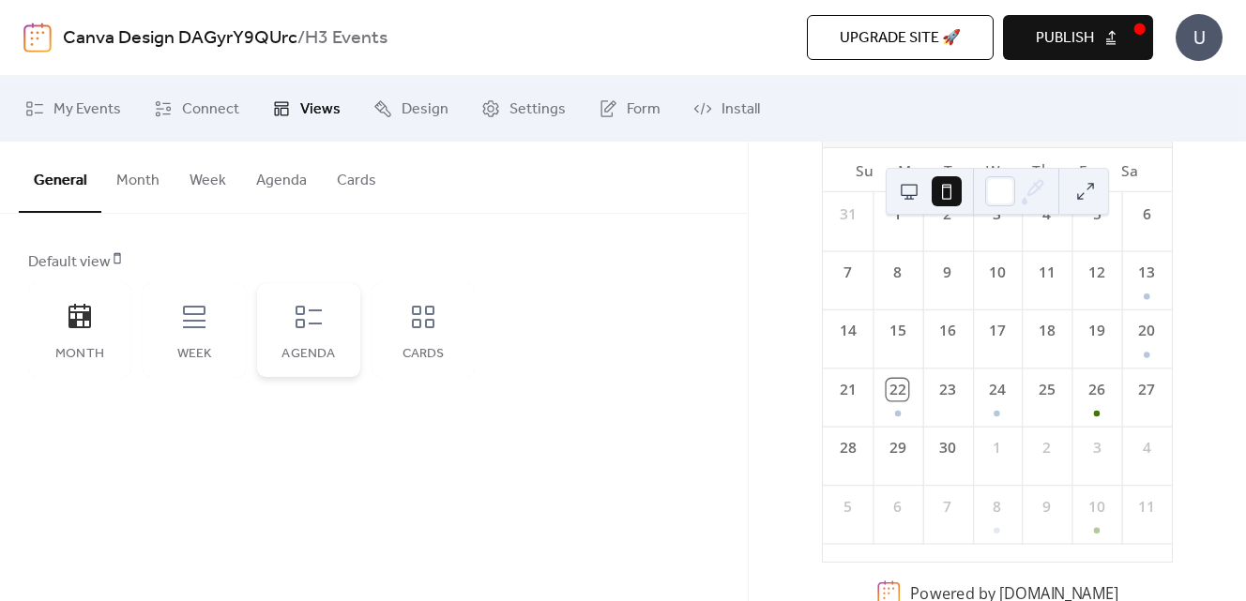
click at [303, 341] on div "Agenda" at bounding box center [308, 330] width 103 height 94
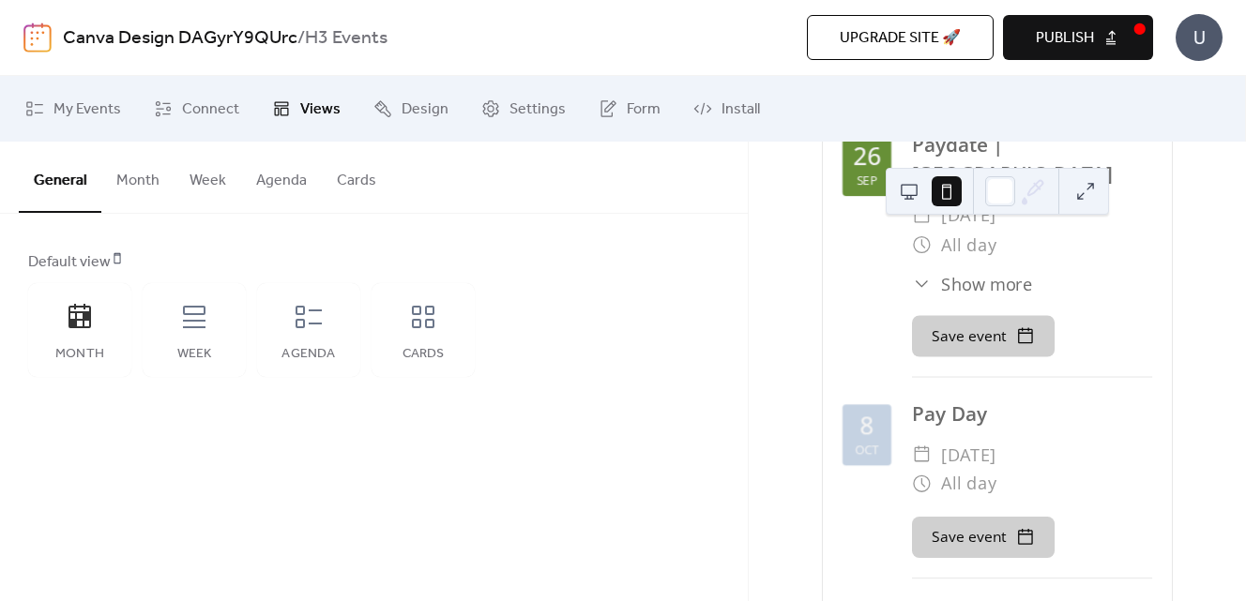
scroll to position [617, 0]
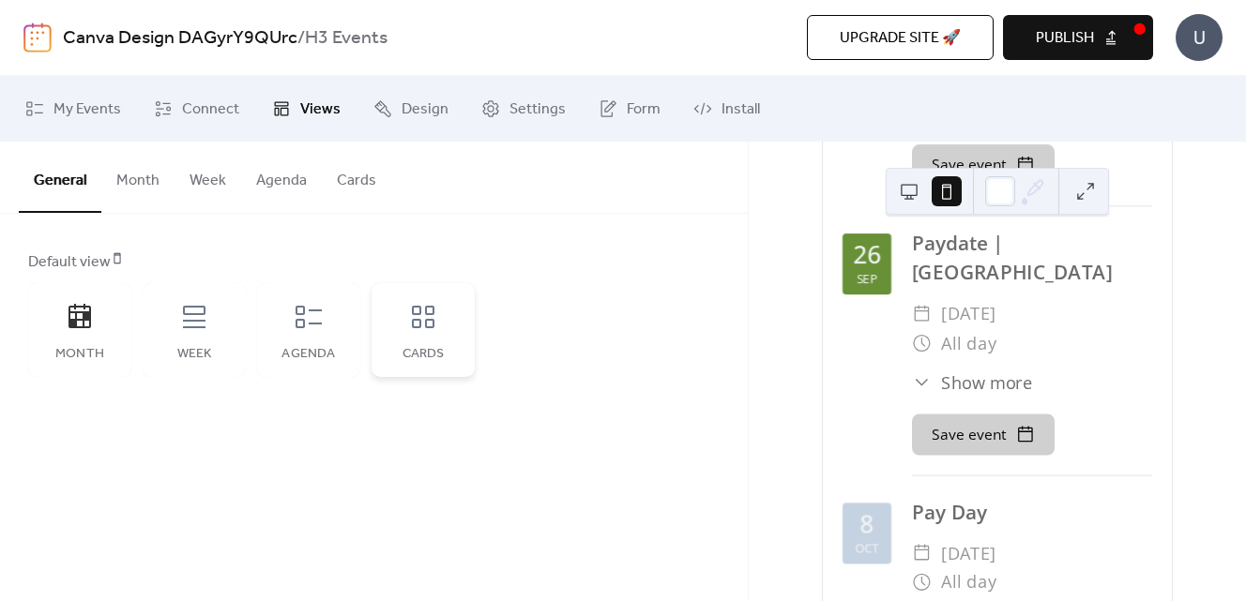
click at [425, 333] on div "Cards" at bounding box center [423, 330] width 103 height 94
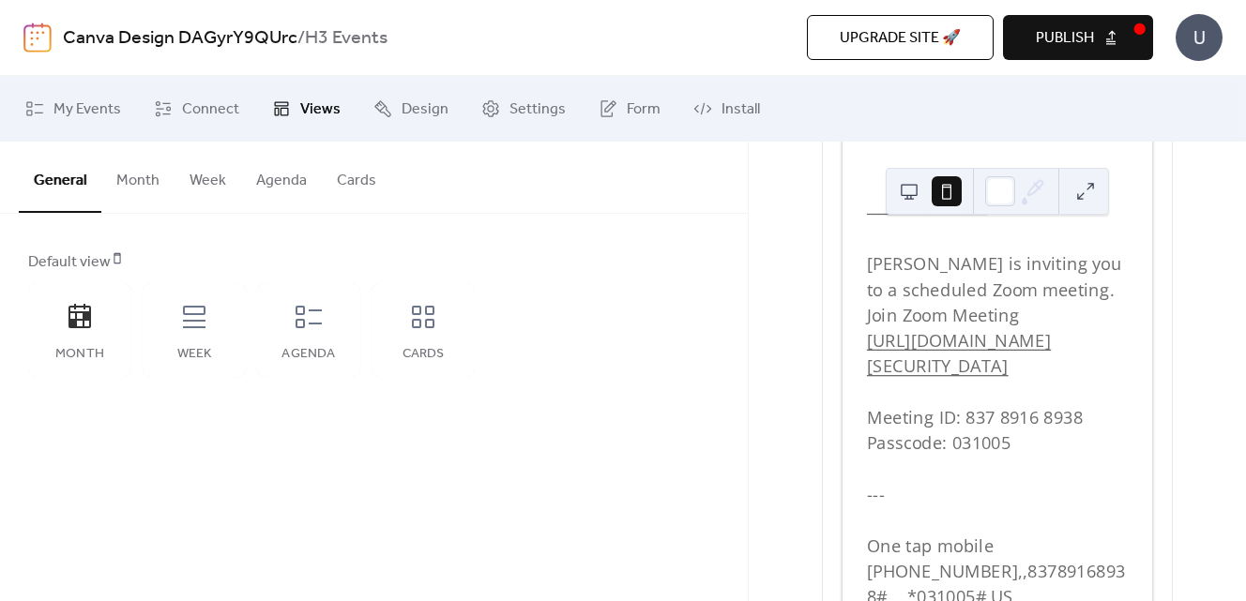
scroll to position [1273, 0]
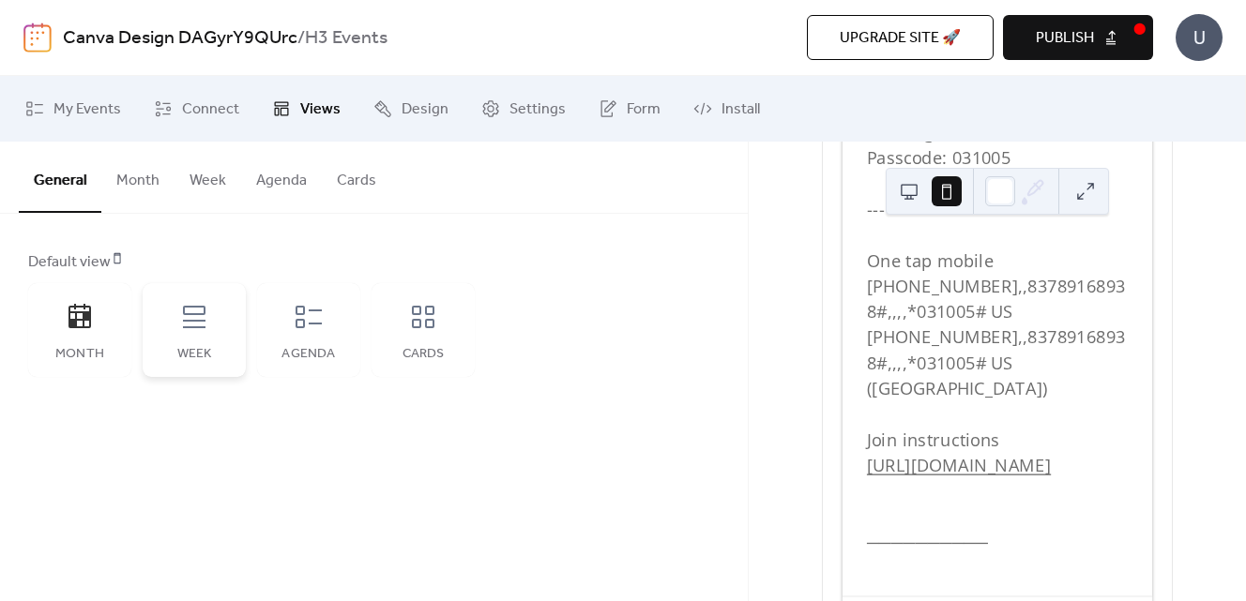
click at [197, 326] on icon at bounding box center [194, 317] width 30 height 30
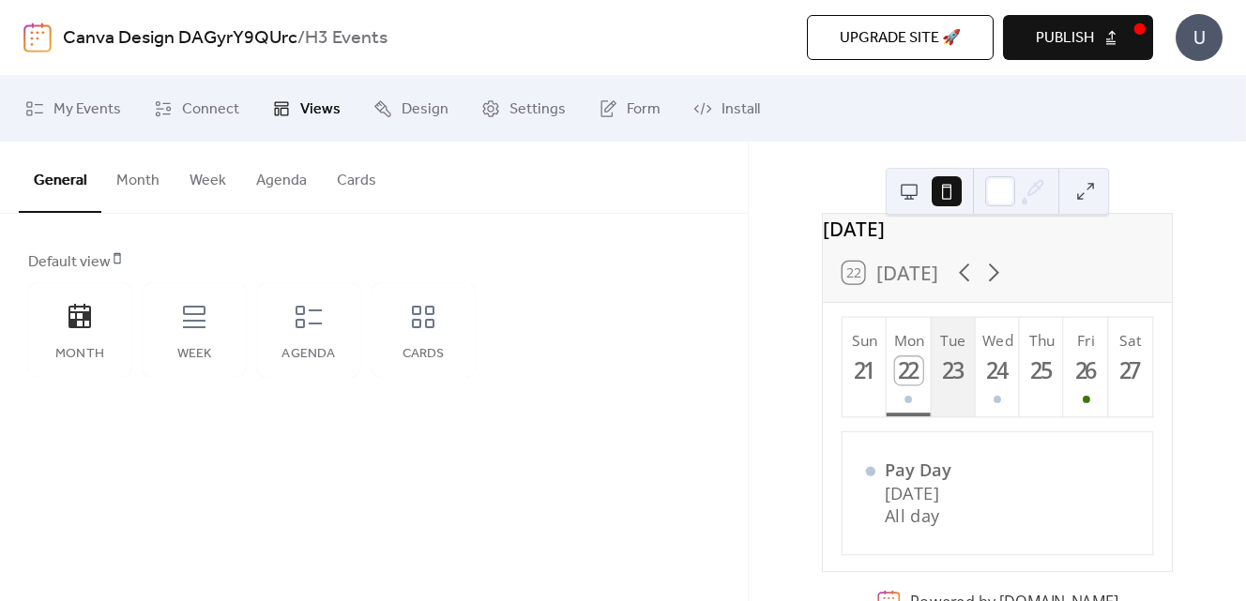
scroll to position [68, 0]
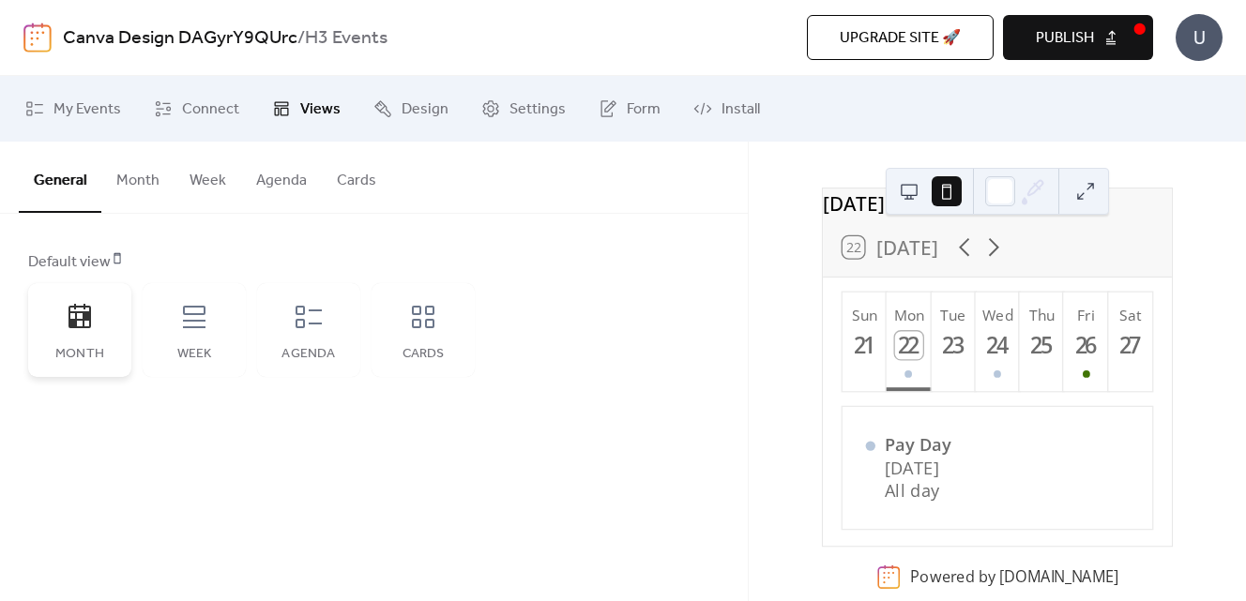
click at [82, 343] on div "Month" at bounding box center [79, 330] width 103 height 94
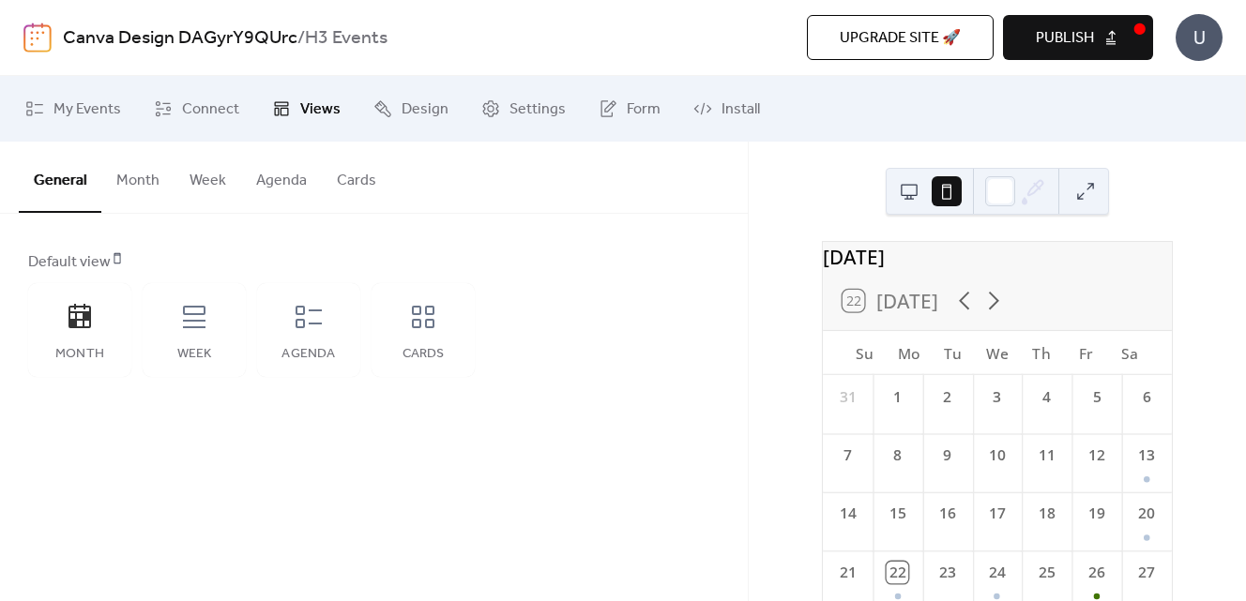
click at [1111, 35] on button "Publish" at bounding box center [1078, 37] width 150 height 45
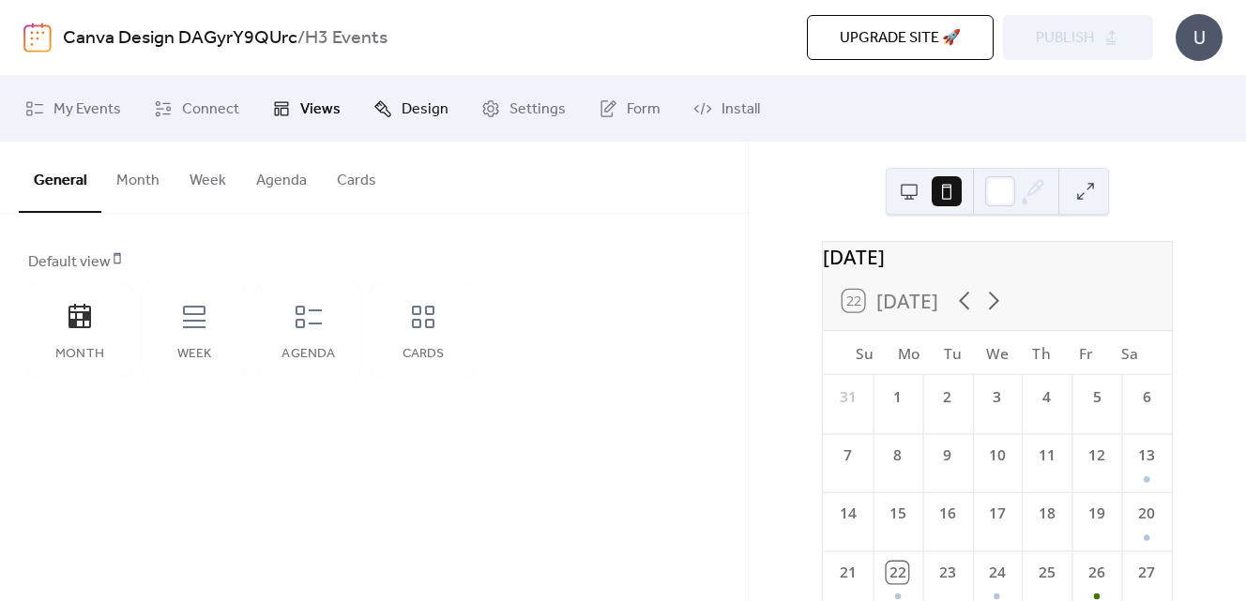
click at [435, 108] on span "Design" at bounding box center [425, 110] width 47 height 23
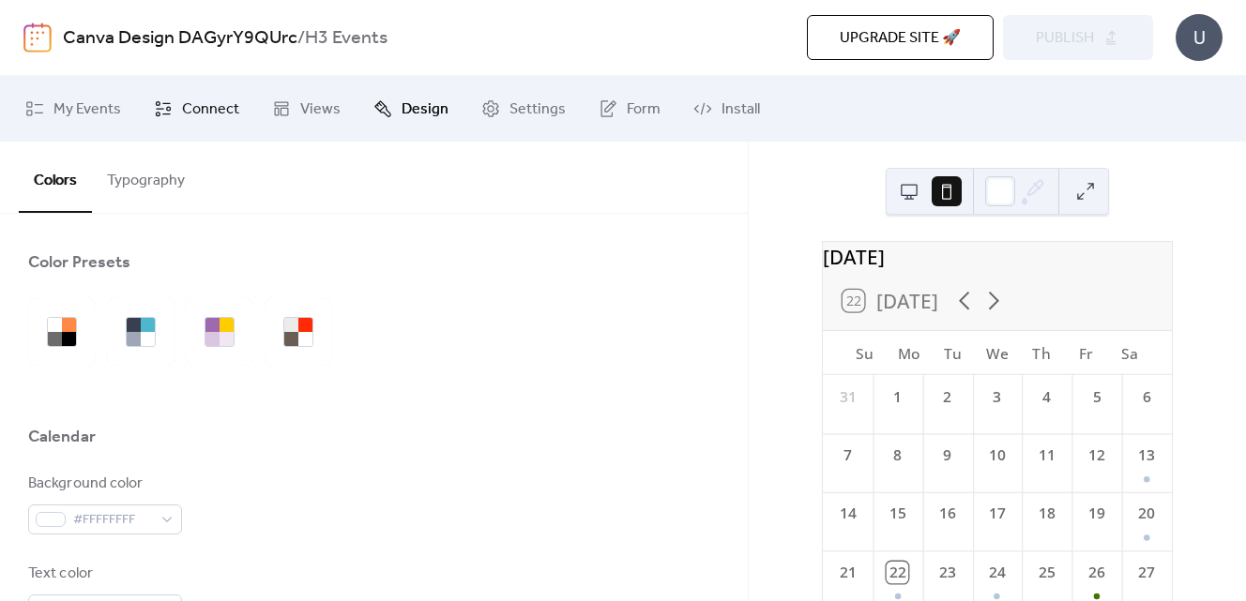
click at [195, 120] on span "Connect" at bounding box center [210, 110] width 57 height 23
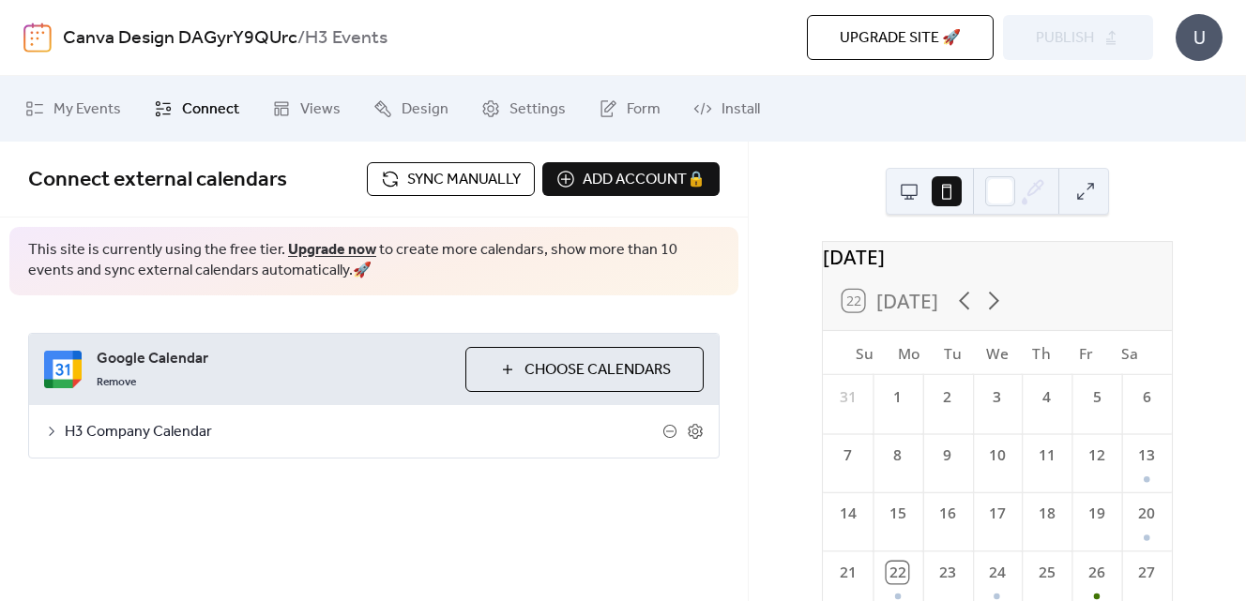
click at [466, 170] on span "Sync manually" at bounding box center [464, 180] width 114 height 23
click at [1060, 34] on span "Publish" at bounding box center [1065, 38] width 58 height 23
click at [99, 104] on span "My Events" at bounding box center [87, 110] width 68 height 23
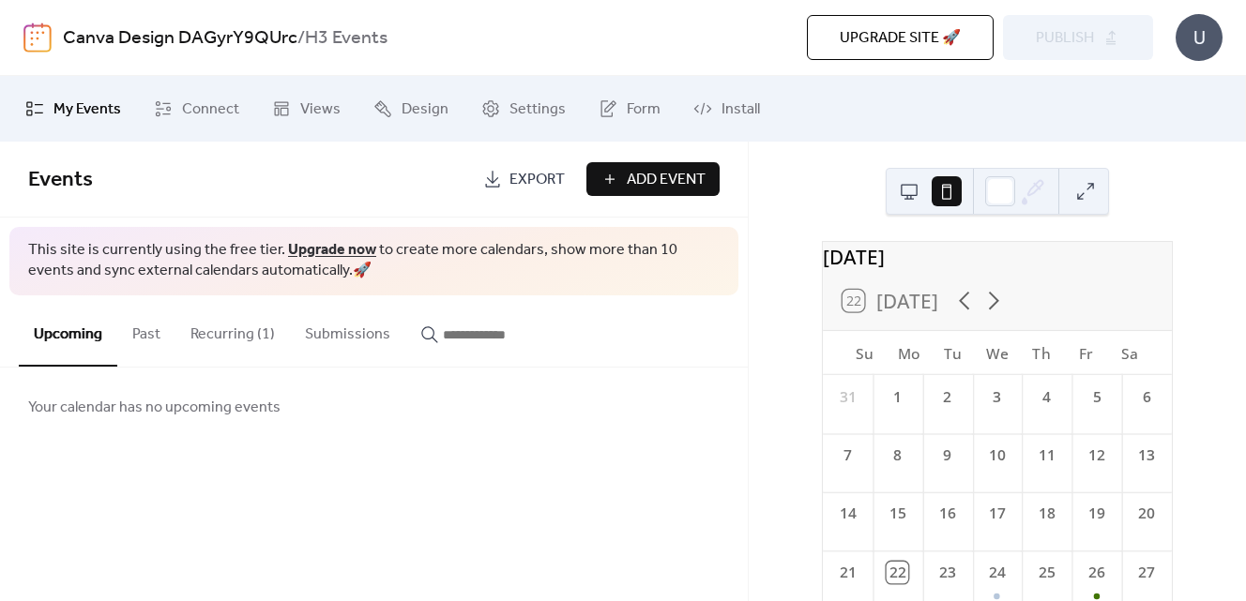
click at [632, 189] on span "Add Event" at bounding box center [666, 180] width 79 height 23
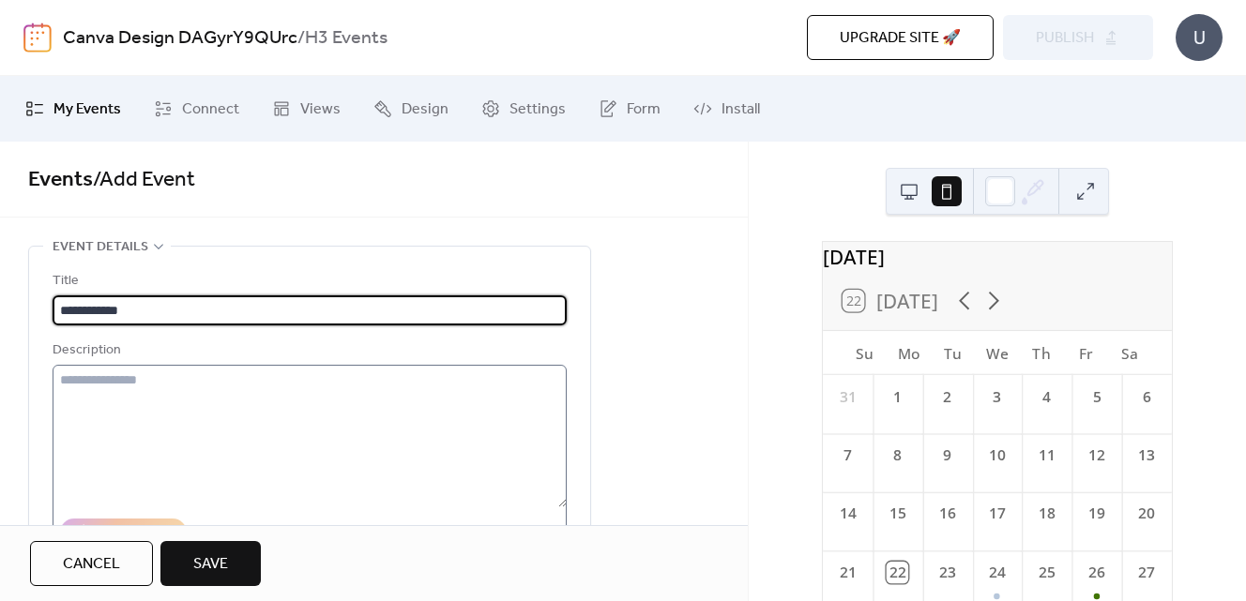
type input "**********"
click at [327, 376] on textarea at bounding box center [310, 436] width 514 height 143
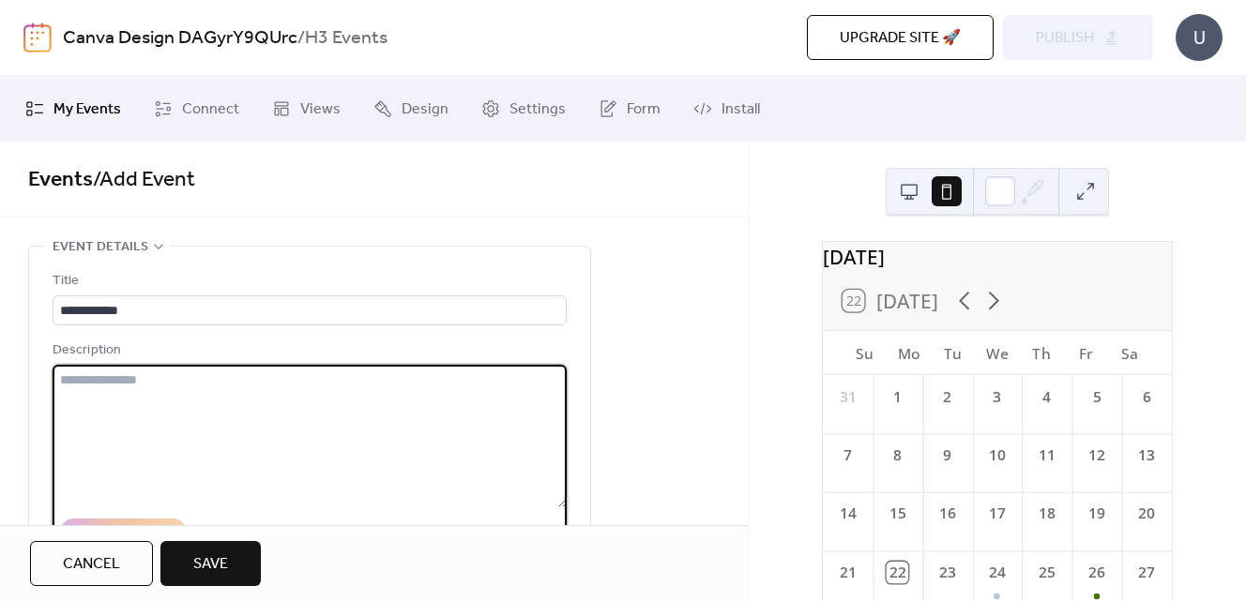
type textarea "*"
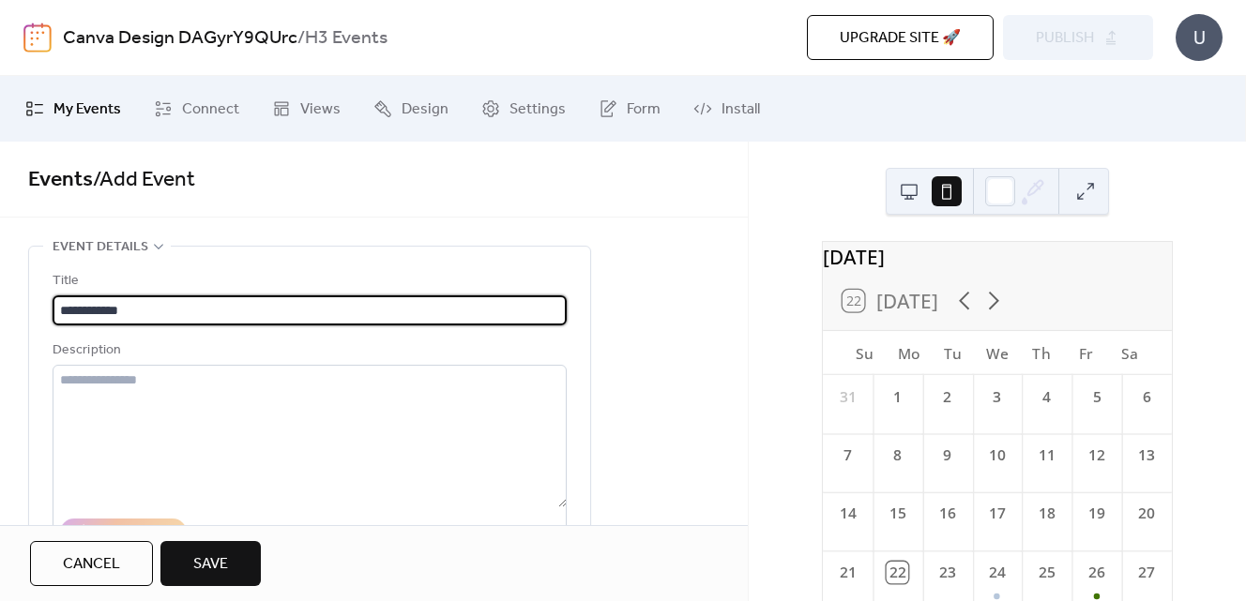
click at [219, 306] on input "**********" at bounding box center [310, 311] width 514 height 30
type input "**********"
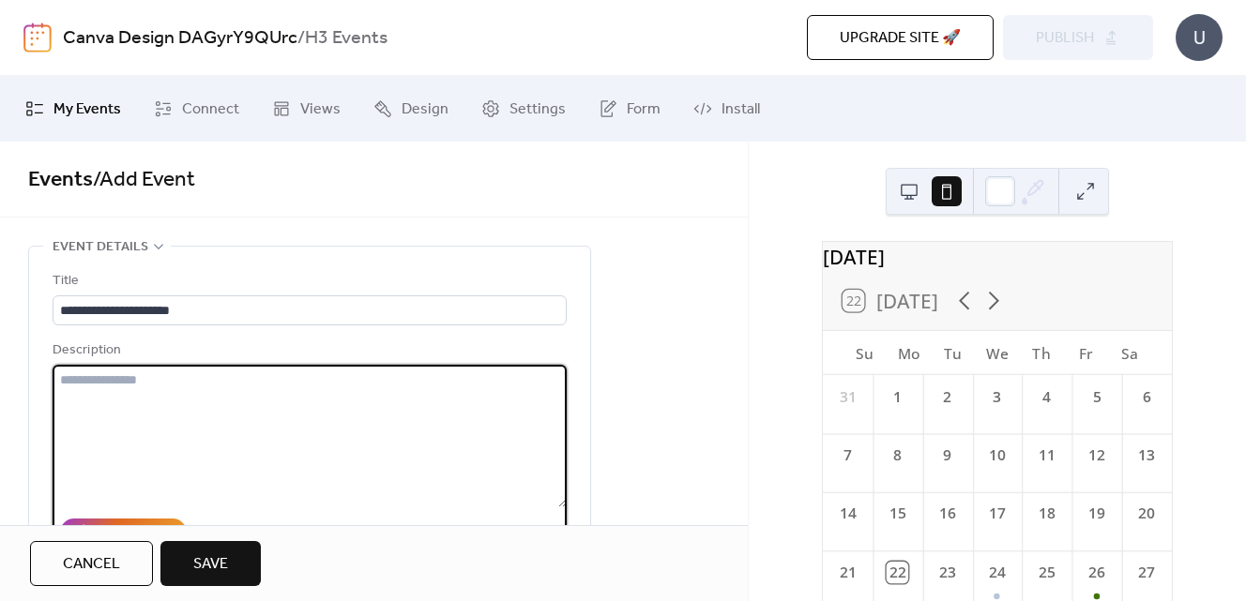
click at [153, 394] on textarea at bounding box center [310, 436] width 514 height 143
click at [59, 379] on textarea "******" at bounding box center [310, 436] width 514 height 143
click at [269, 373] on textarea "**********" at bounding box center [310, 436] width 514 height 143
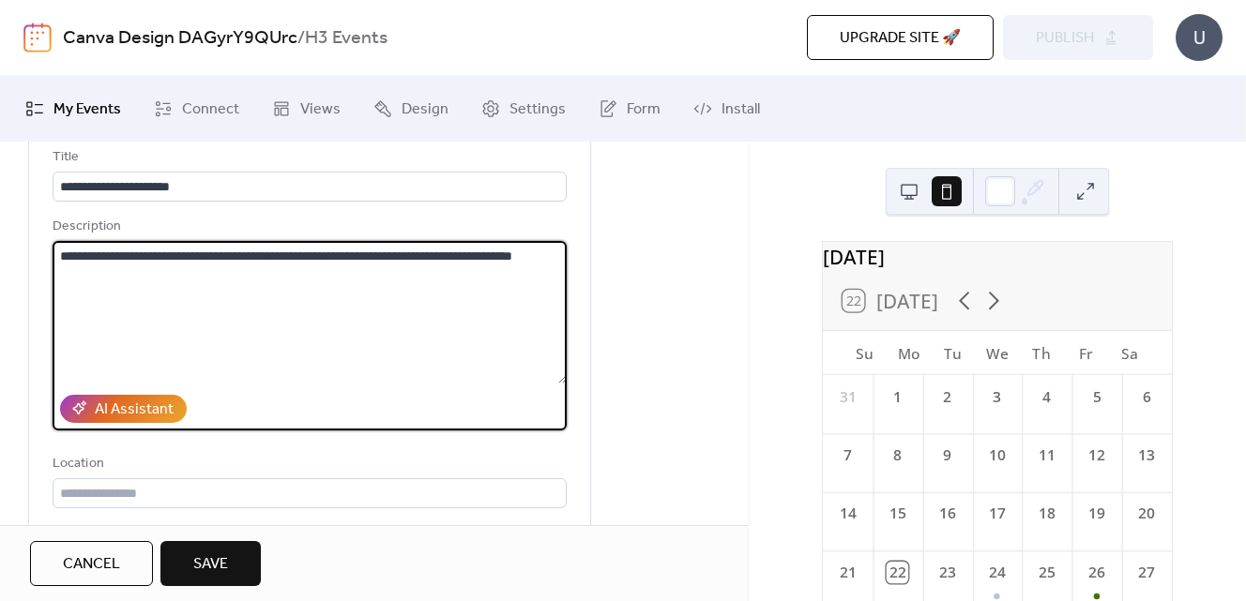
scroll to position [138, 0]
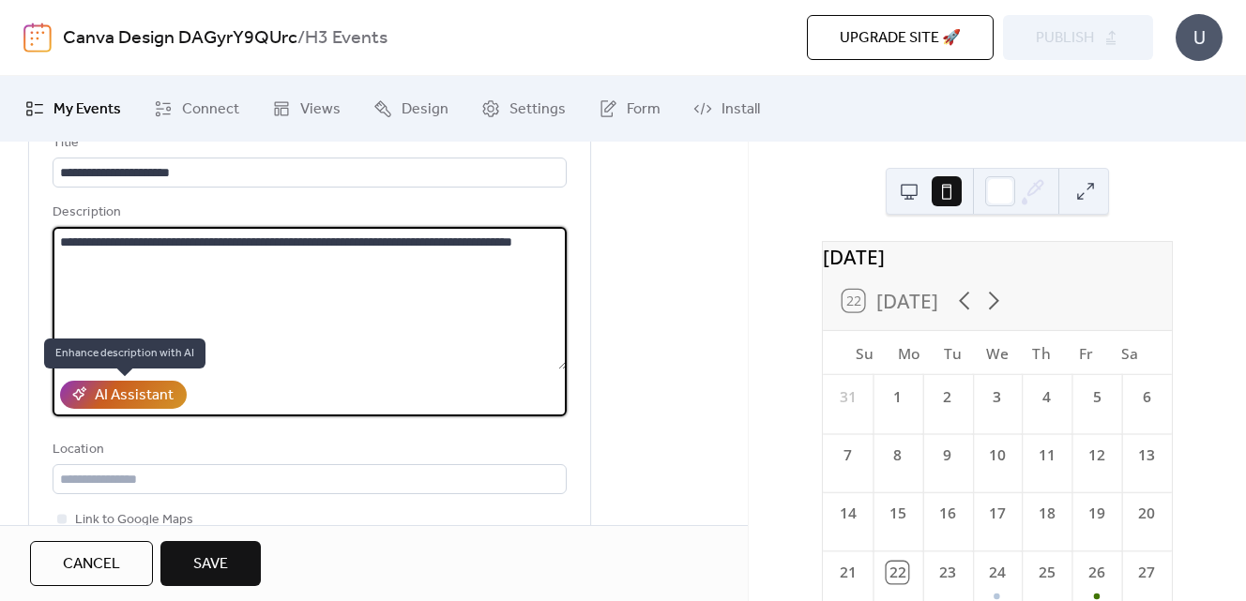
type textarea "**********"
click at [146, 395] on div "AI Assistant" at bounding box center [134, 396] width 79 height 23
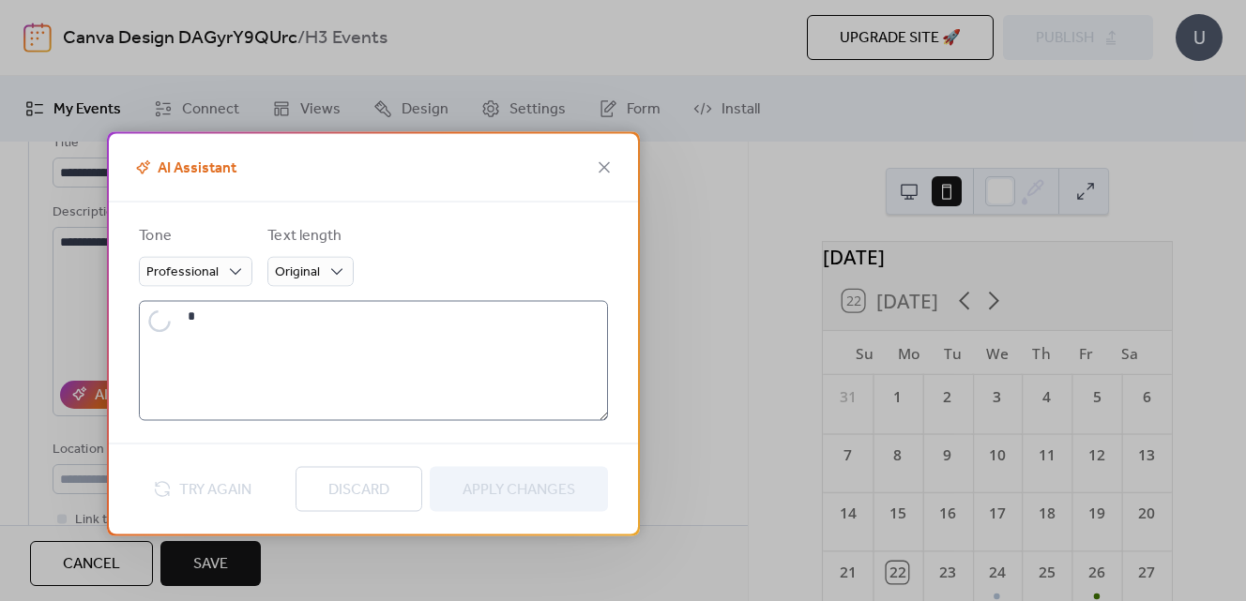
type textarea "**********"
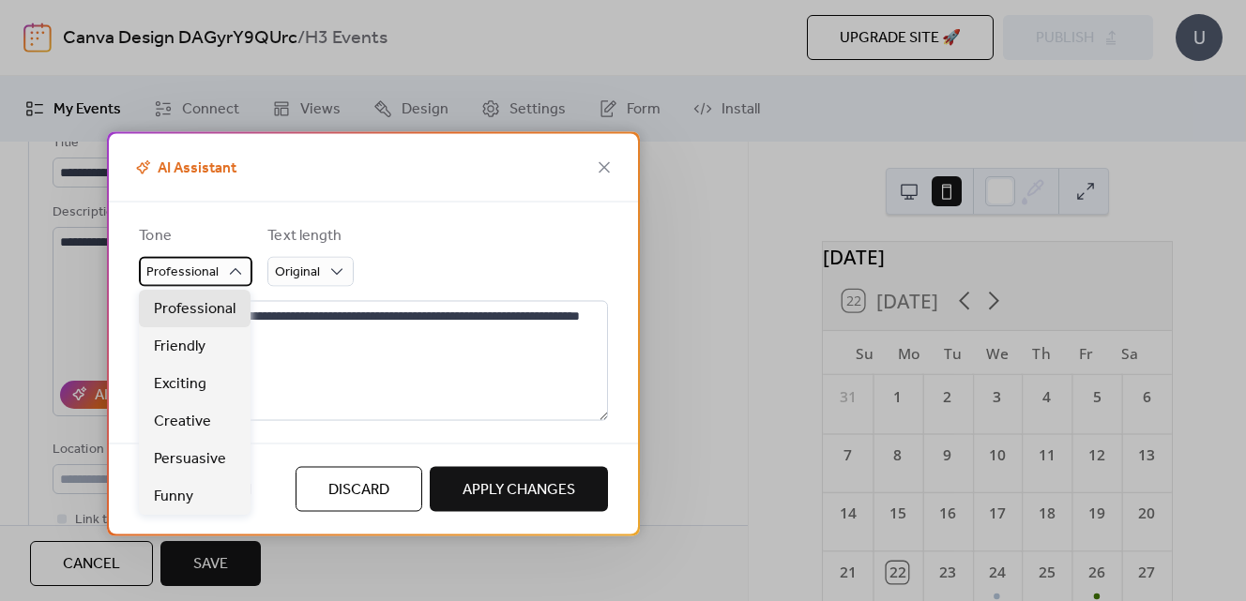
click at [214, 269] on span "Professional" at bounding box center [182, 271] width 72 height 25
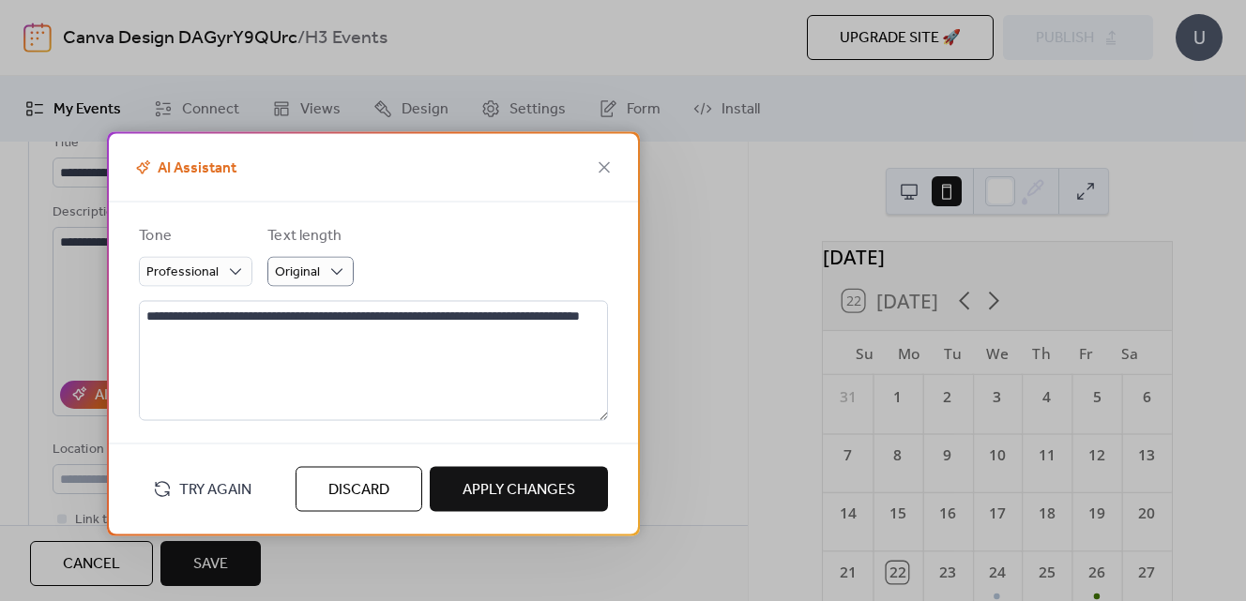
click at [459, 251] on form "Tone Professional Text length Original" at bounding box center [373, 255] width 469 height 62
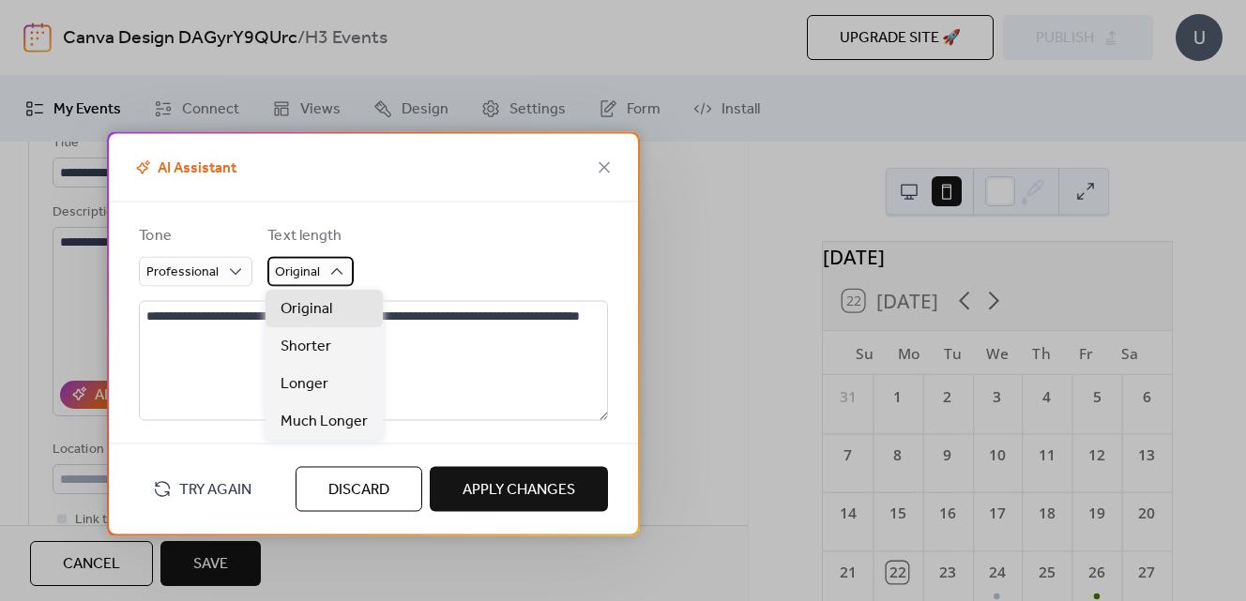
click at [304, 263] on span "Original" at bounding box center [297, 271] width 45 height 25
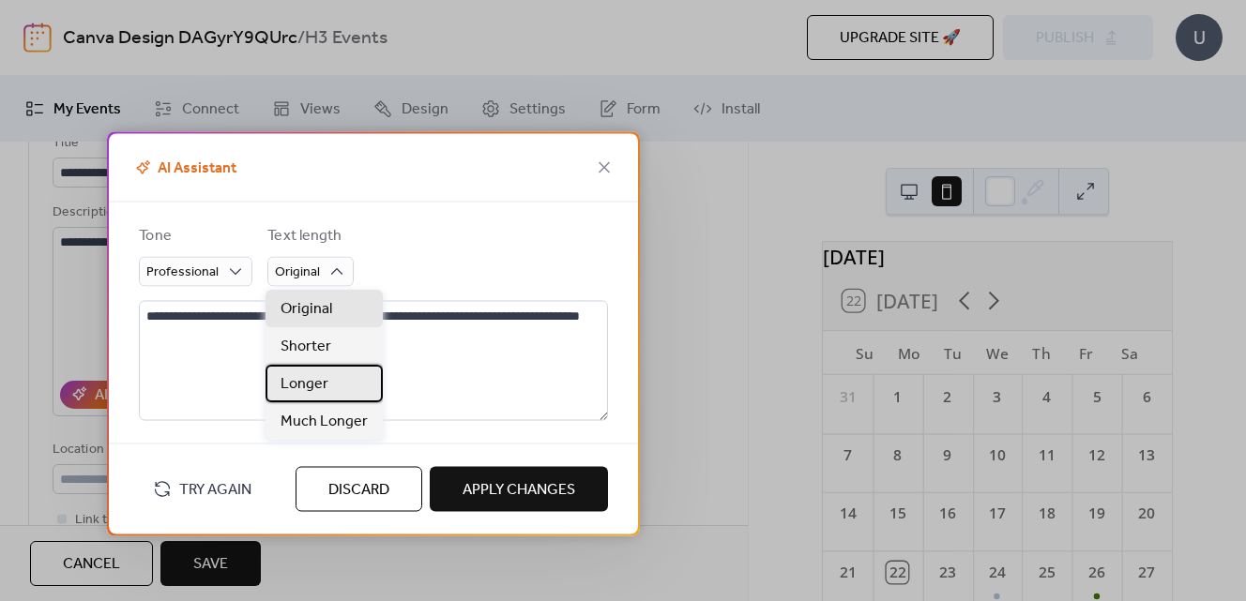
click at [335, 379] on div "Longer" at bounding box center [324, 384] width 117 height 38
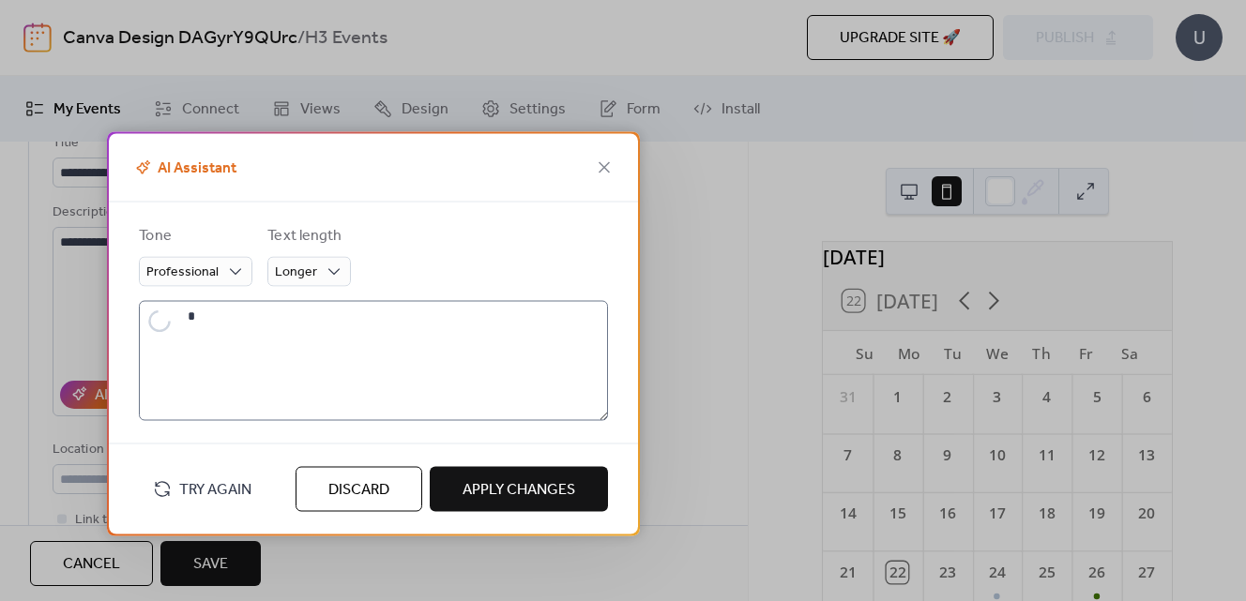
type textarea "**********"
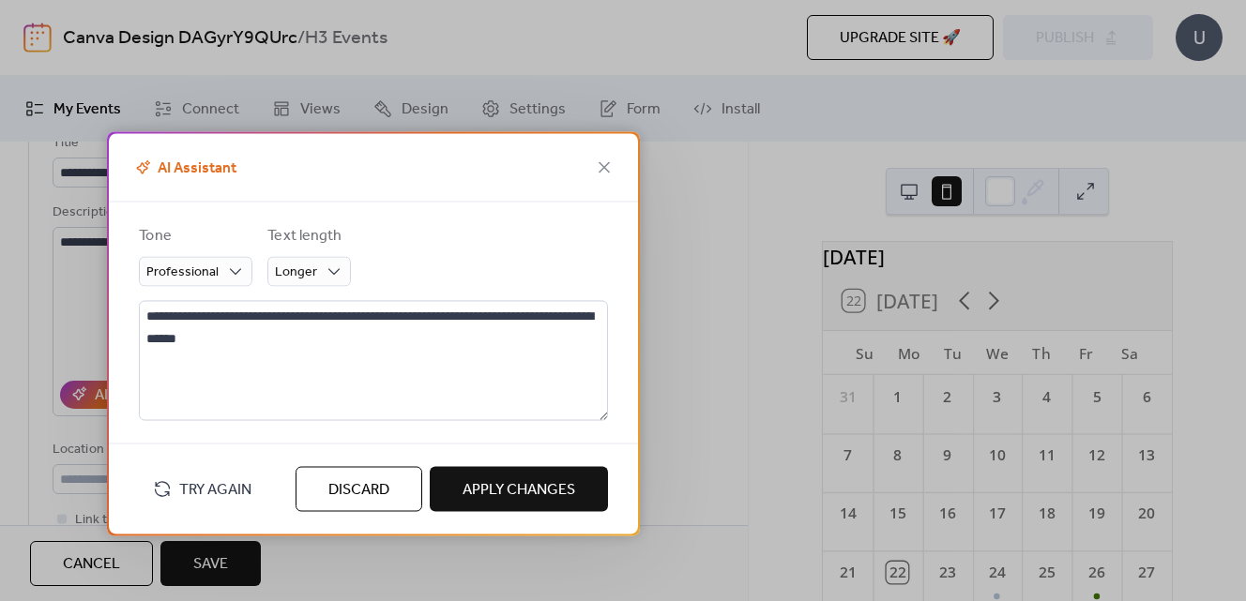
click at [512, 479] on span "Apply Changes" at bounding box center [519, 490] width 113 height 23
type textarea "**********"
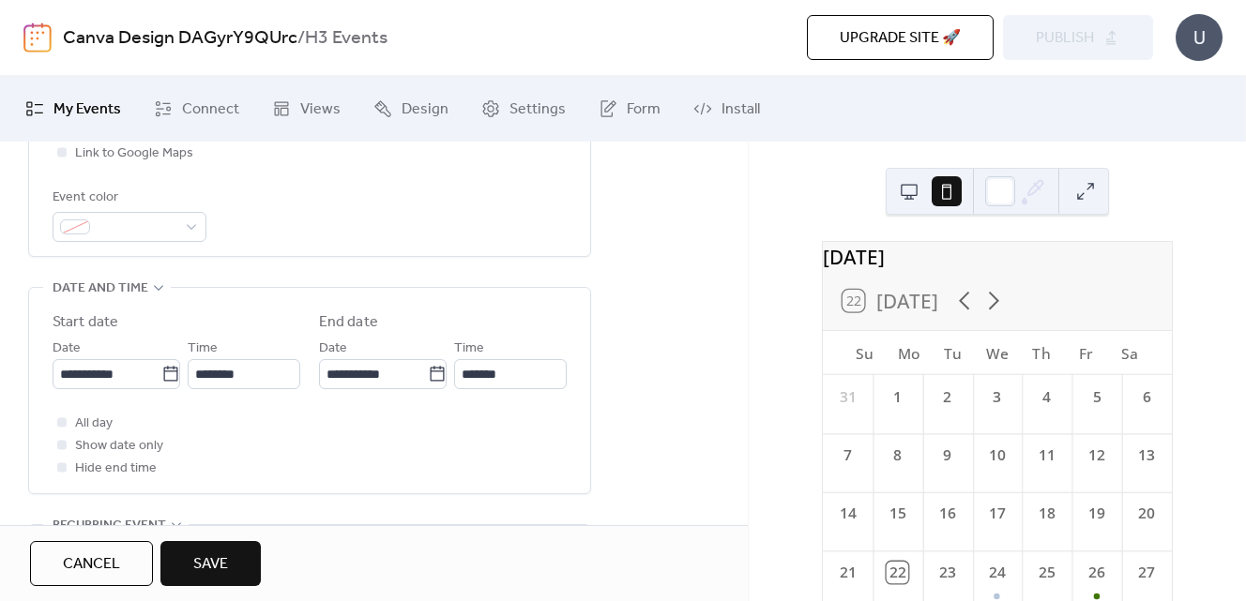
scroll to position [510, 0]
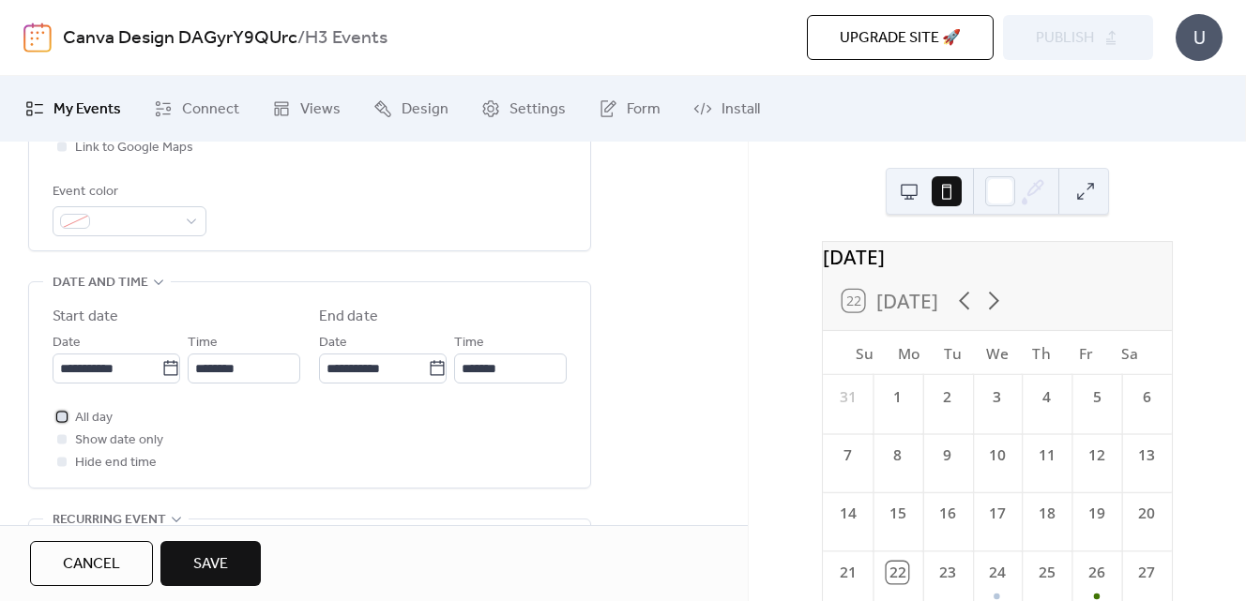
click at [86, 415] on span "All day" at bounding box center [94, 418] width 38 height 23
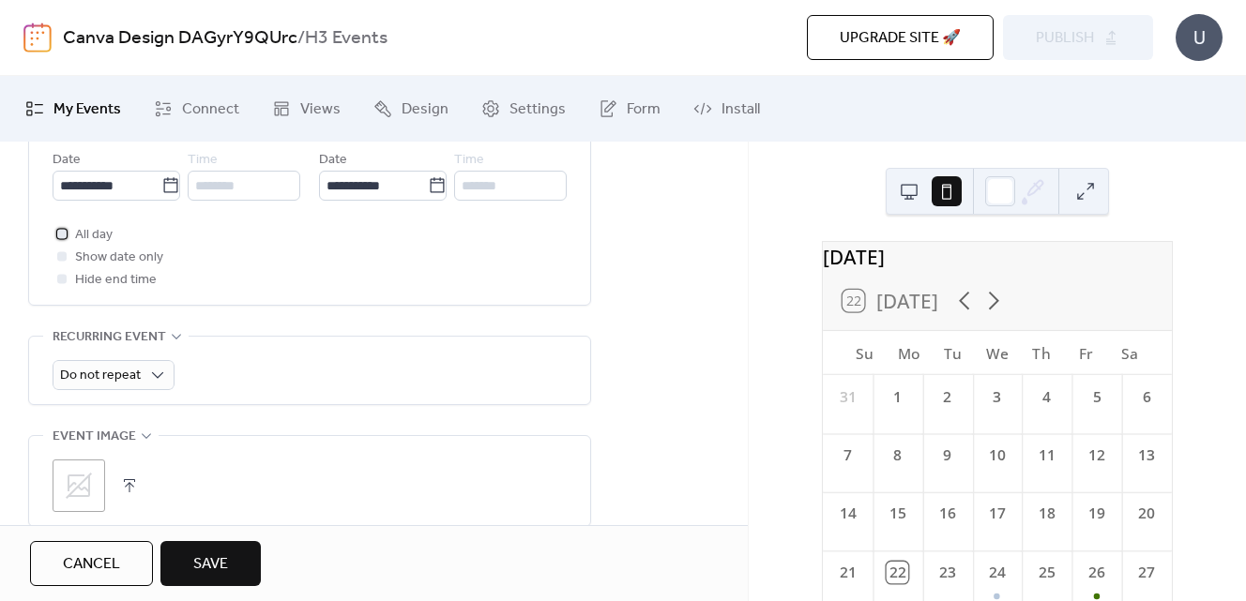
scroll to position [695, 0]
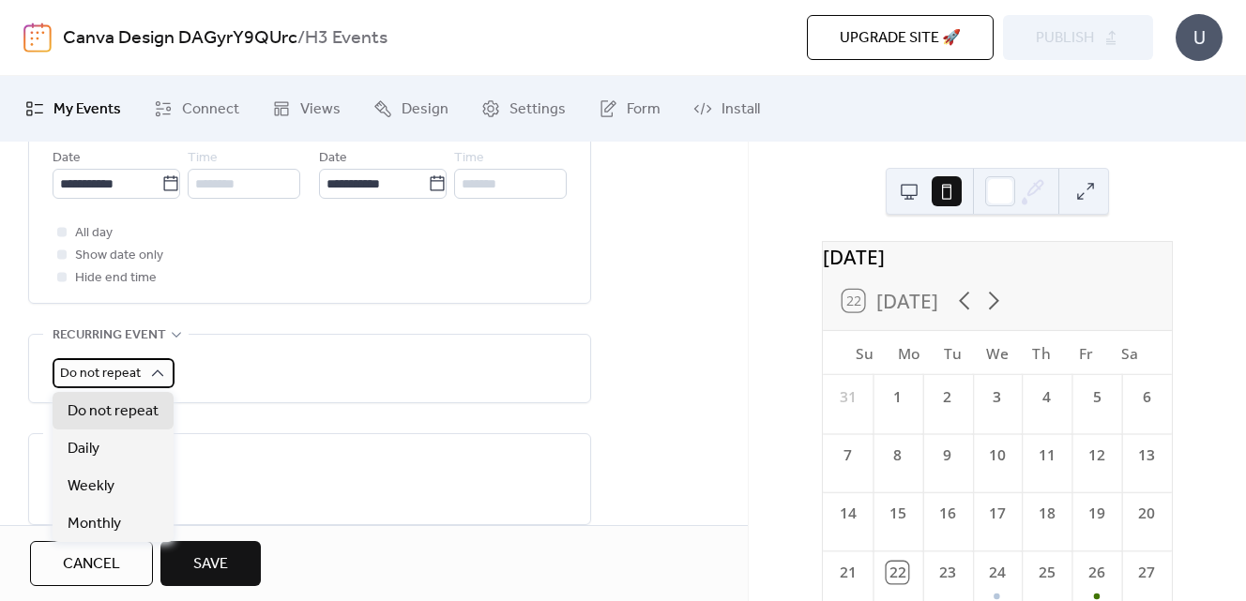
click at [138, 371] on span "Do not repeat" at bounding box center [100, 373] width 81 height 25
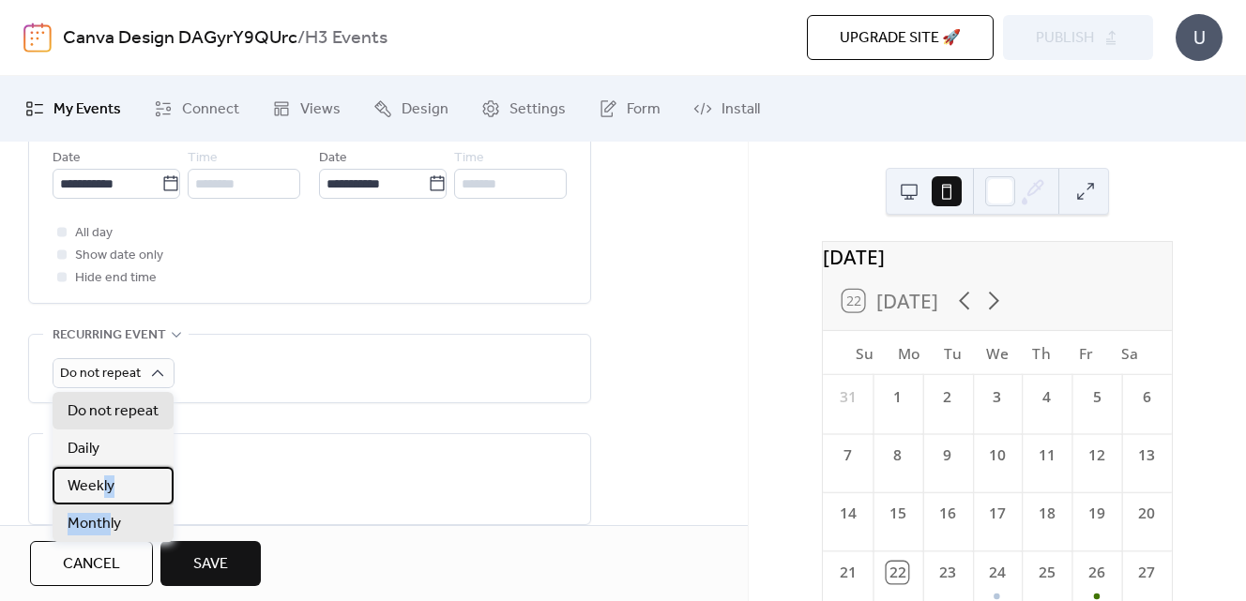
drag, startPoint x: 102, startPoint y: 487, endPoint x: 106, endPoint y: 525, distance: 38.7
click at [106, 525] on div "Do not repeat Daily Weekly Monthly" at bounding box center [113, 467] width 121 height 150
click at [120, 526] on div "Monthly" at bounding box center [113, 524] width 121 height 38
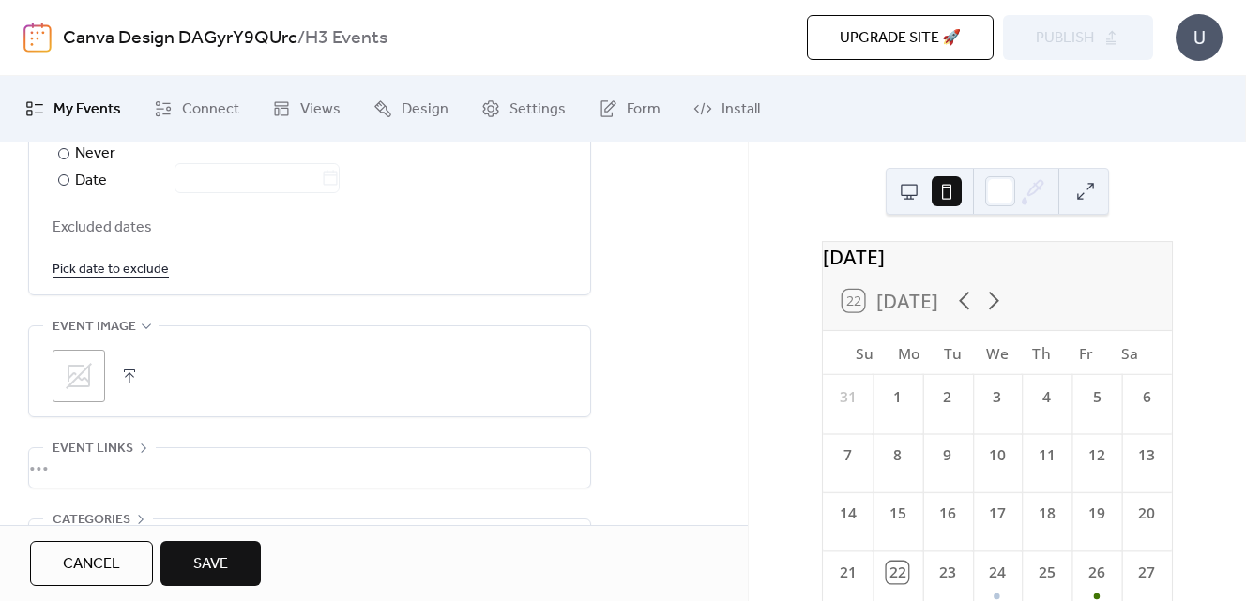
scroll to position [1310, 0]
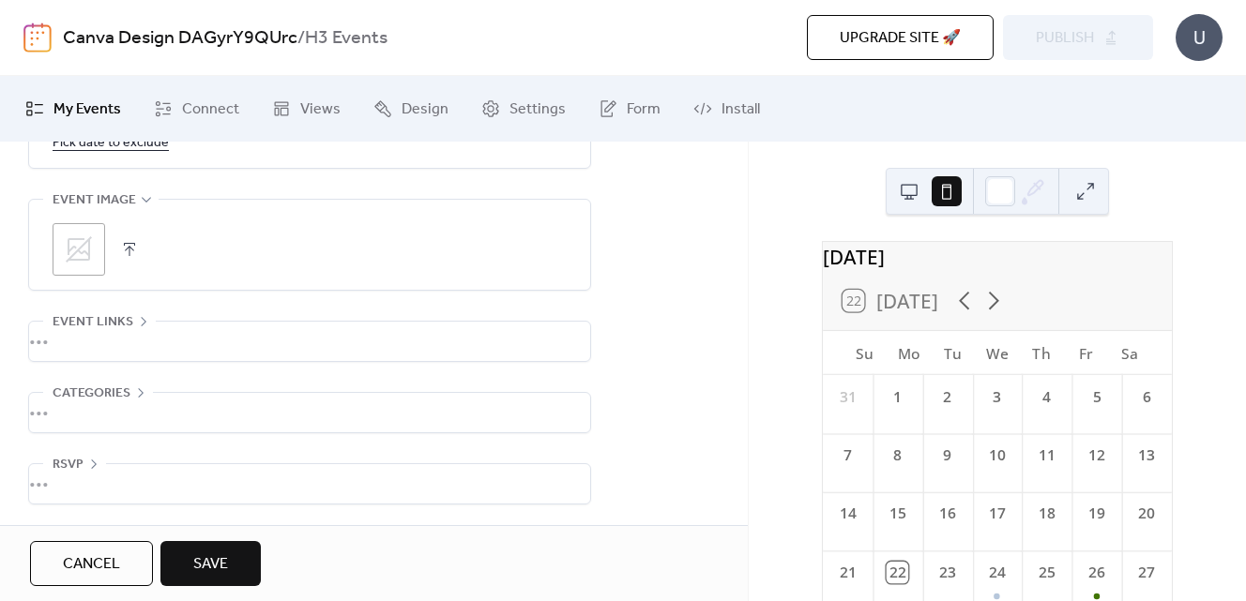
click at [89, 412] on div "•••" at bounding box center [309, 412] width 561 height 39
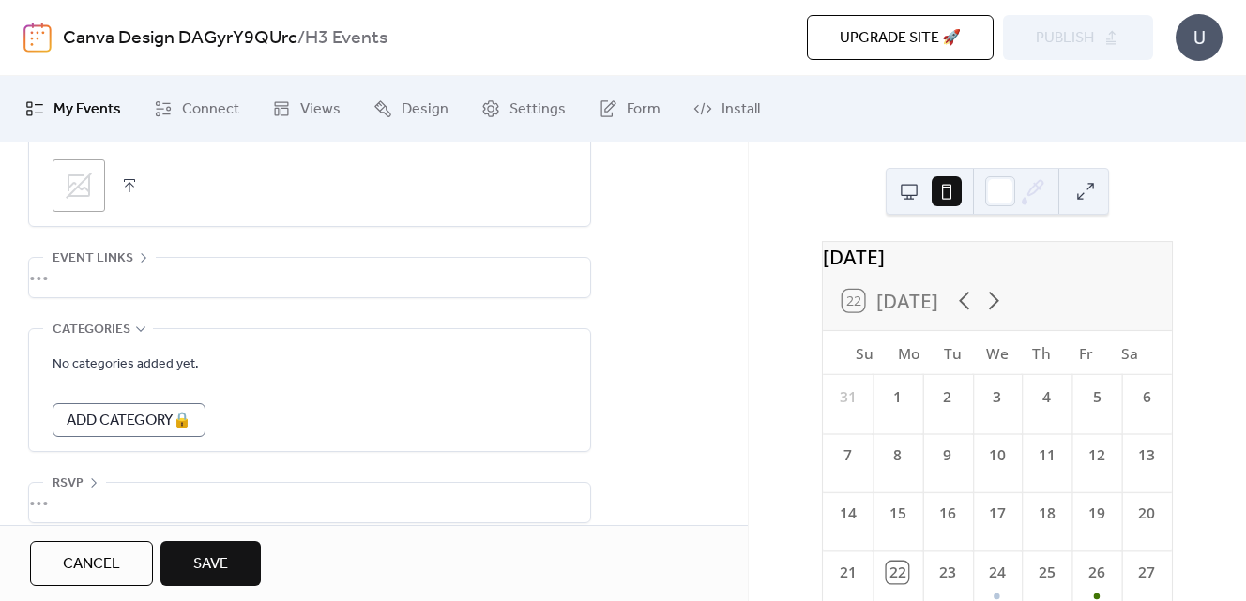
scroll to position [1393, 0]
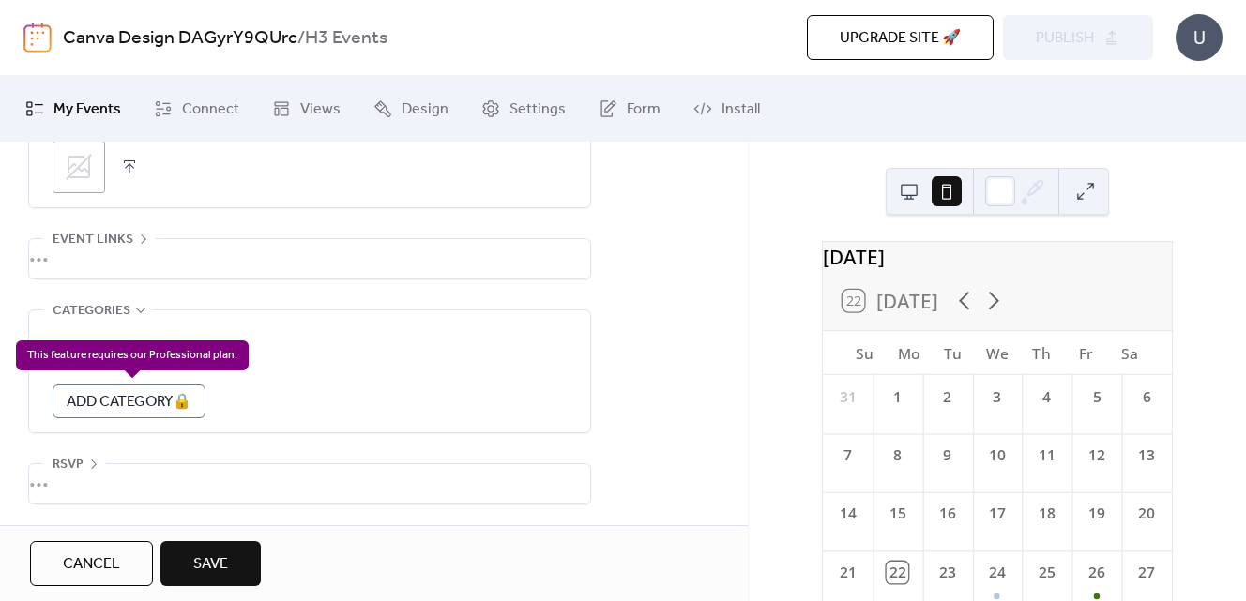
click at [96, 395] on div "Add Category 🔒" at bounding box center [129, 402] width 153 height 34
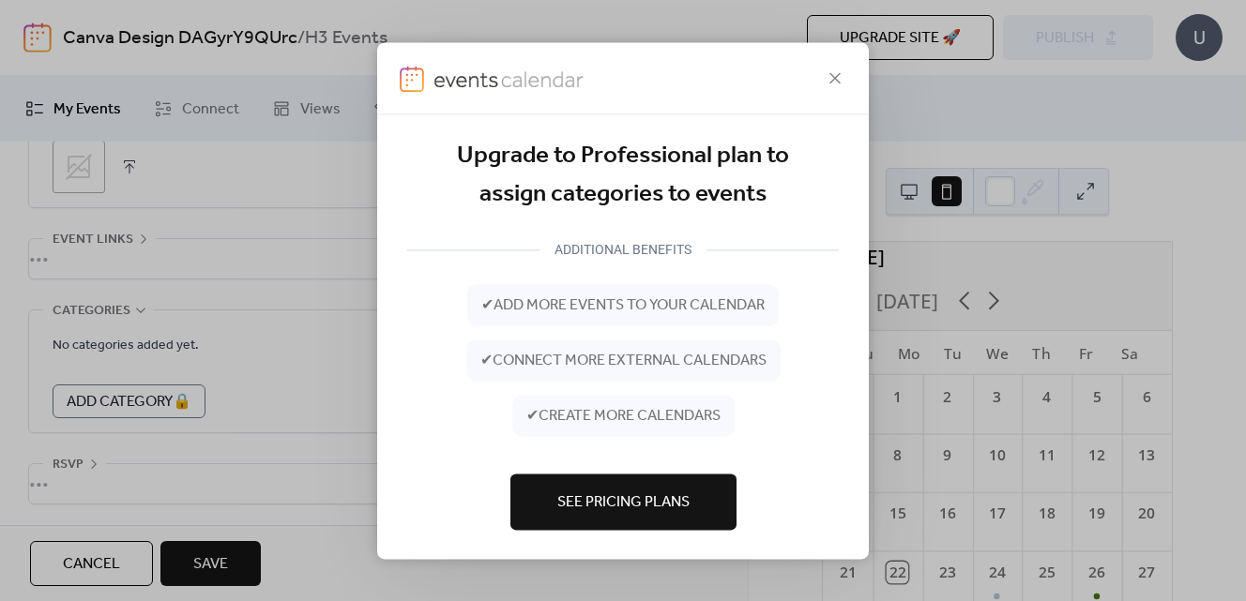
click at [831, 80] on icon at bounding box center [835, 78] width 23 height 23
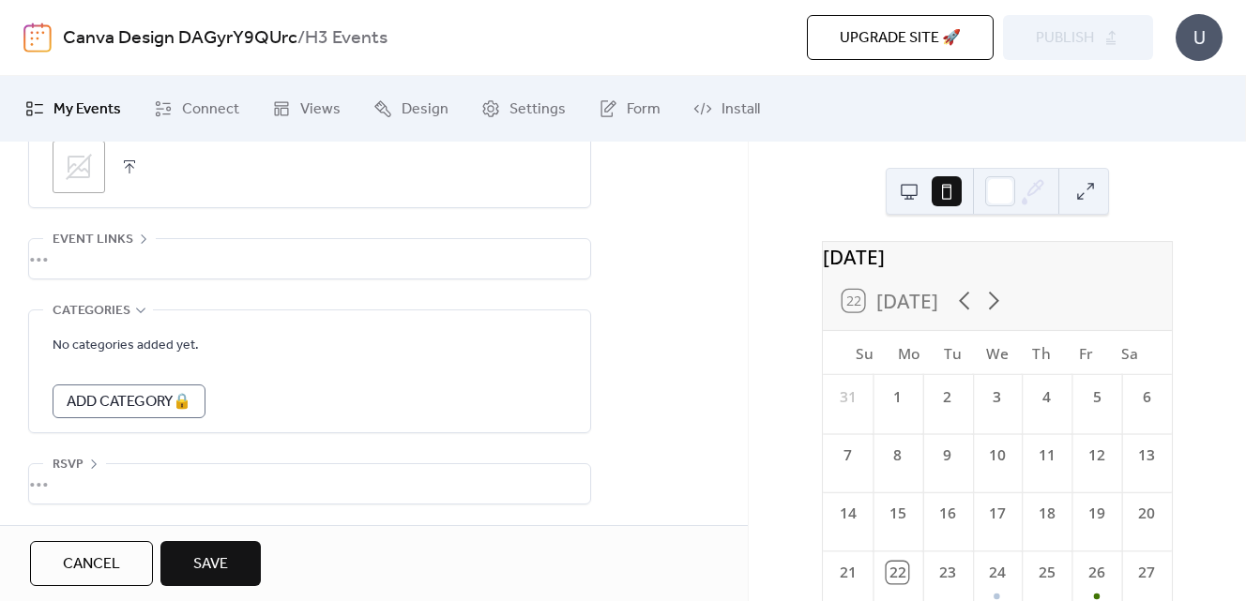
click at [221, 575] on span "Save" at bounding box center [210, 565] width 35 height 23
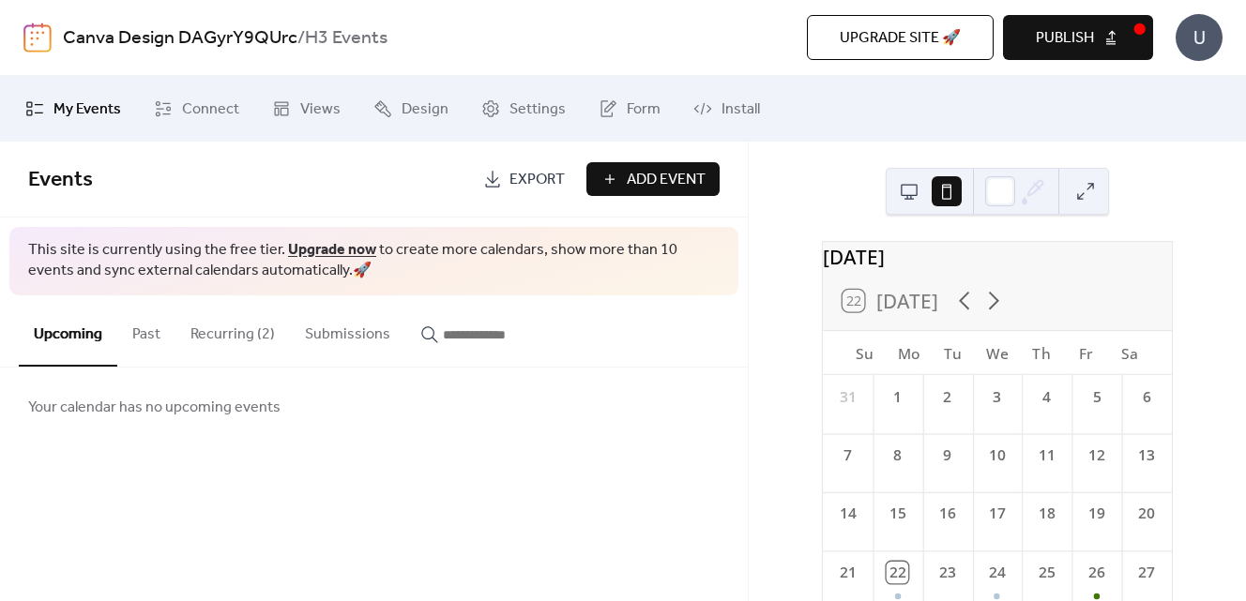
click at [1065, 32] on span "Publish" at bounding box center [1065, 38] width 58 height 23
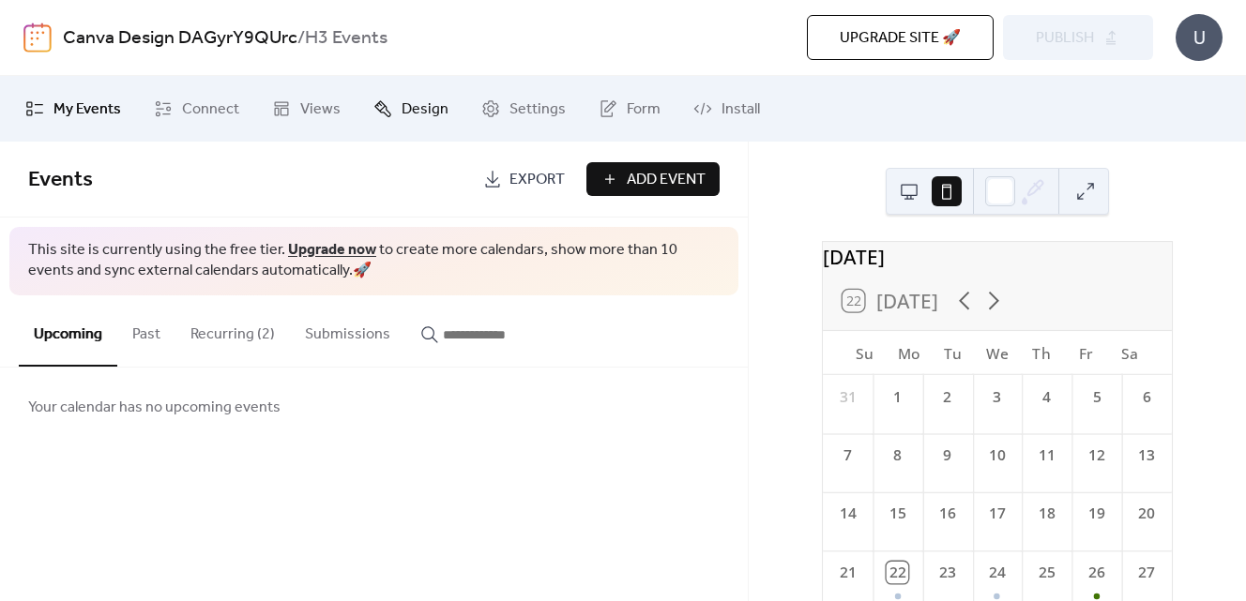
click at [412, 114] on span "Design" at bounding box center [425, 110] width 47 height 23
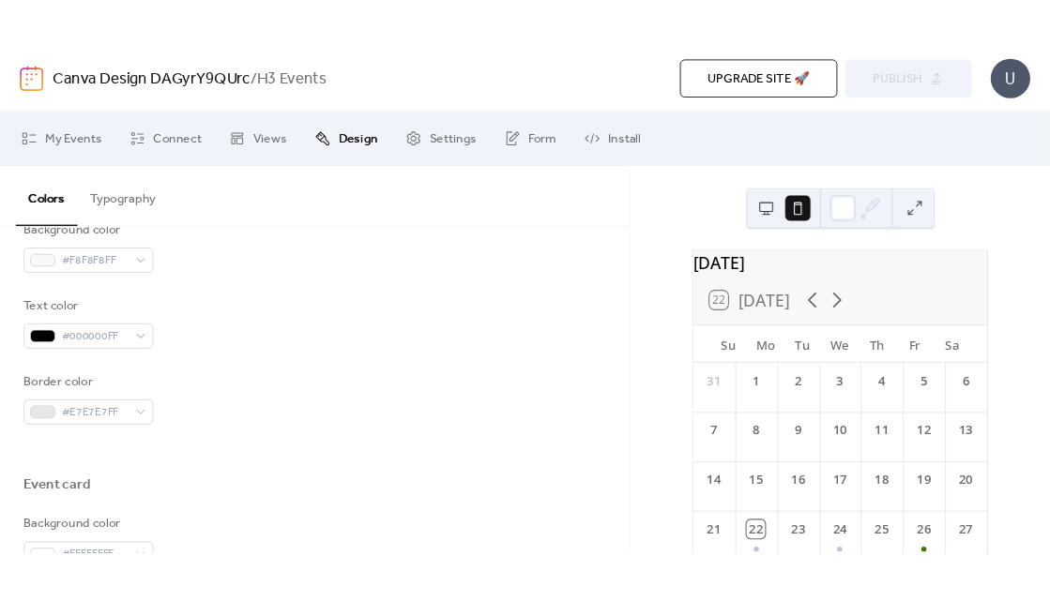
scroll to position [1431, 0]
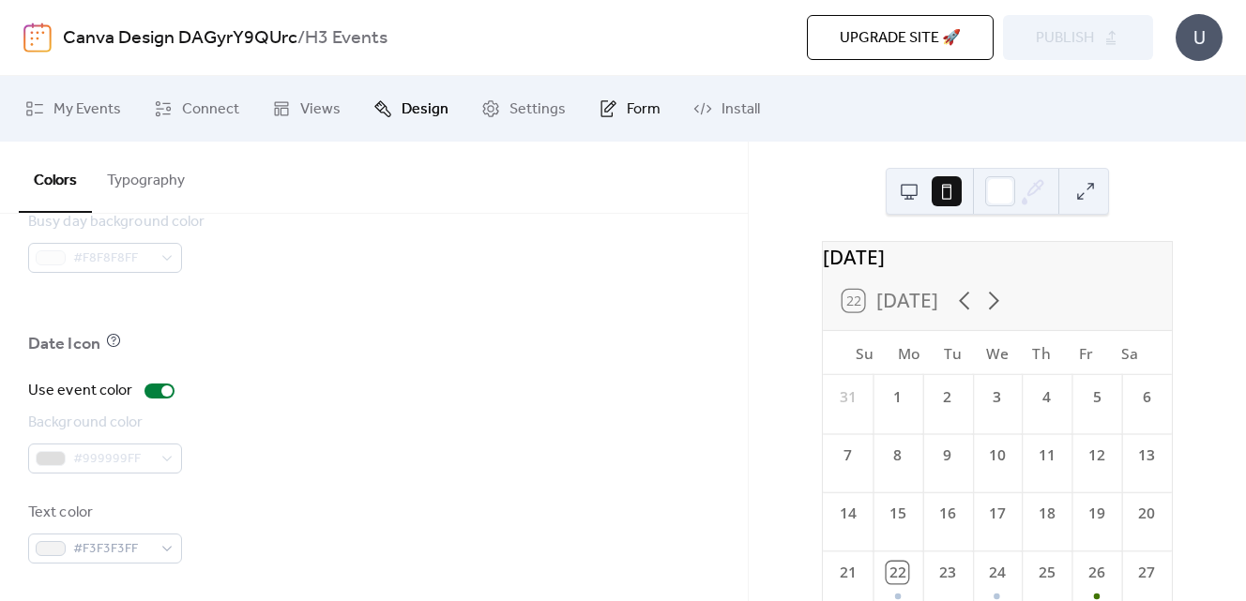
click at [634, 115] on span "Form" at bounding box center [644, 110] width 34 height 23
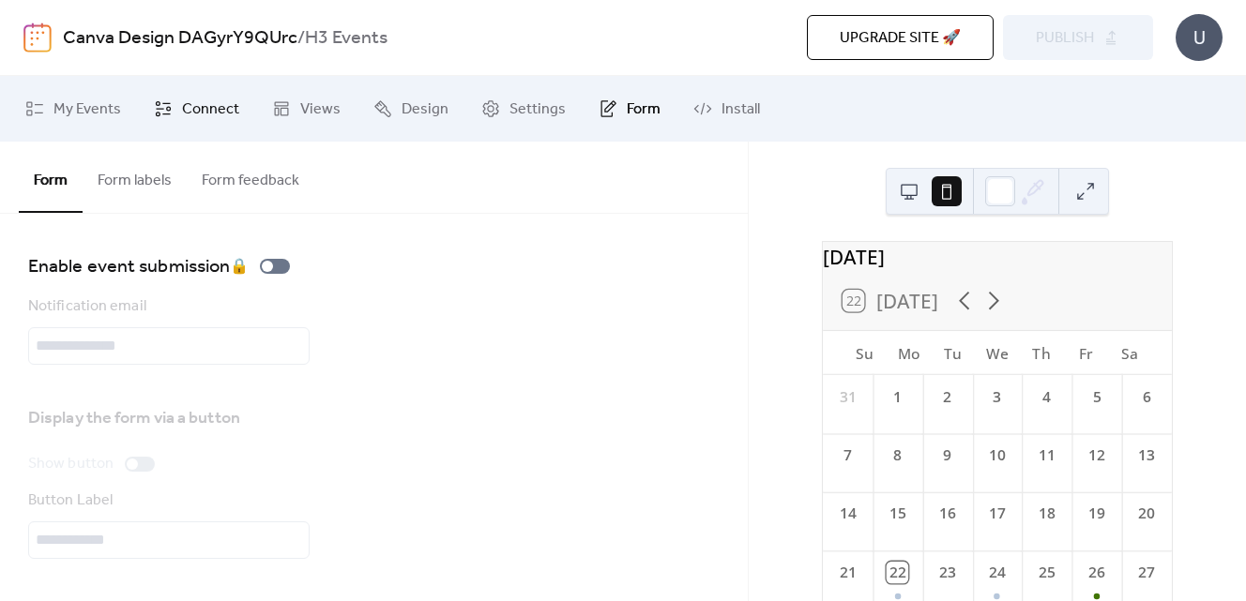
click at [214, 107] on span "Connect" at bounding box center [210, 110] width 57 height 23
